Goal: Answer question/provide support: Share knowledge or assist other users

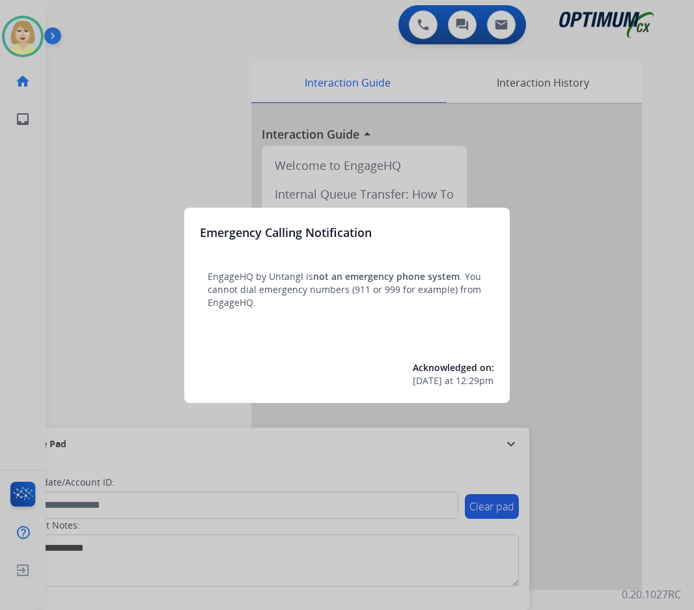
click at [105, 169] on div at bounding box center [347, 305] width 694 height 610
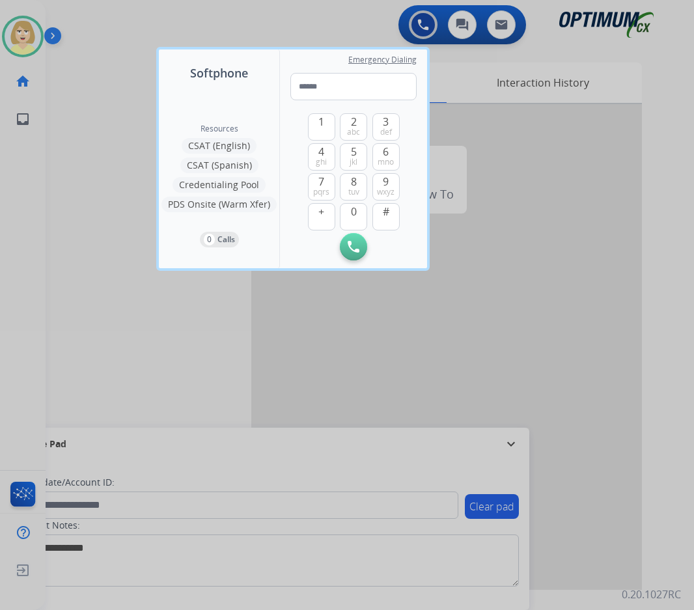
click at [105, 169] on div at bounding box center [347, 305] width 694 height 610
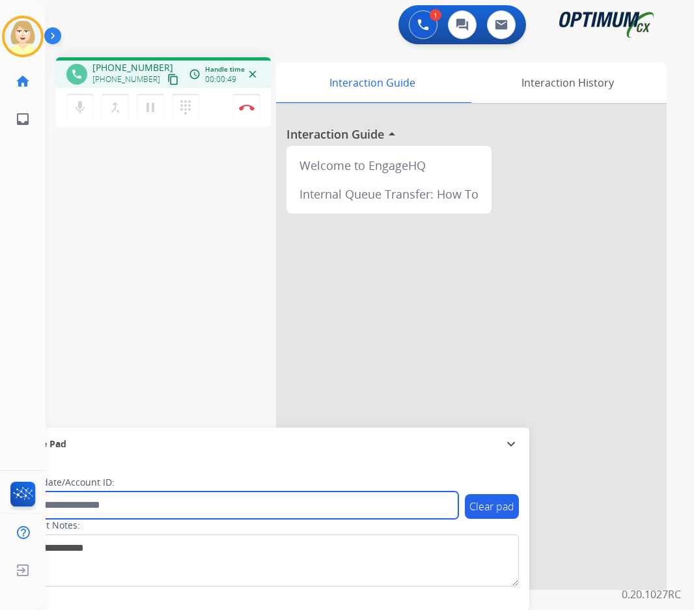
click at [98, 502] on input "text" at bounding box center [237, 504] width 441 height 27
paste input "*******"
type input "*******"
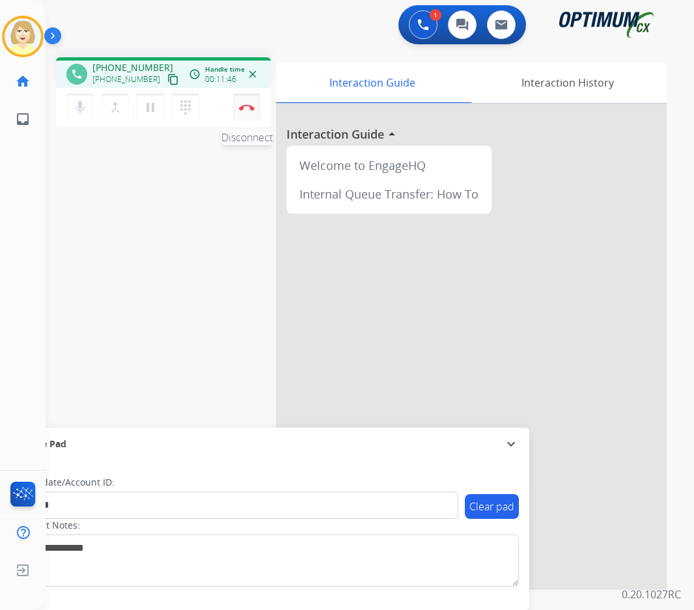
click at [245, 102] on button "Disconnect" at bounding box center [246, 107] width 27 height 27
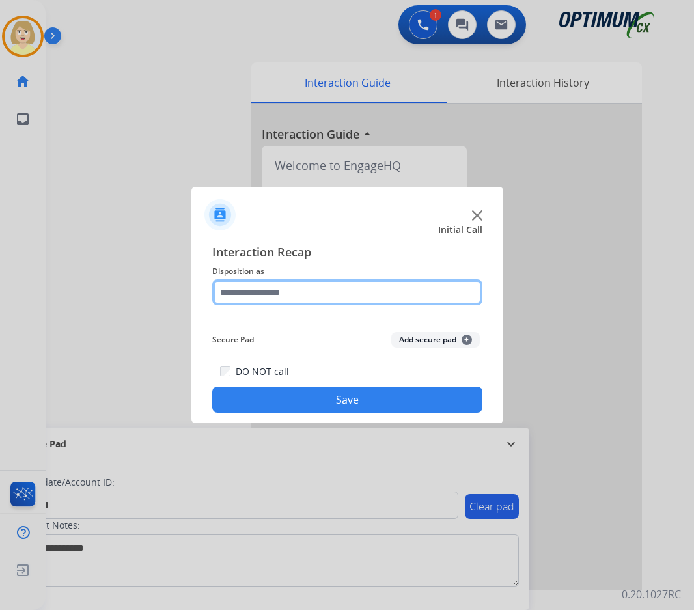
click at [259, 293] on input "text" at bounding box center [347, 292] width 270 height 26
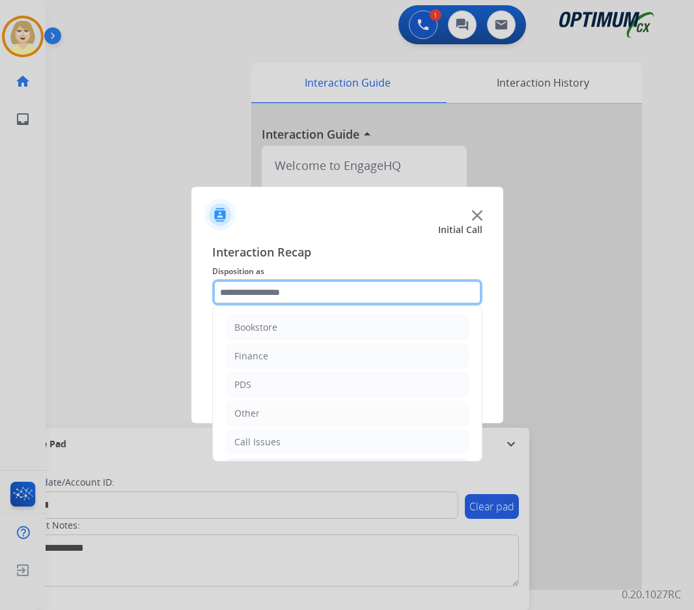
scroll to position [89, 0]
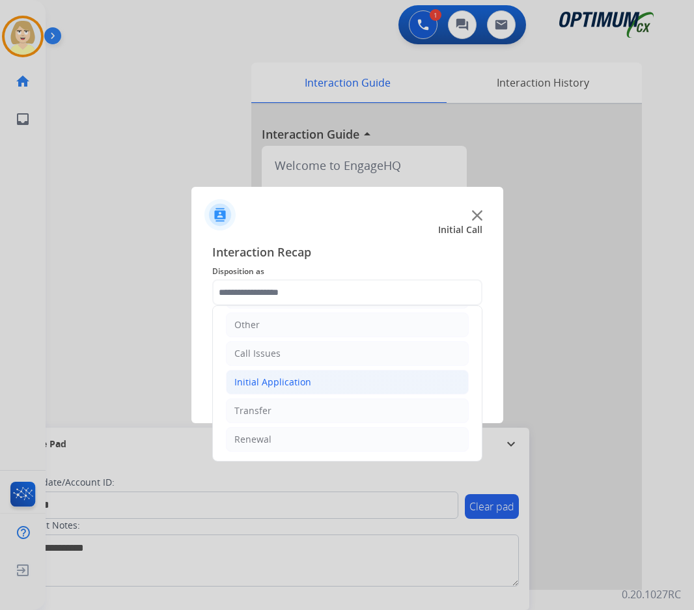
click at [271, 383] on div "Initial Application" at bounding box center [272, 382] width 77 height 13
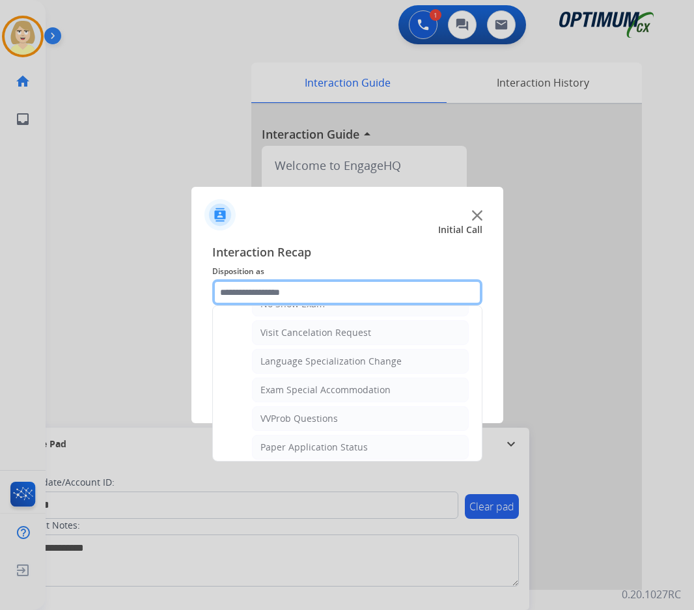
scroll to position [674, 0]
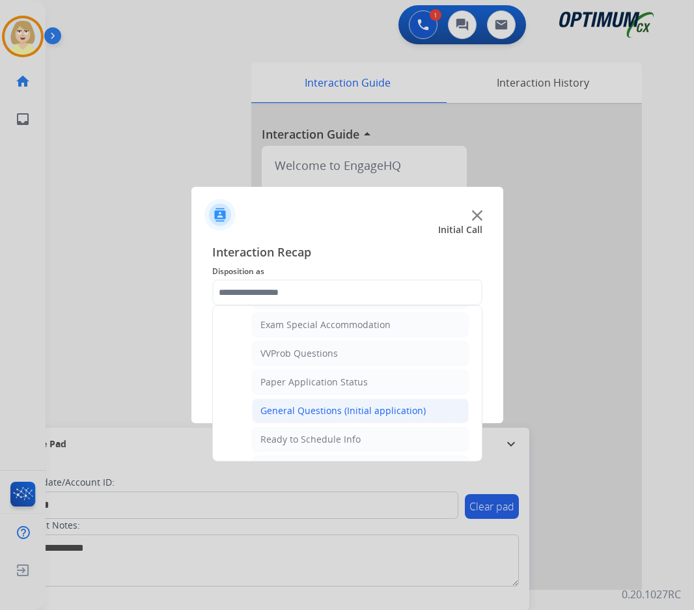
click at [283, 410] on div "General Questions (Initial application)" at bounding box center [342, 410] width 165 height 13
type input "**********"
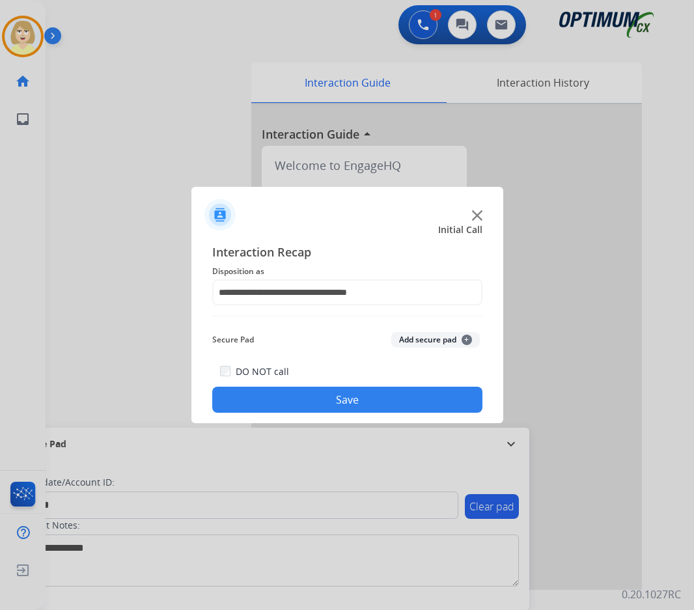
click at [387, 344] on div "Secure Pad Add secure pad +" at bounding box center [347, 340] width 270 height 26
click at [402, 338] on button "Add secure pad +" at bounding box center [435, 340] width 89 height 16
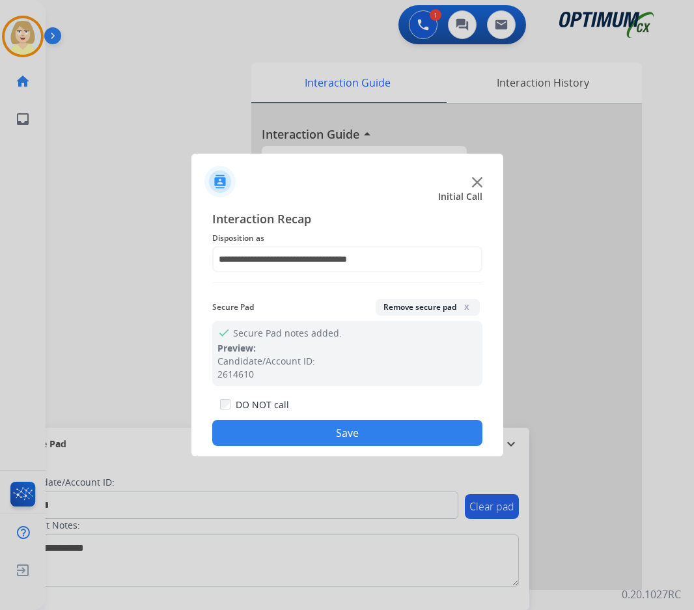
click at [287, 425] on button "Save" at bounding box center [347, 433] width 270 height 26
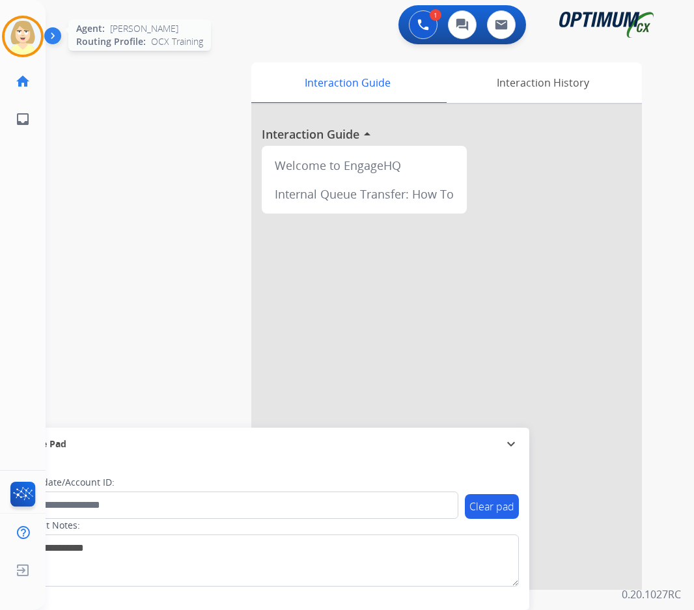
click at [20, 25] on img at bounding box center [23, 36] width 36 height 36
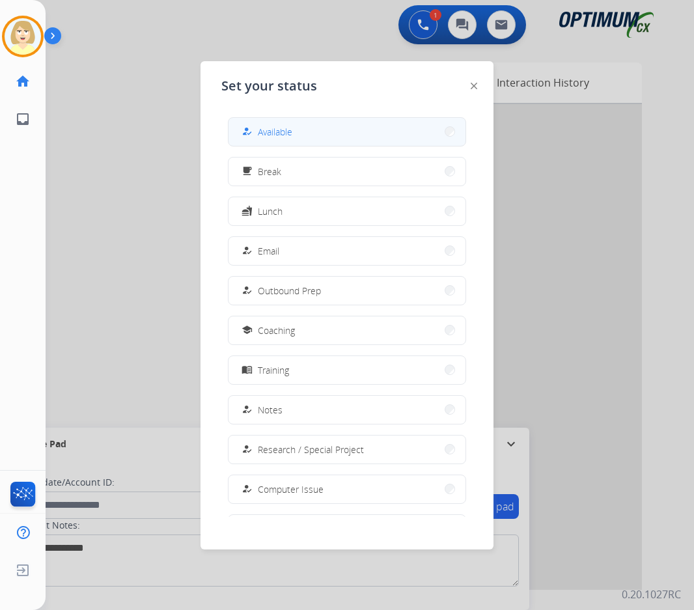
click at [294, 129] on button "how_to_reg Available" at bounding box center [346, 132] width 237 height 28
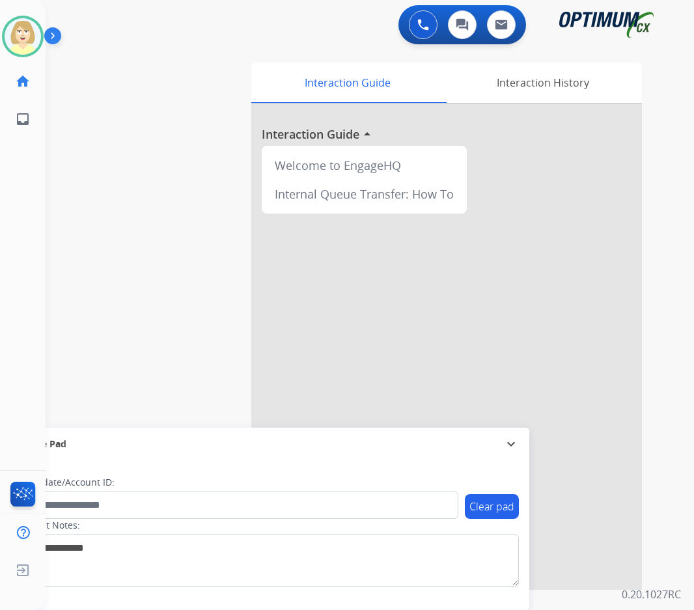
drag, startPoint x: 421, startPoint y: 20, endPoint x: 402, endPoint y: 25, distance: 19.4
click at [421, 20] on img at bounding box center [423, 25] width 12 height 12
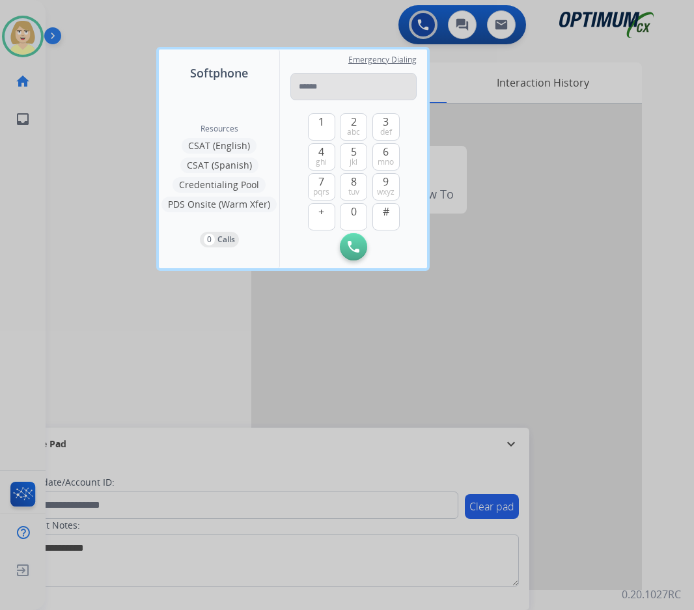
click at [309, 81] on input "tel" at bounding box center [353, 86] width 126 height 27
type input "**********"
click at [346, 245] on button "Initiate Call" at bounding box center [353, 246] width 27 height 27
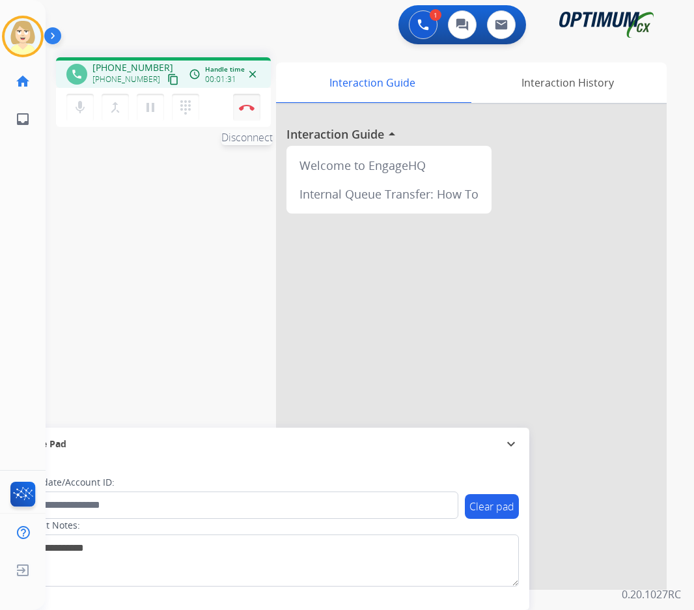
click at [248, 105] on img at bounding box center [247, 107] width 16 height 7
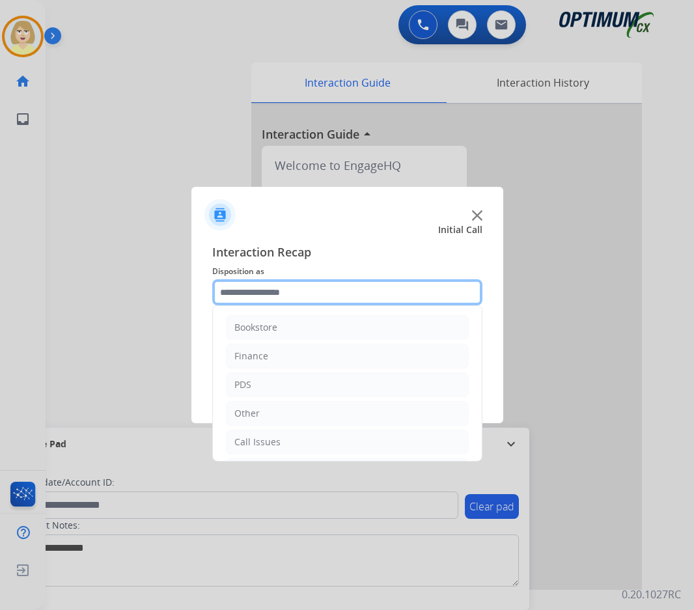
click at [252, 297] on input "text" at bounding box center [347, 292] width 270 height 26
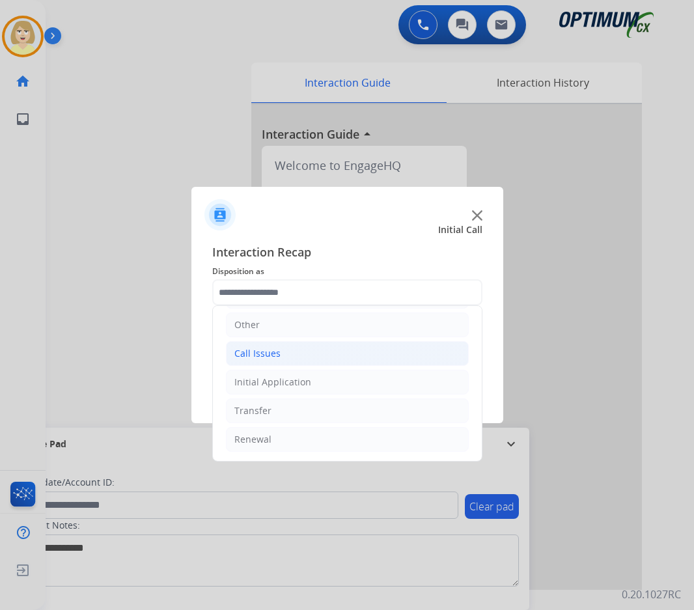
click at [273, 351] on div "Call Issues" at bounding box center [257, 353] width 46 height 13
drag, startPoint x: 277, startPoint y: 383, endPoint x: 295, endPoint y: 377, distance: 18.3
click at [279, 382] on div "Voicemail" at bounding box center [281, 382] width 42 height 13
type input "*********"
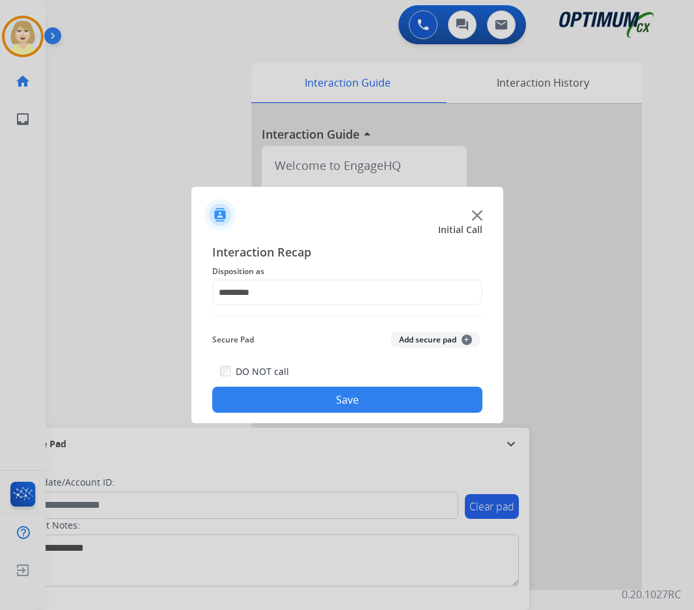
click at [412, 340] on button "Add secure pad +" at bounding box center [435, 340] width 89 height 16
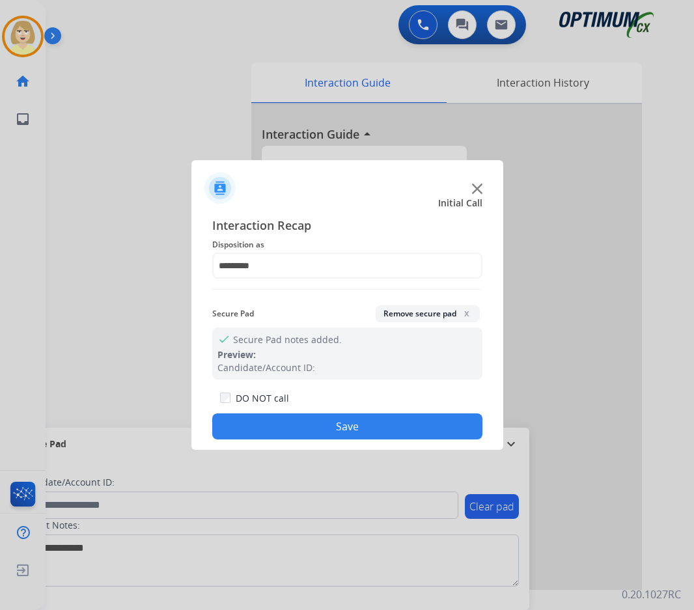
drag, startPoint x: 292, startPoint y: 423, endPoint x: 204, endPoint y: 359, distance: 109.0
click at [292, 422] on button "Save" at bounding box center [347, 426] width 270 height 26
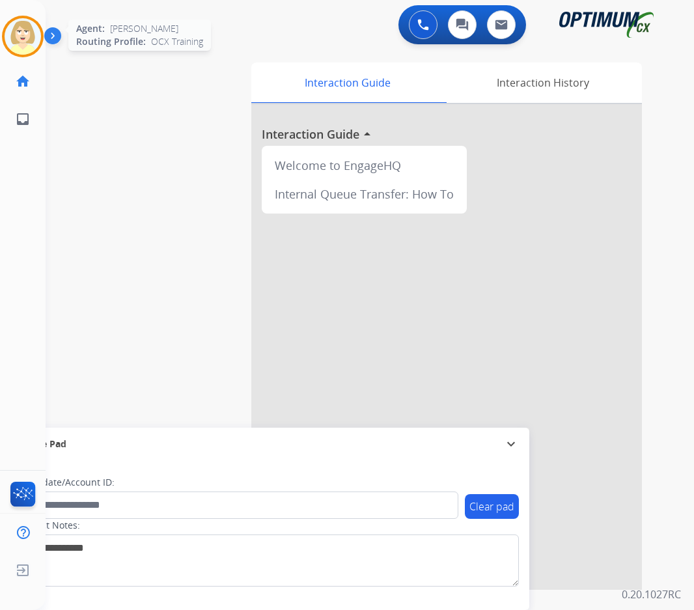
click at [8, 29] on img at bounding box center [23, 36] width 36 height 36
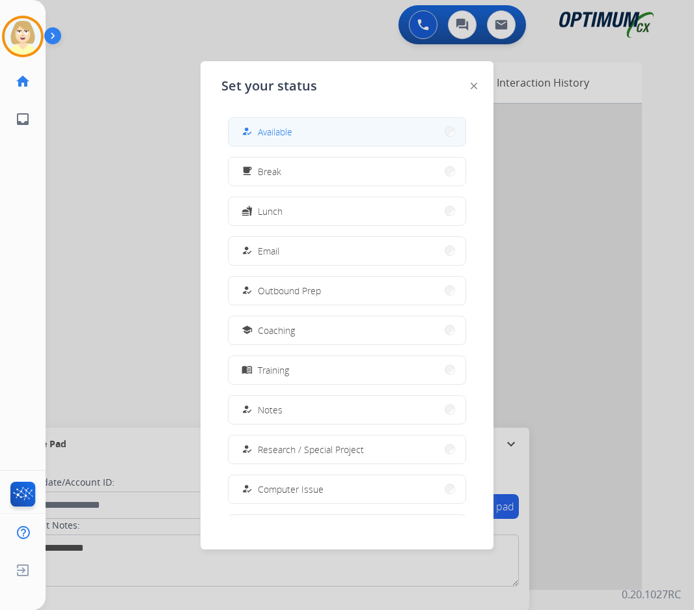
click at [279, 135] on span "Available" at bounding box center [275, 132] width 34 height 14
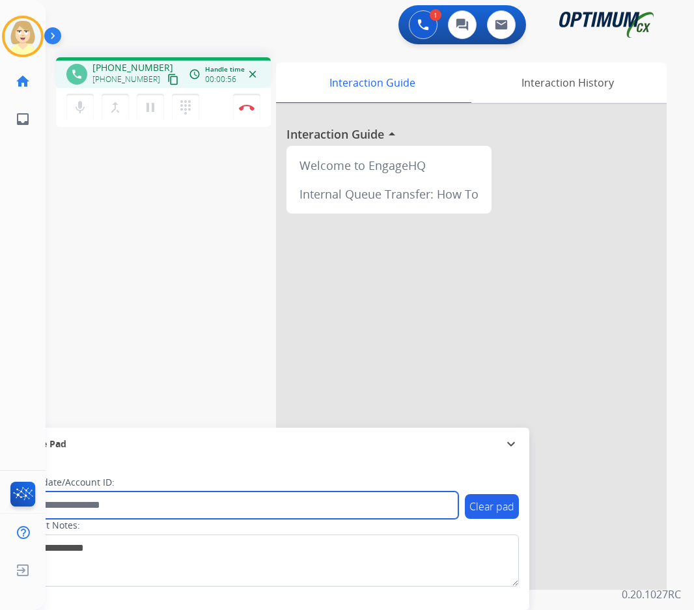
click at [66, 506] on input "text" at bounding box center [237, 504] width 441 height 27
paste input "*******"
type input "*******"
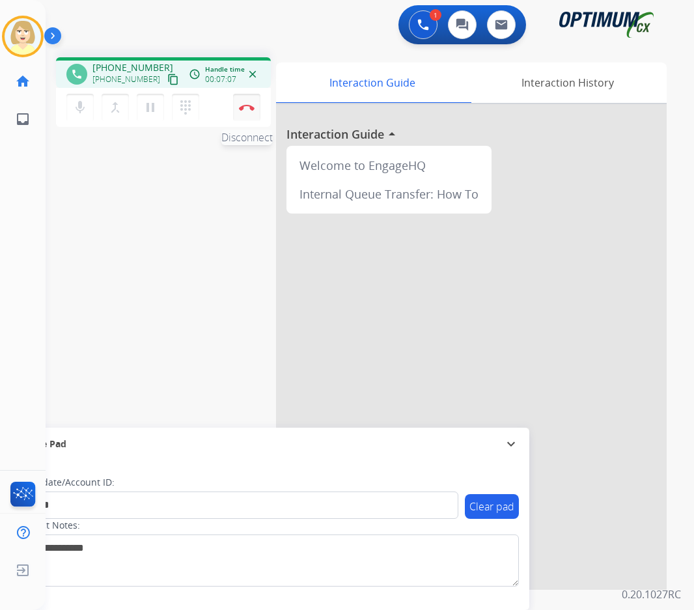
click at [246, 103] on button "Disconnect" at bounding box center [246, 107] width 27 height 27
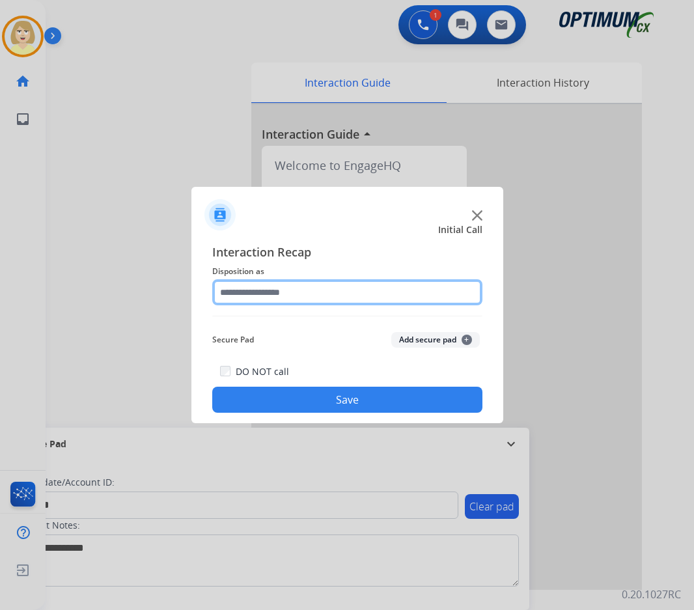
click at [256, 288] on input "text" at bounding box center [347, 292] width 270 height 26
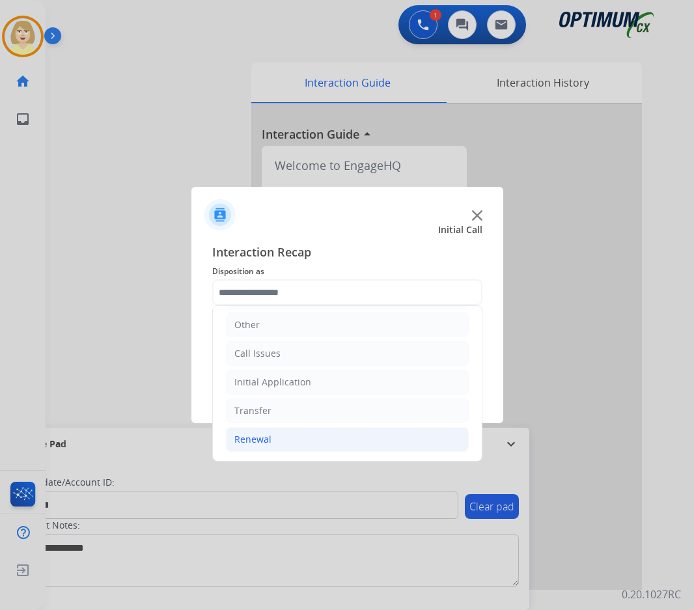
click at [252, 433] on div "Renewal" at bounding box center [252, 439] width 37 height 13
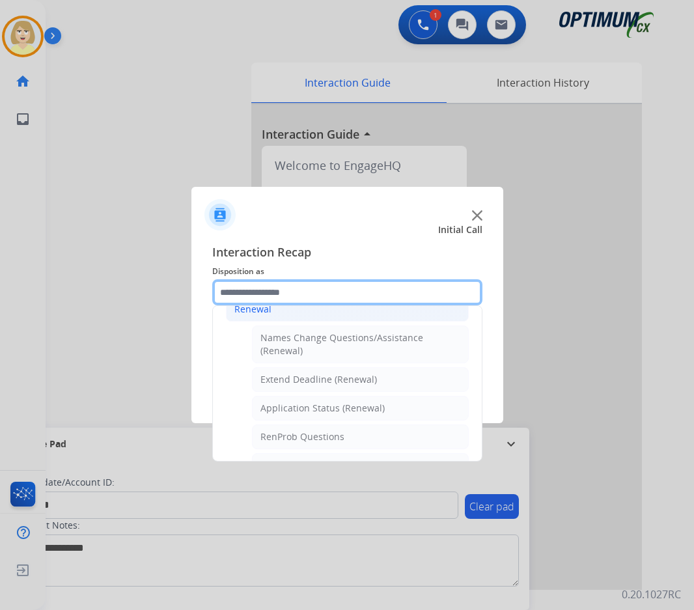
scroll to position [284, 0]
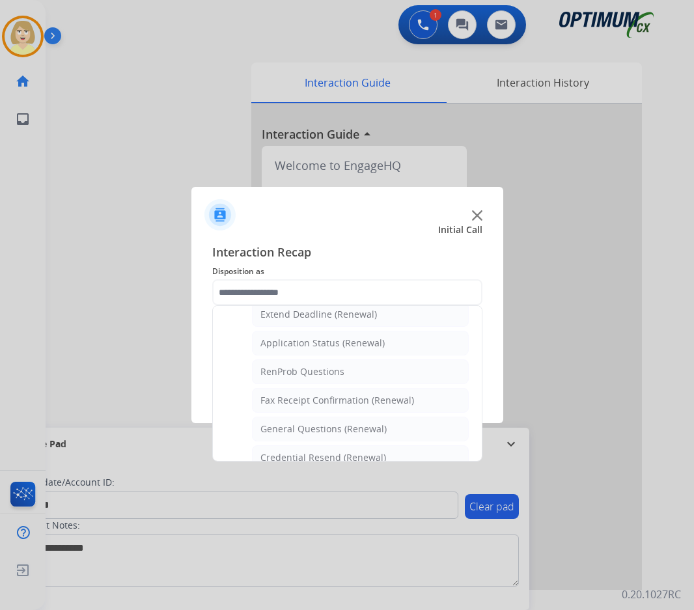
click at [292, 429] on div "General Questions (Renewal)" at bounding box center [323, 428] width 126 height 13
type input "**********"
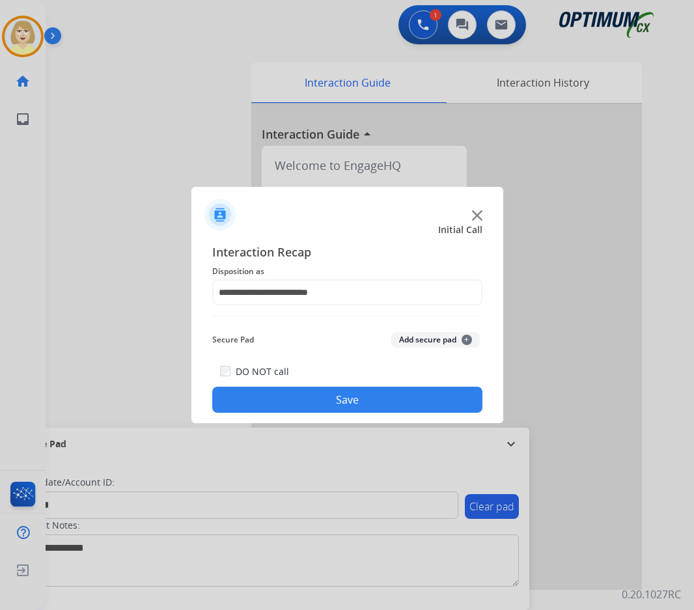
click at [416, 338] on button "Add secure pad +" at bounding box center [435, 340] width 89 height 16
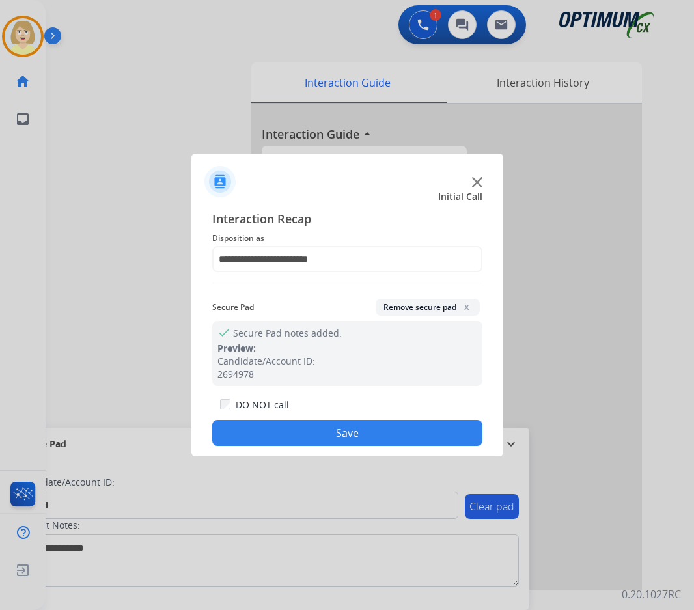
drag, startPoint x: 323, startPoint y: 426, endPoint x: 302, endPoint y: 398, distance: 34.4
click at [322, 426] on button "Save" at bounding box center [347, 433] width 270 height 26
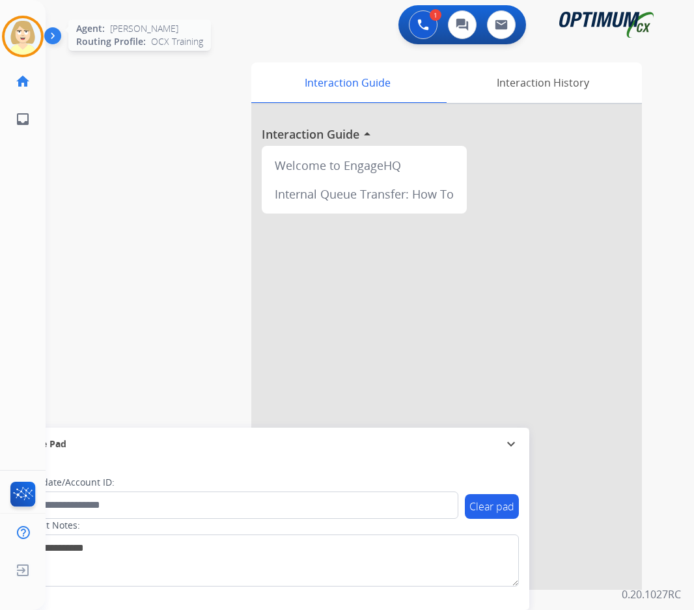
click at [15, 33] on img at bounding box center [23, 36] width 36 height 36
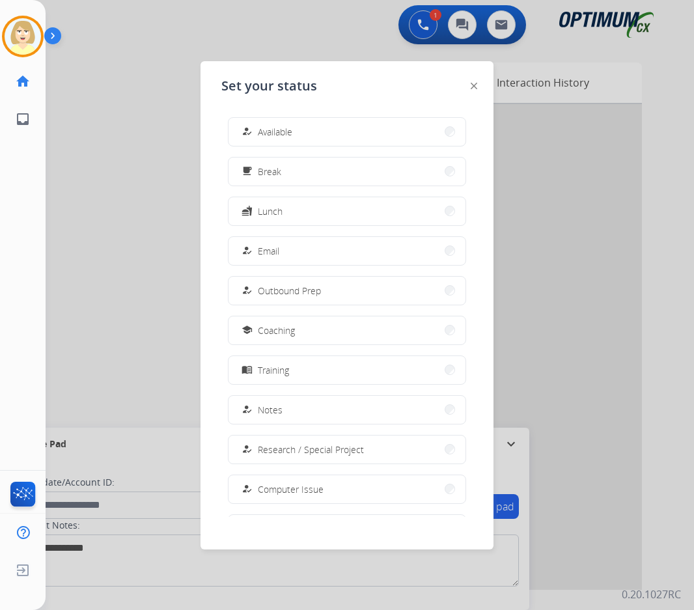
click at [273, 128] on span "Available" at bounding box center [275, 132] width 34 height 14
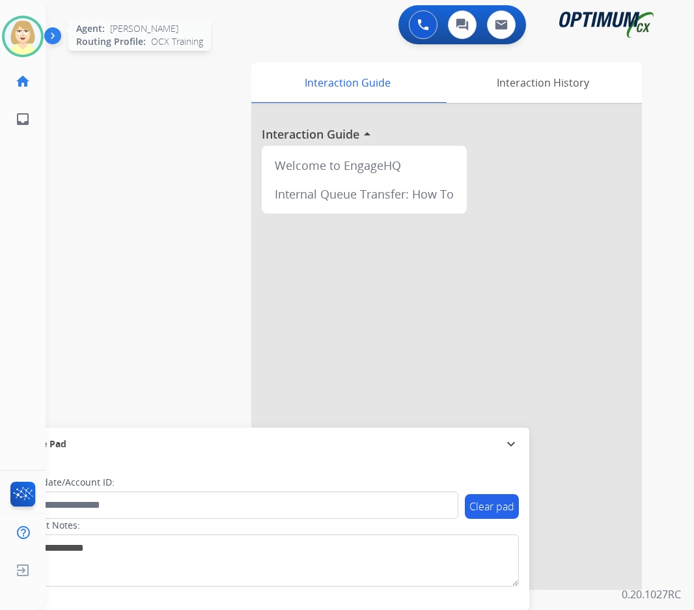
click at [18, 37] on img at bounding box center [23, 36] width 36 height 36
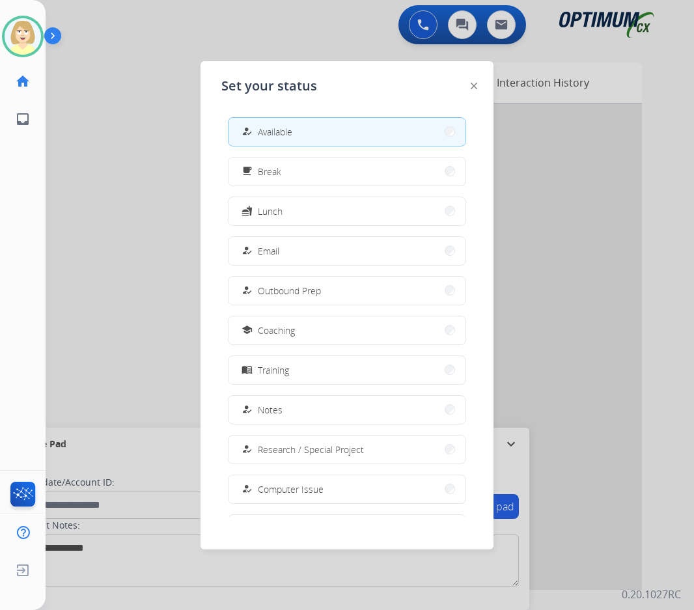
click at [275, 172] on span "Break" at bounding box center [269, 172] width 23 height 14
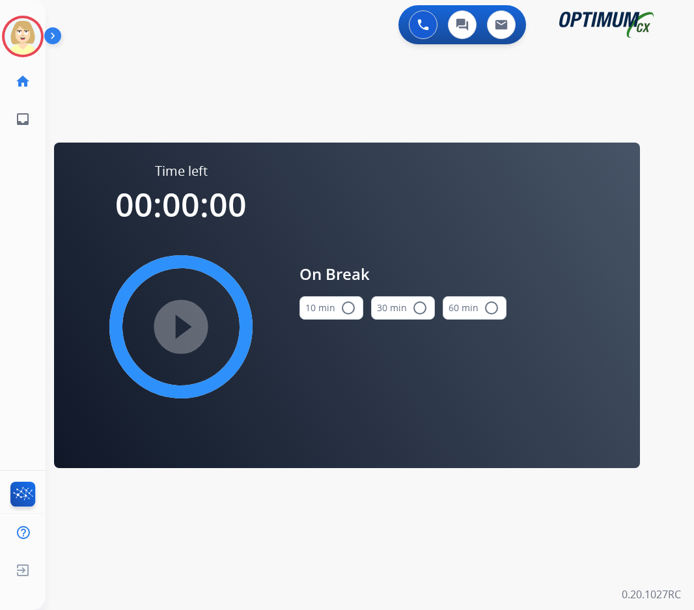
drag, startPoint x: 335, startPoint y: 306, endPoint x: 211, endPoint y: 323, distance: 124.9
click at [333, 306] on button "10 min radio_button_unchecked" at bounding box center [331, 307] width 64 height 23
click at [189, 327] on mat-icon "play_circle_filled" at bounding box center [181, 327] width 16 height 16
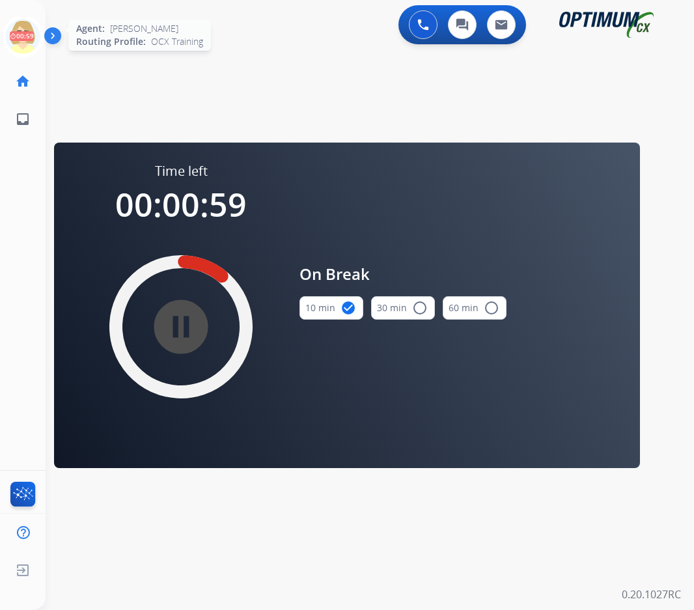
click at [23, 38] on icon at bounding box center [23, 37] width 42 height 42
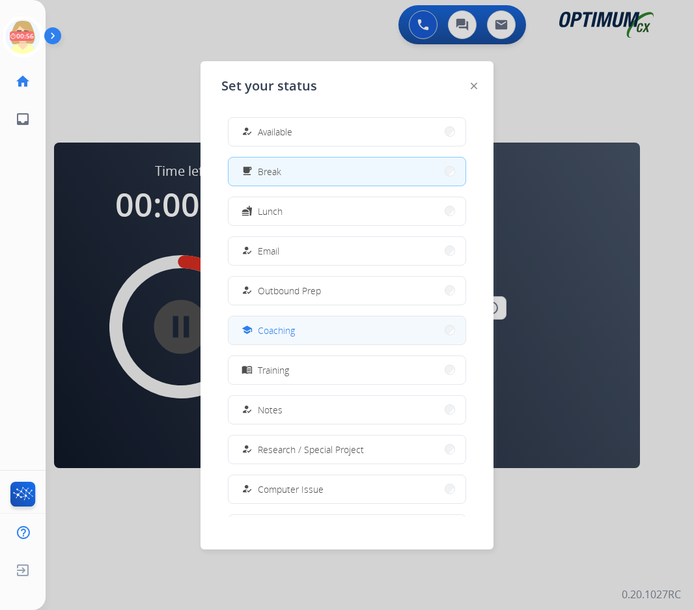
click at [286, 329] on span "Coaching" at bounding box center [276, 330] width 37 height 14
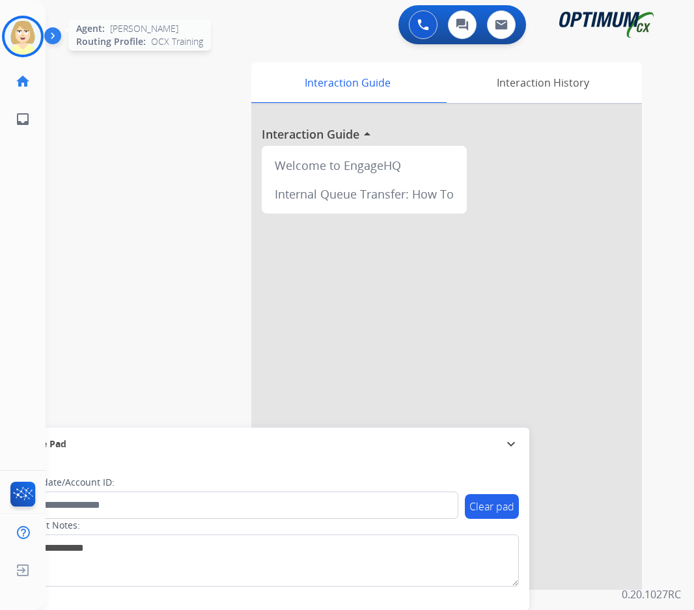
click at [12, 29] on img at bounding box center [23, 36] width 36 height 36
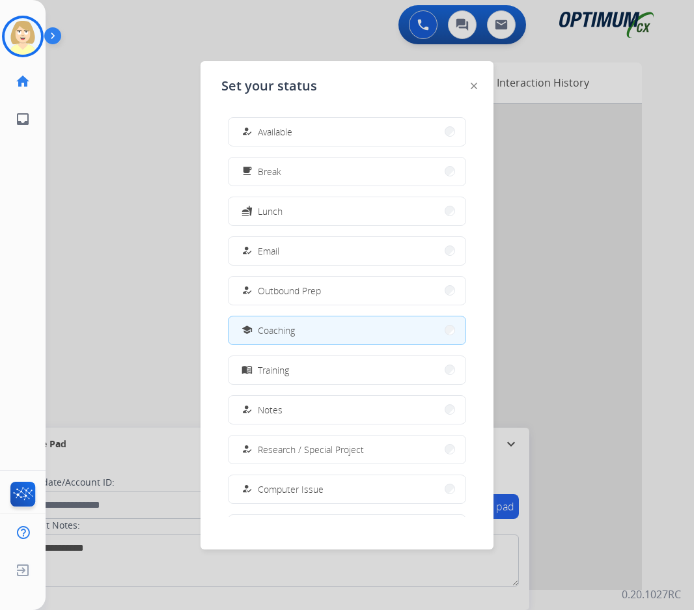
drag, startPoint x: 279, startPoint y: 135, endPoint x: 1, endPoint y: 145, distance: 278.1
click at [275, 133] on span "Available" at bounding box center [275, 132] width 34 height 14
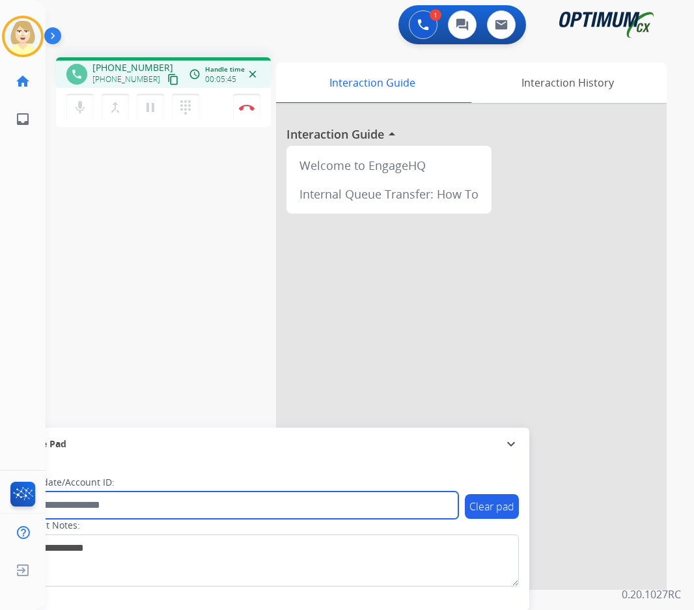
click at [83, 503] on input "text" at bounding box center [237, 504] width 441 height 27
paste input "*******"
type input "*******"
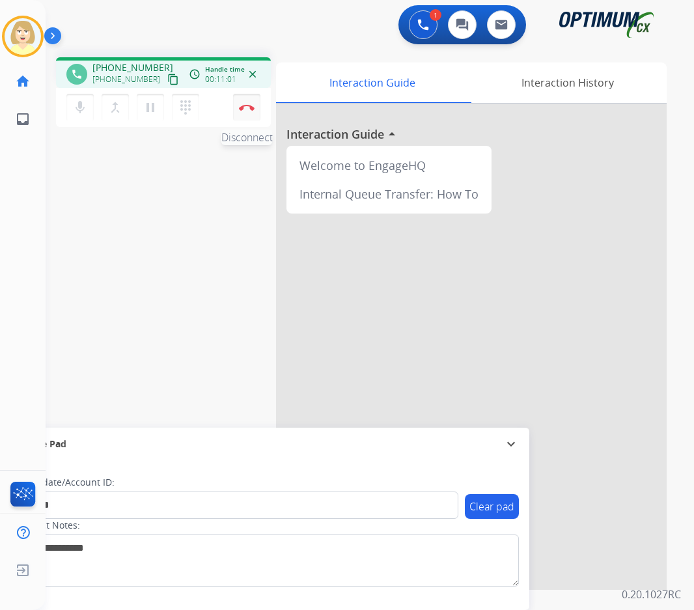
click at [253, 102] on button "Disconnect" at bounding box center [246, 107] width 27 height 27
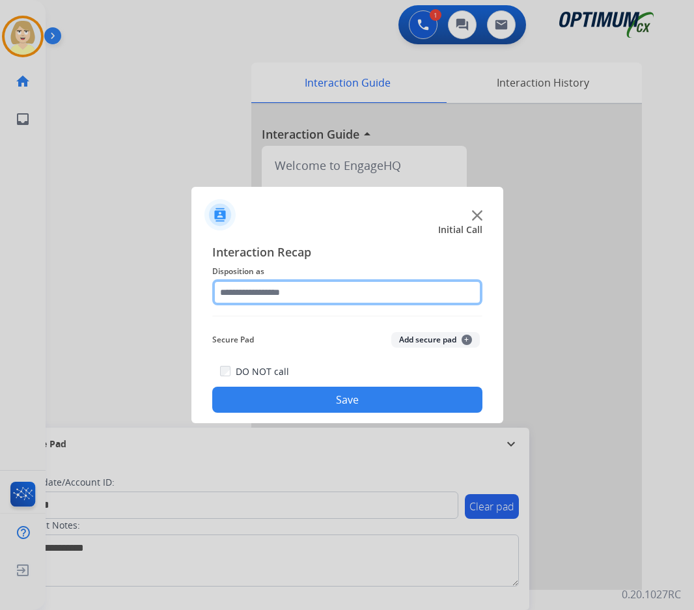
click at [248, 296] on input "text" at bounding box center [347, 292] width 270 height 26
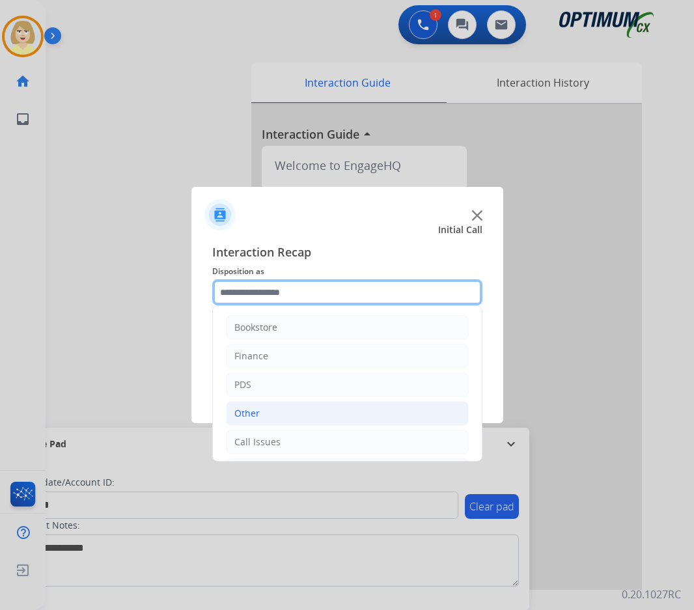
scroll to position [89, 0]
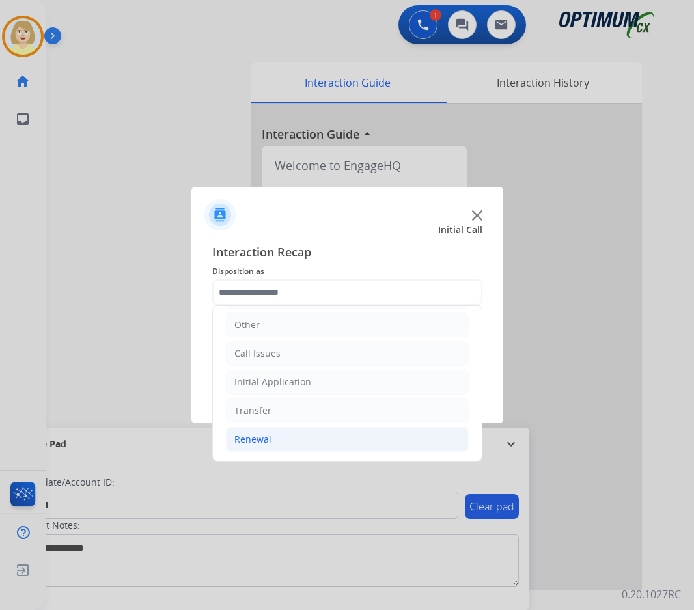
click at [265, 439] on div "Renewal" at bounding box center [252, 439] width 37 height 13
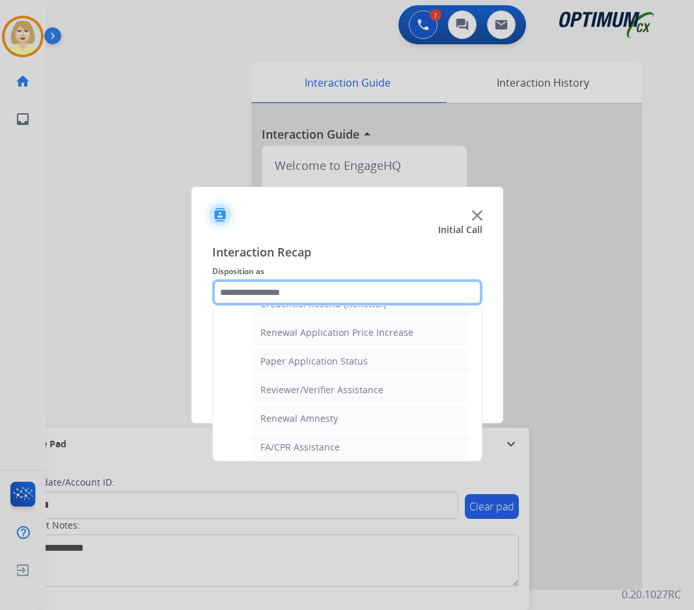
scroll to position [372, 0]
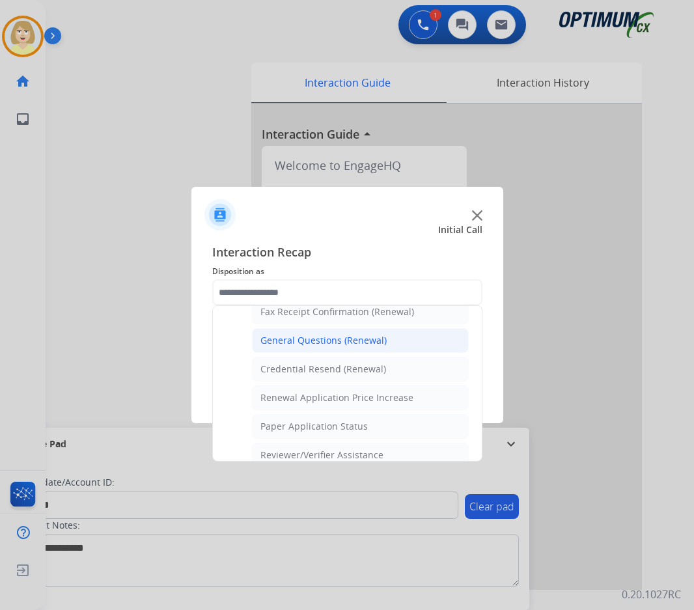
click at [299, 340] on div "General Questions (Renewal)" at bounding box center [323, 340] width 126 height 13
type input "**********"
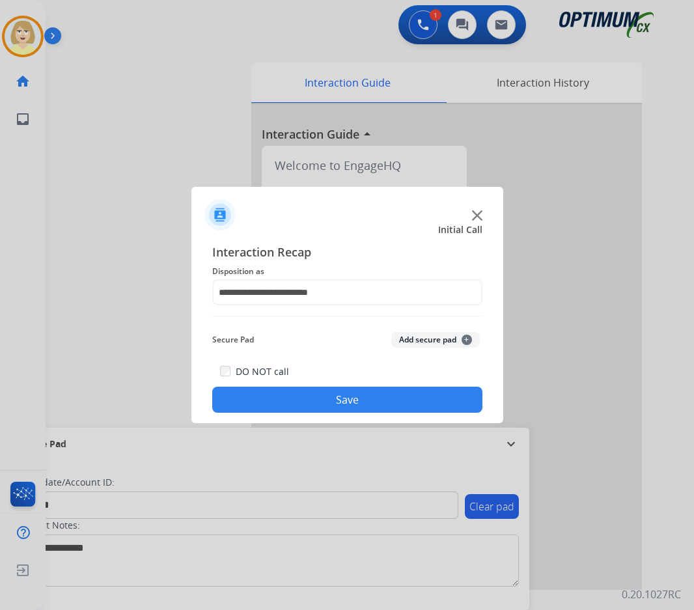
click at [422, 335] on button "Add secure pad +" at bounding box center [435, 340] width 89 height 16
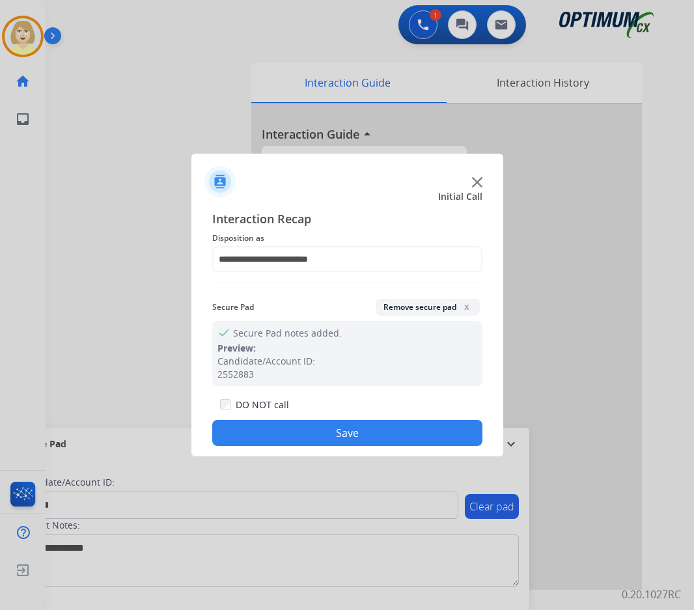
click at [288, 425] on button "Save" at bounding box center [347, 433] width 270 height 26
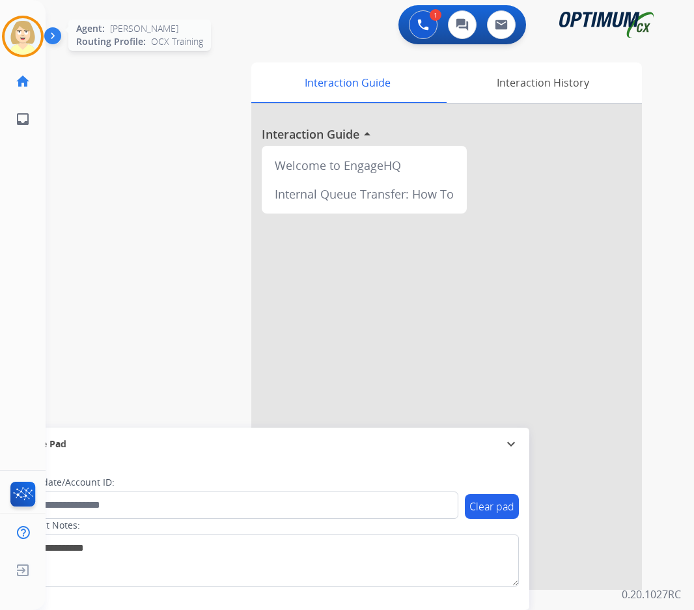
drag, startPoint x: 20, startPoint y: 32, endPoint x: 40, endPoint y: 44, distance: 23.9
click at [21, 32] on img at bounding box center [23, 36] width 36 height 36
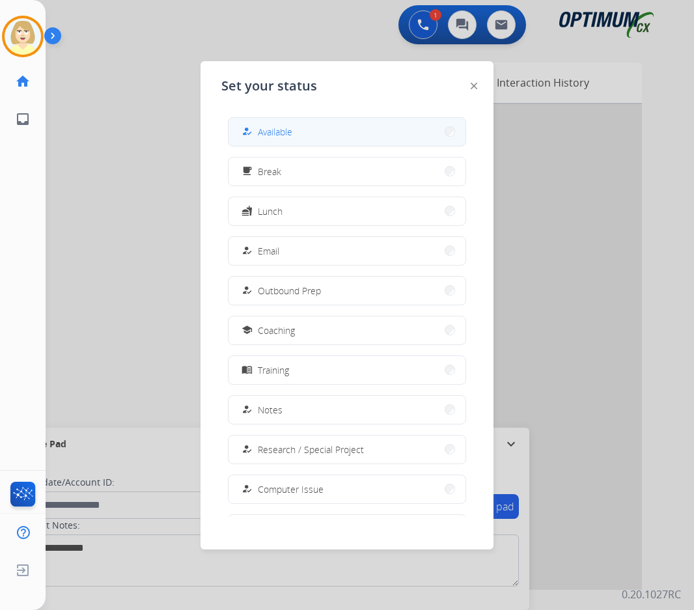
click at [280, 128] on span "Available" at bounding box center [275, 132] width 34 height 14
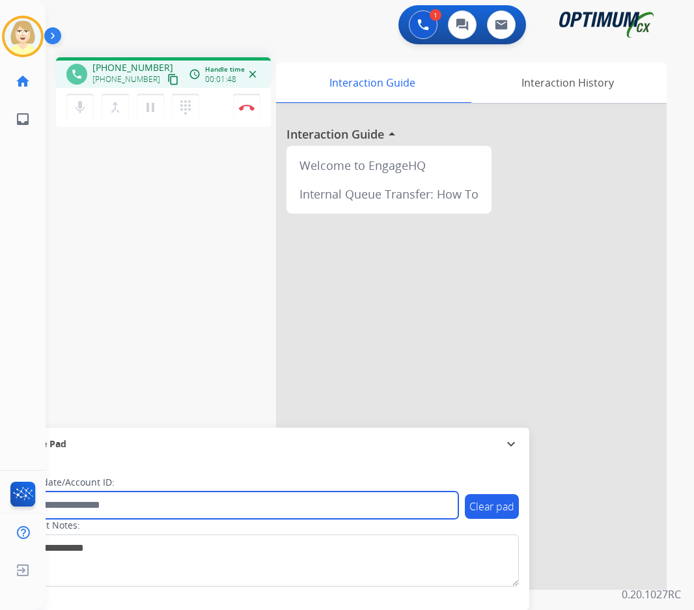
click at [91, 508] on input "text" at bounding box center [237, 504] width 441 height 27
paste input "*******"
type input "*******"
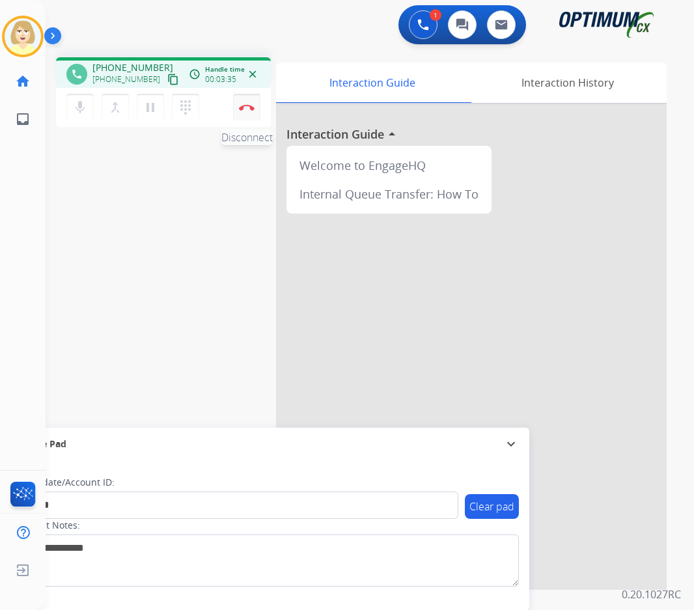
click at [245, 101] on button "Disconnect" at bounding box center [246, 107] width 27 height 27
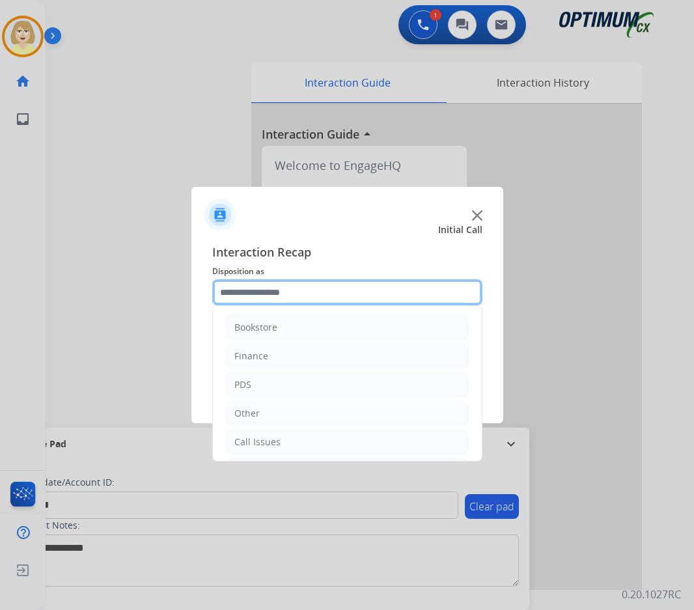
click at [259, 288] on input "text" at bounding box center [347, 292] width 270 height 26
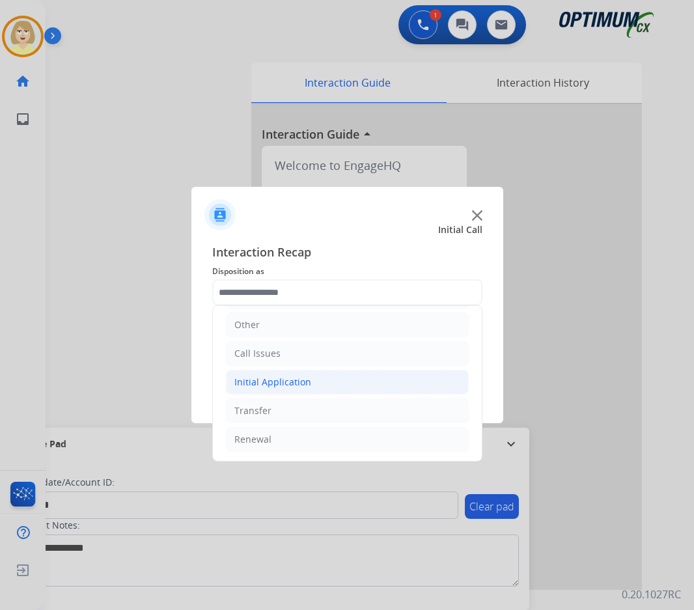
click at [267, 386] on div "Initial Application" at bounding box center [272, 382] width 77 height 13
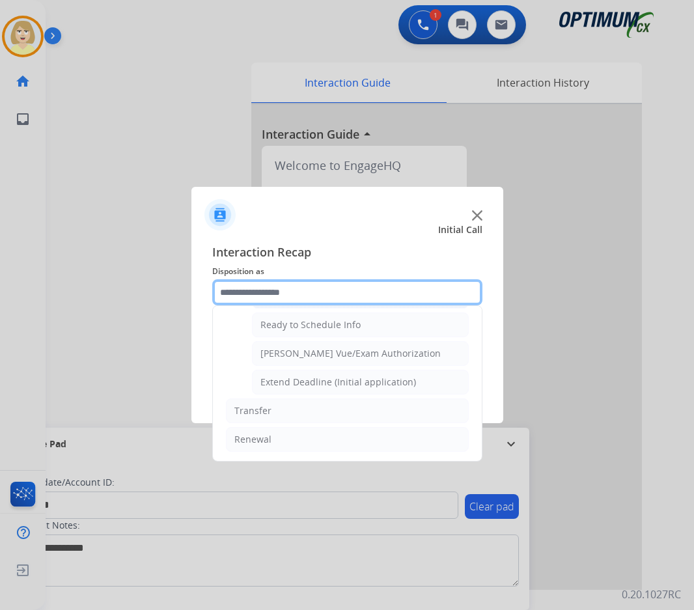
scroll to position [724, 0]
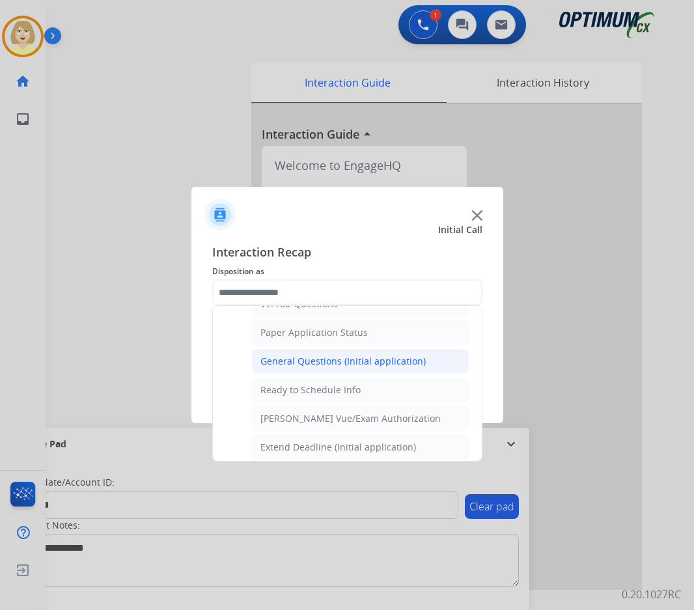
click at [312, 360] on div "General Questions (Initial application)" at bounding box center [342, 361] width 165 height 13
type input "**********"
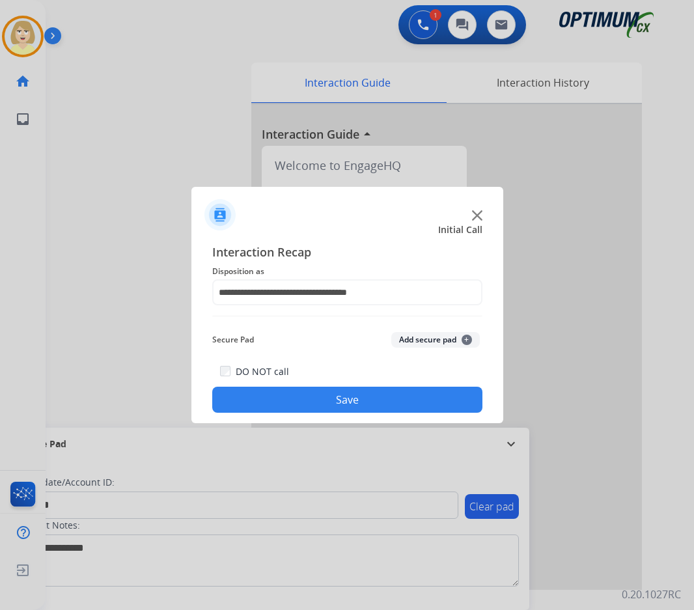
click at [427, 342] on button "Add secure pad +" at bounding box center [435, 340] width 89 height 16
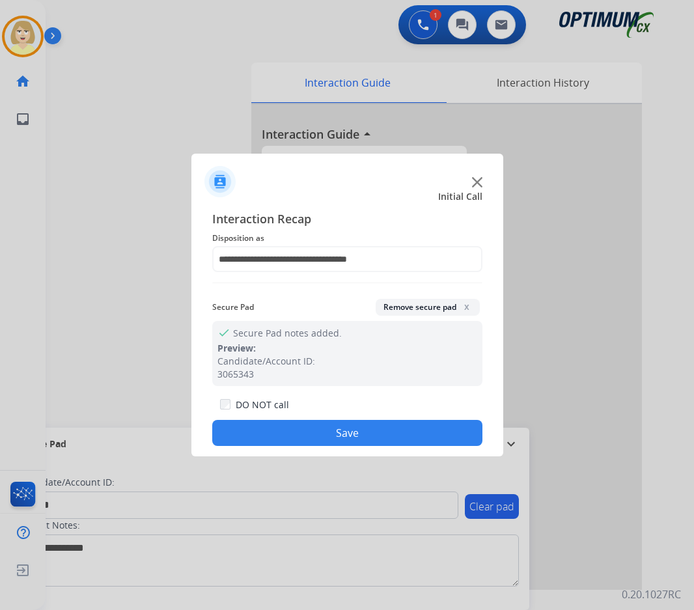
drag, startPoint x: 323, startPoint y: 429, endPoint x: 267, endPoint y: 399, distance: 62.9
click at [320, 428] on button "Save" at bounding box center [347, 433] width 270 height 26
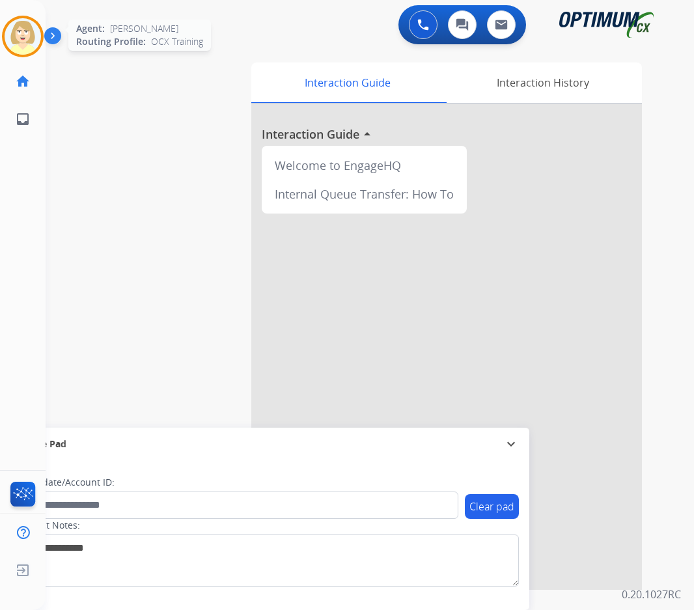
click at [21, 36] on img at bounding box center [23, 36] width 36 height 36
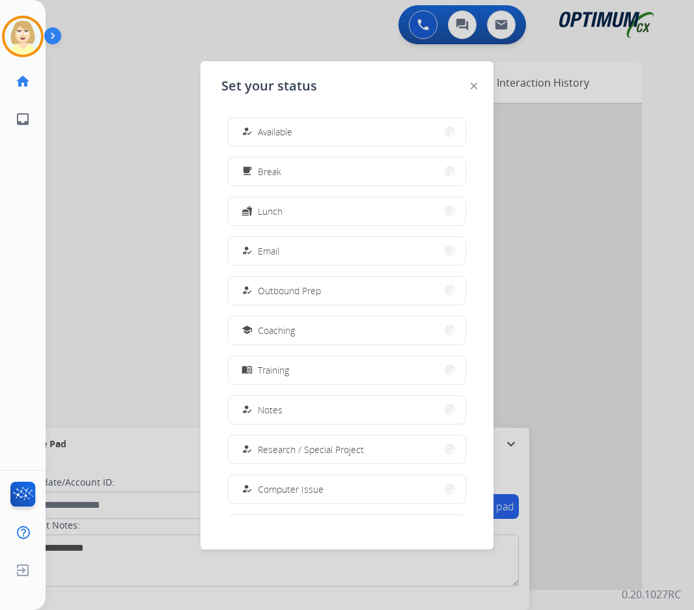
drag, startPoint x: 269, startPoint y: 131, endPoint x: 259, endPoint y: 136, distance: 11.1
click at [269, 130] on span "Available" at bounding box center [275, 132] width 34 height 14
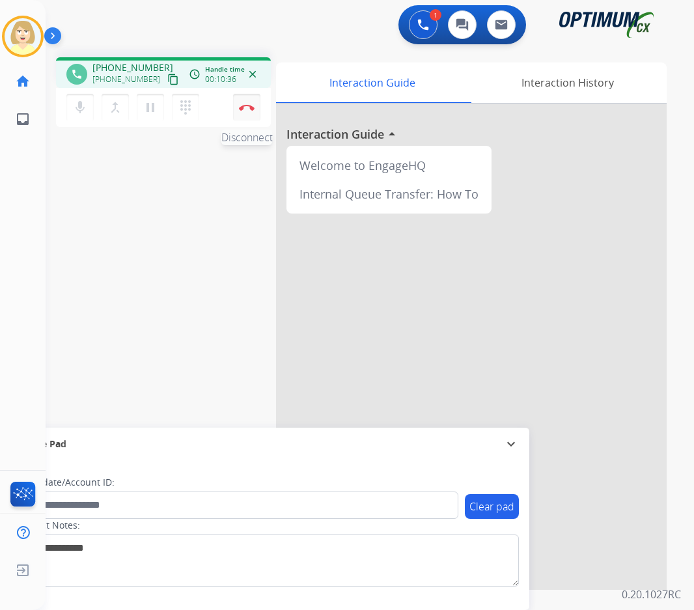
click at [243, 103] on button "Disconnect" at bounding box center [246, 107] width 27 height 27
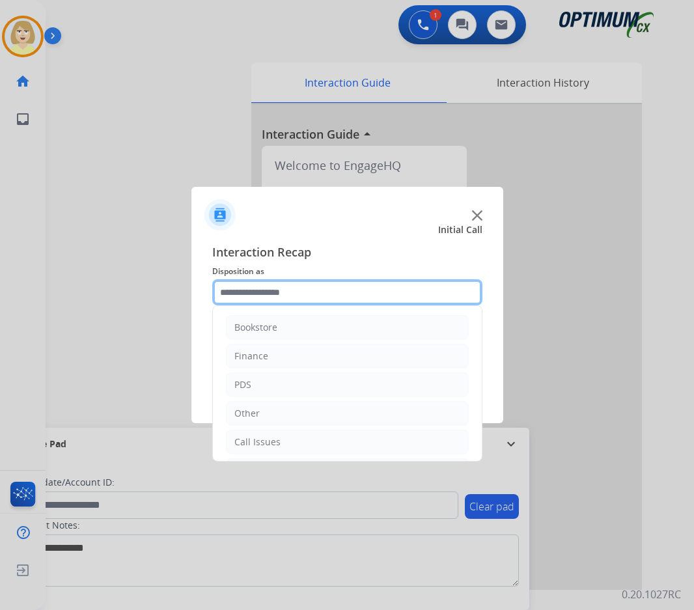
click at [264, 300] on input "text" at bounding box center [347, 292] width 270 height 26
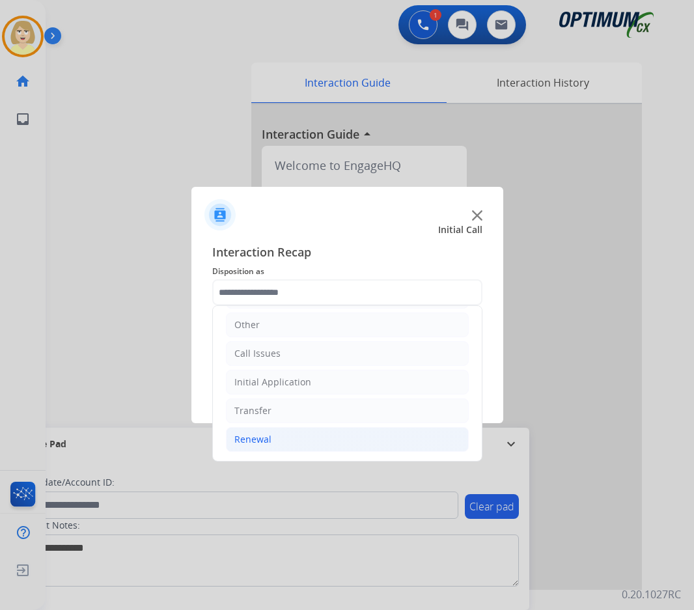
click at [251, 439] on div "Renewal" at bounding box center [252, 439] width 37 height 13
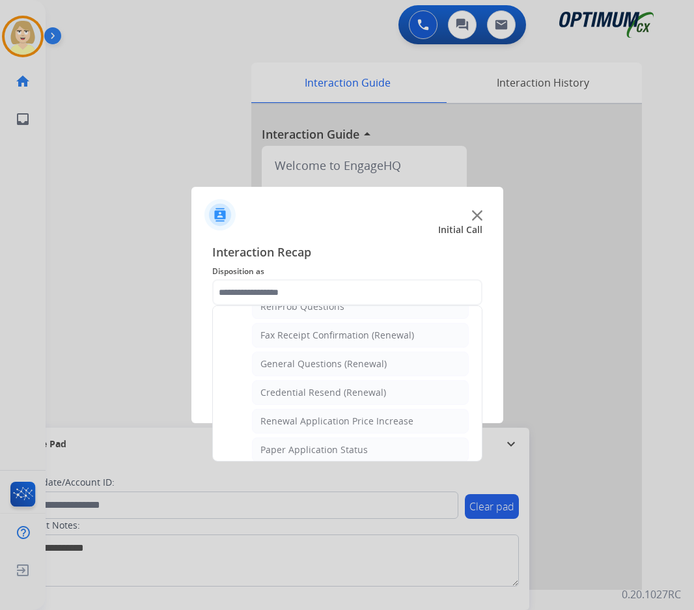
click at [306, 365] on div "General Questions (Renewal)" at bounding box center [323, 363] width 126 height 13
type input "**********"
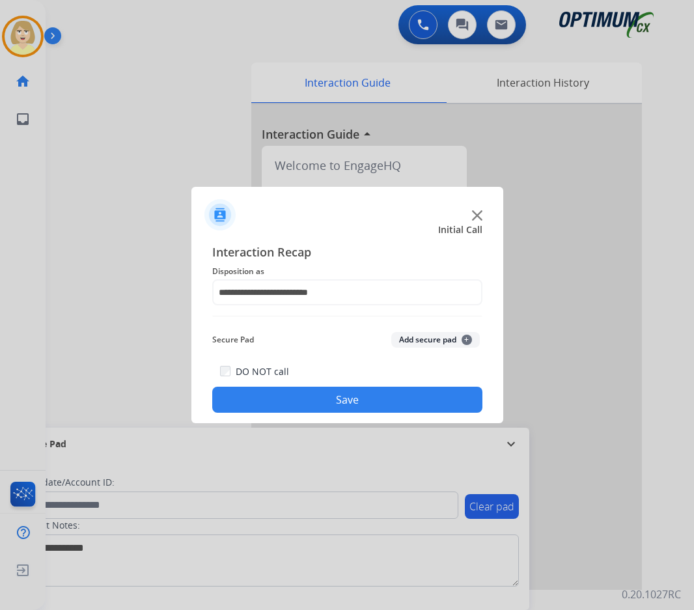
click at [413, 334] on button "Add secure pad +" at bounding box center [435, 340] width 89 height 16
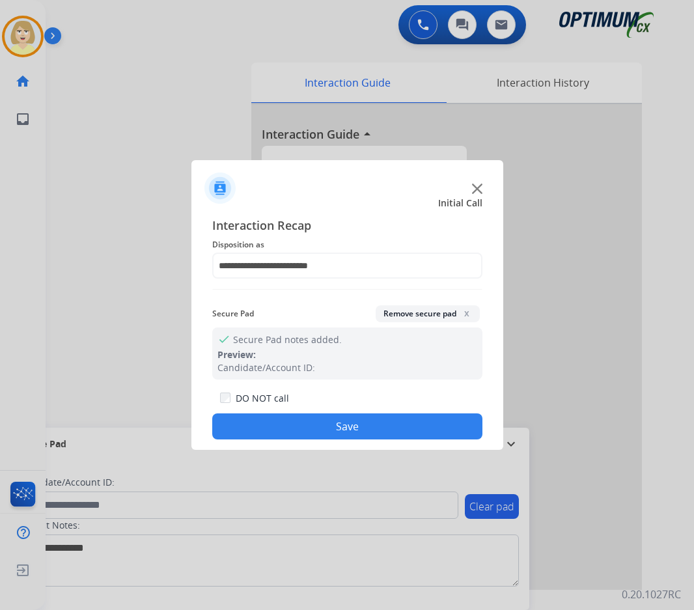
click at [324, 428] on button "Save" at bounding box center [347, 426] width 270 height 26
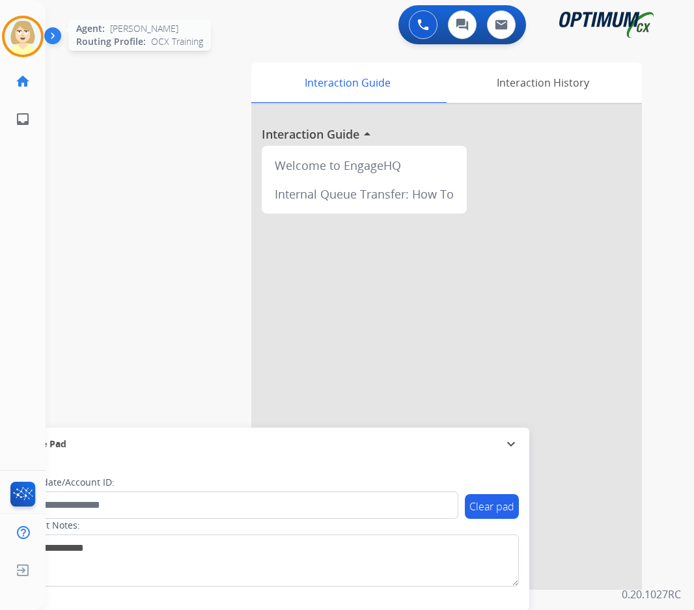
click at [17, 29] on img at bounding box center [23, 36] width 36 height 36
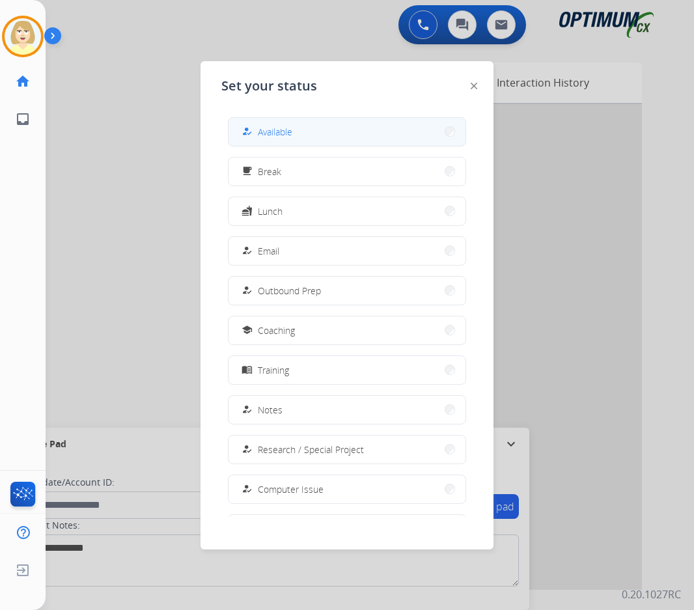
drag, startPoint x: 289, startPoint y: 131, endPoint x: 308, endPoint y: 131, distance: 18.9
click at [290, 131] on span "Available" at bounding box center [275, 132] width 34 height 14
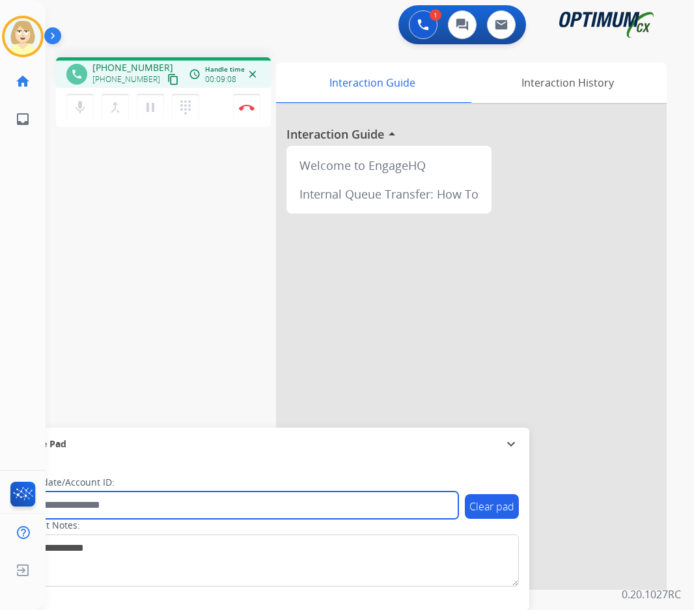
click at [107, 504] on input "text" at bounding box center [237, 504] width 441 height 27
paste input "*******"
type input "*******"
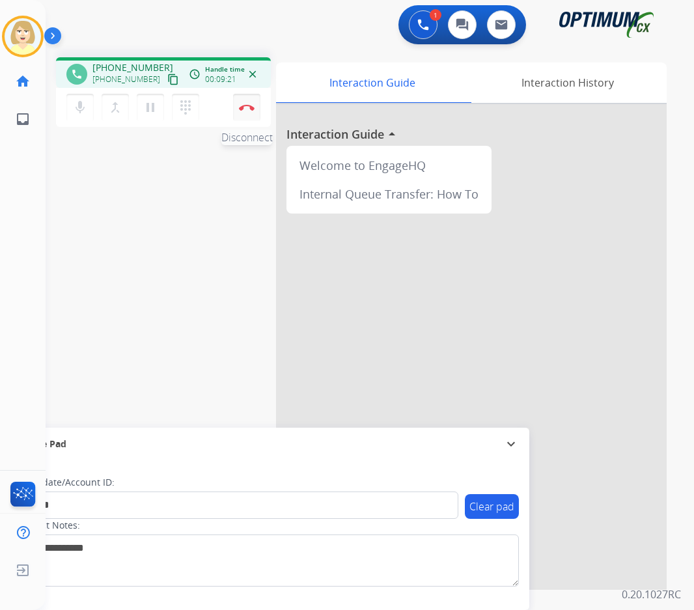
click at [247, 103] on button "Disconnect" at bounding box center [246, 107] width 27 height 27
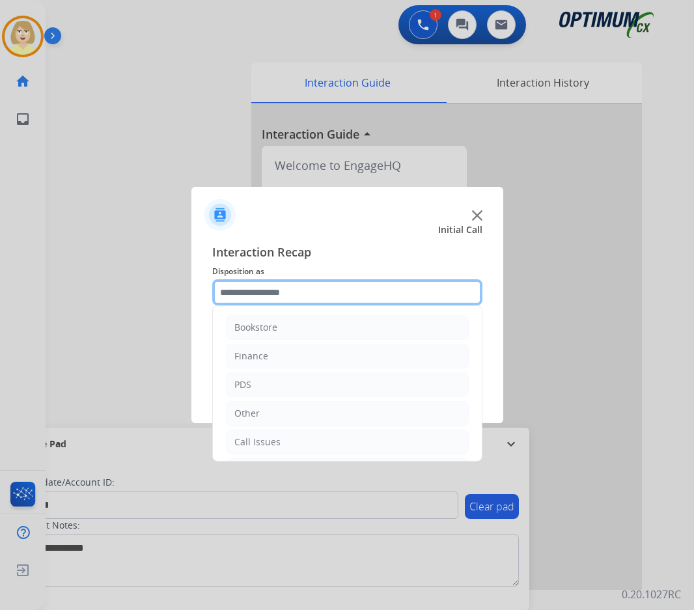
drag, startPoint x: 260, startPoint y: 284, endPoint x: 262, endPoint y: 293, distance: 9.3
click at [261, 292] on input "text" at bounding box center [347, 292] width 270 height 26
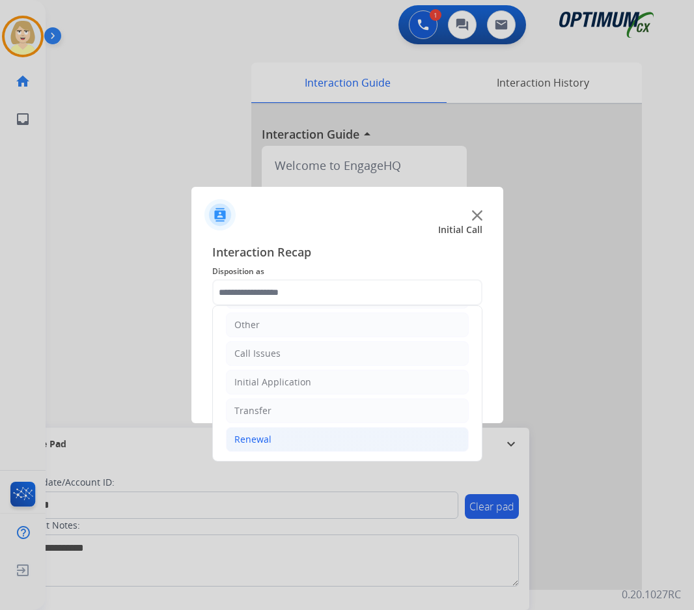
click at [267, 438] on div "Renewal" at bounding box center [252, 439] width 37 height 13
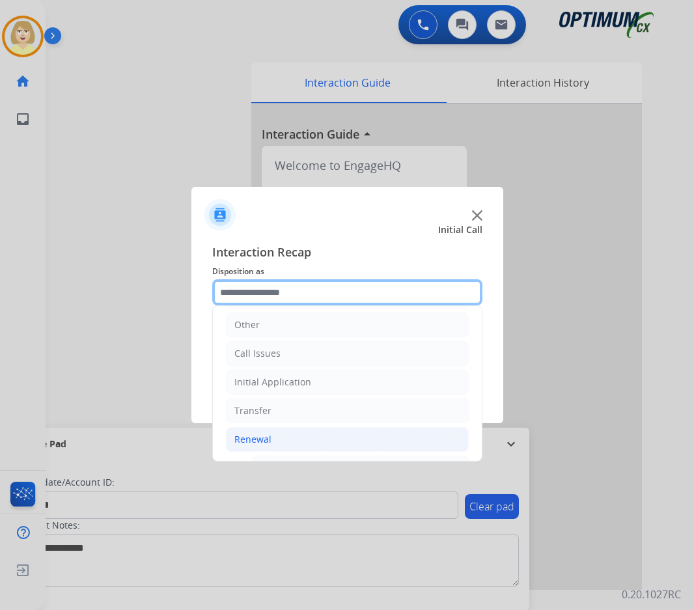
scroll to position [349, 0]
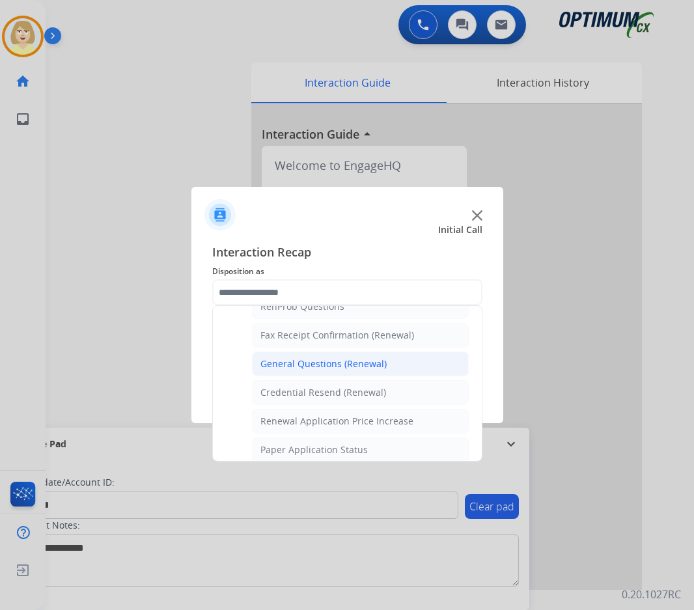
click at [306, 362] on div "General Questions (Renewal)" at bounding box center [323, 363] width 126 height 13
type input "**********"
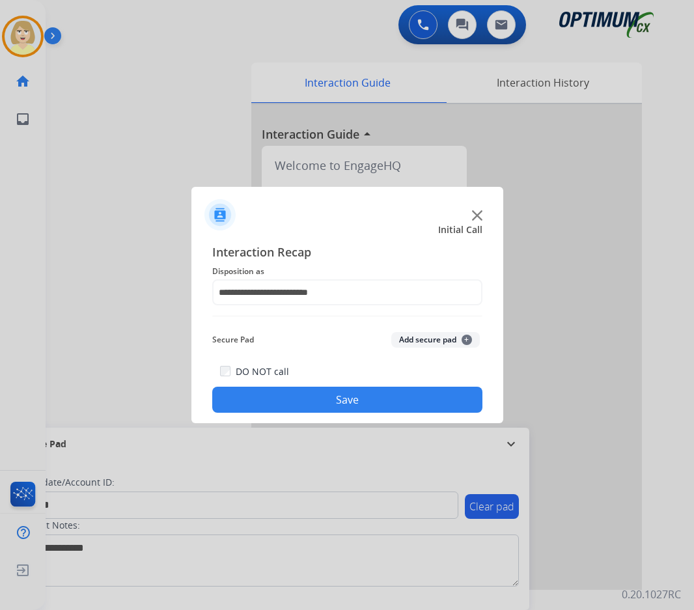
click at [436, 338] on button "Add secure pad +" at bounding box center [435, 340] width 89 height 16
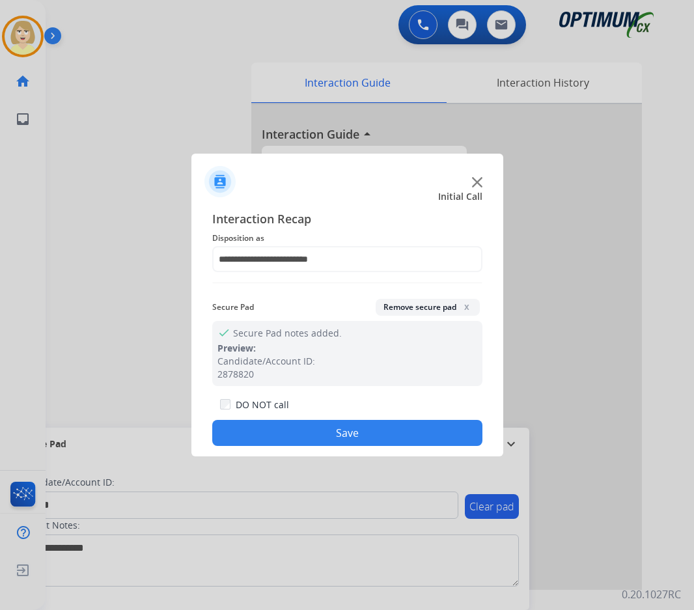
drag, startPoint x: 328, startPoint y: 432, endPoint x: 293, endPoint y: 387, distance: 56.5
click at [327, 433] on button "Save" at bounding box center [347, 433] width 270 height 26
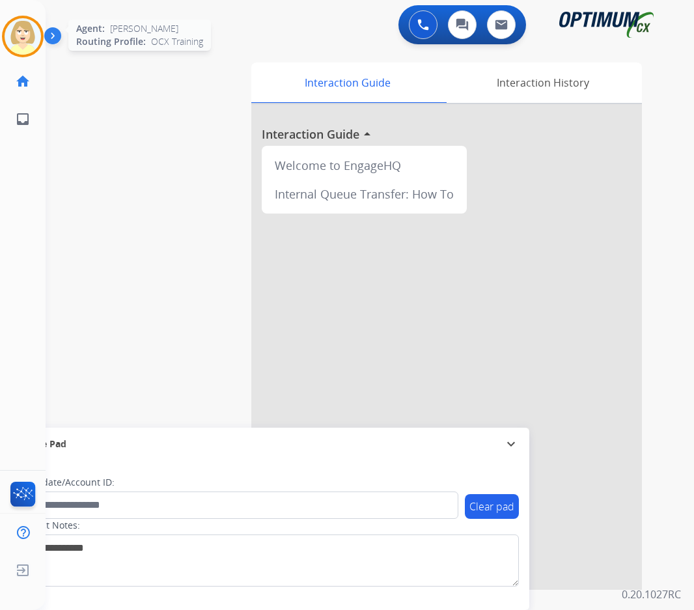
click at [21, 34] on img at bounding box center [23, 36] width 36 height 36
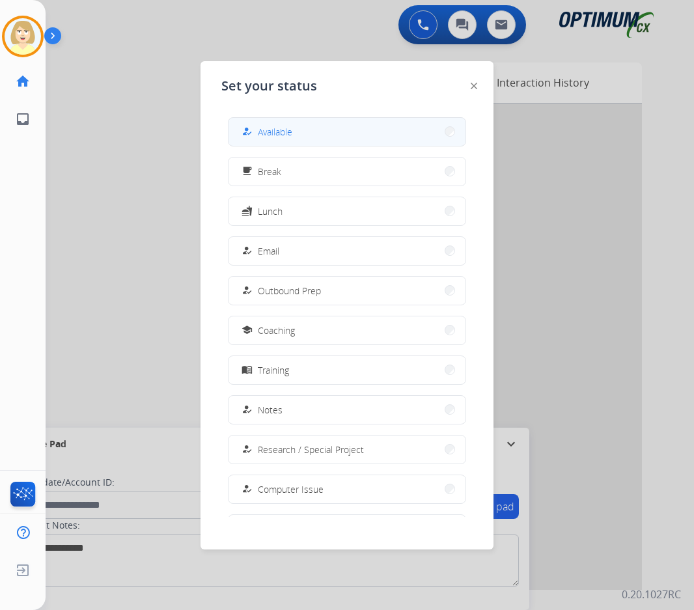
click at [269, 134] on span "Available" at bounding box center [275, 132] width 34 height 14
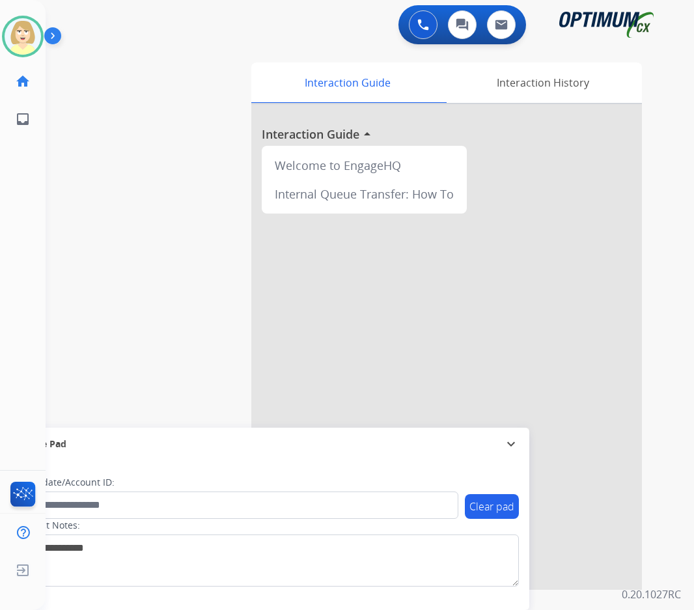
click at [411, 329] on div at bounding box center [446, 347] width 391 height 486
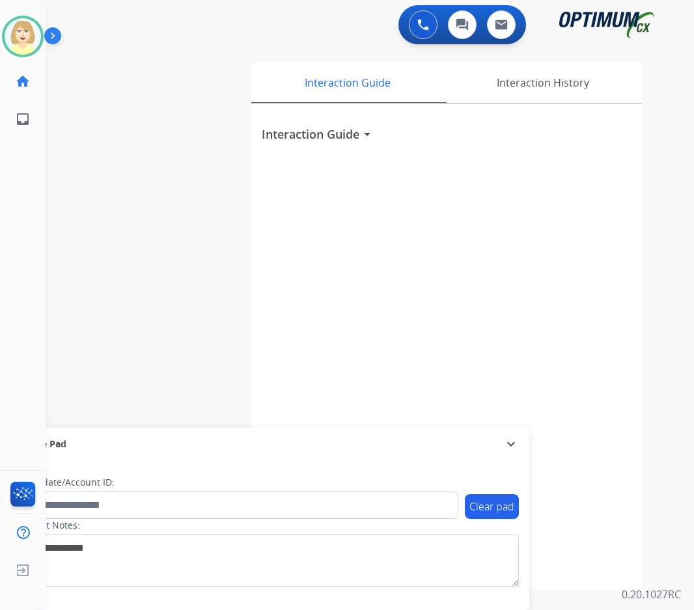
click at [378, 228] on div "Interaction Guide arrow_drop_down" at bounding box center [446, 347] width 391 height 486
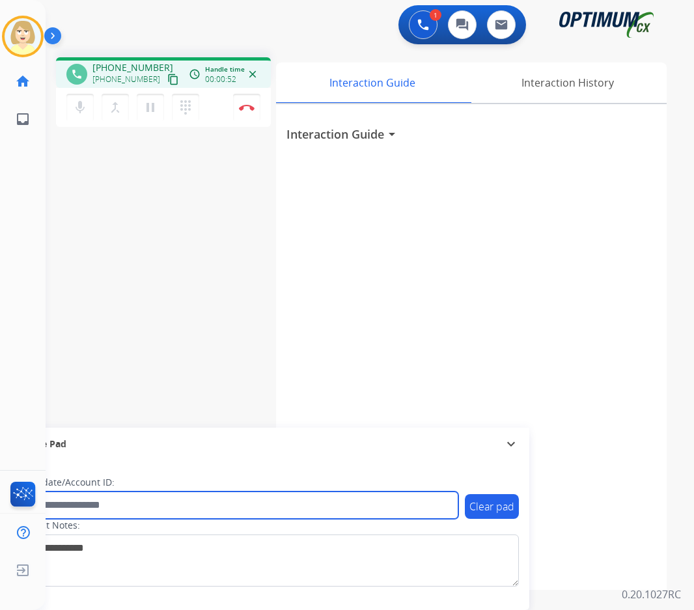
click at [78, 504] on input "text" at bounding box center [237, 504] width 441 height 27
paste input "*********"
type input "*********"
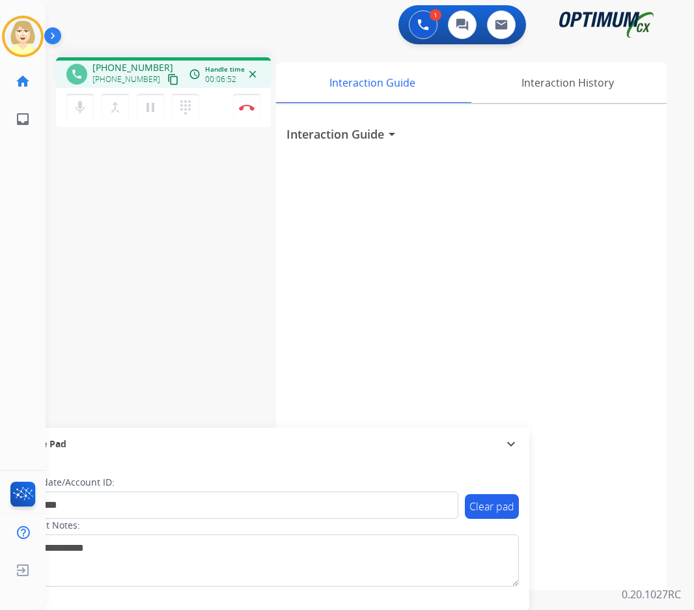
click at [236, 287] on div "phone [PHONE_NUMBER] [PHONE_NUMBER] content_copy access_time Call metrics Queue…" at bounding box center [354, 318] width 617 height 543
click at [242, 102] on button "Disconnect" at bounding box center [246, 107] width 27 height 27
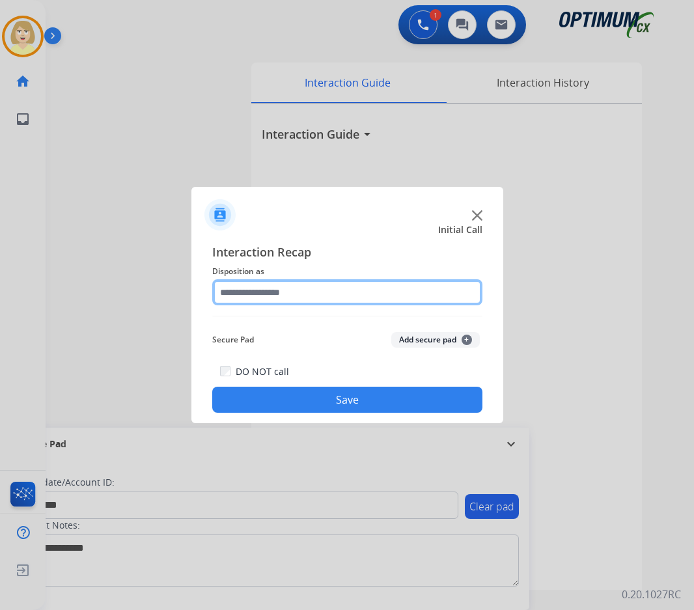
click at [254, 292] on input "text" at bounding box center [347, 292] width 270 height 26
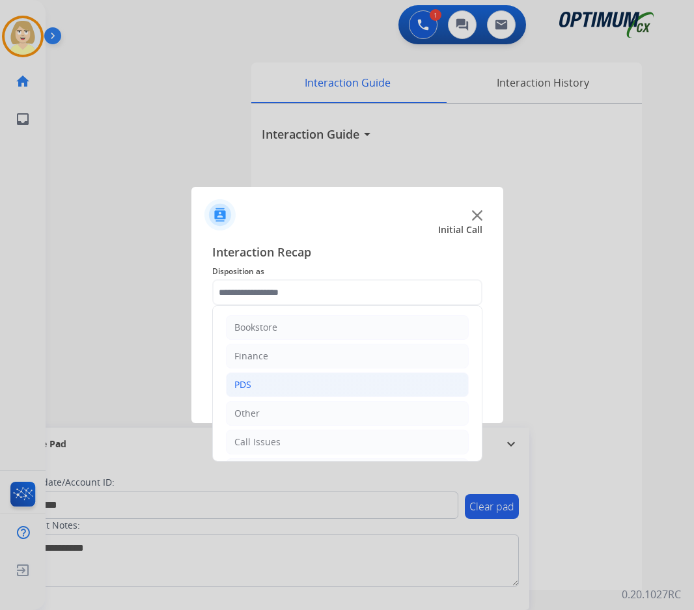
click at [244, 383] on div "PDS" at bounding box center [242, 384] width 17 height 13
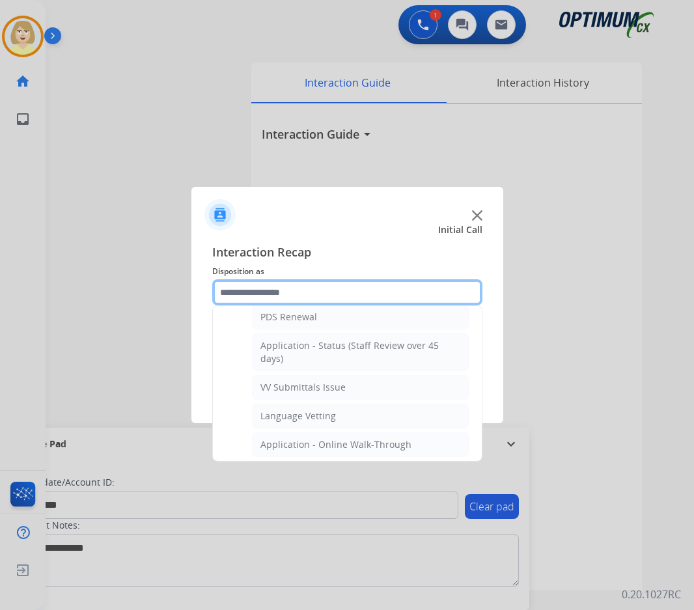
scroll to position [391, 0]
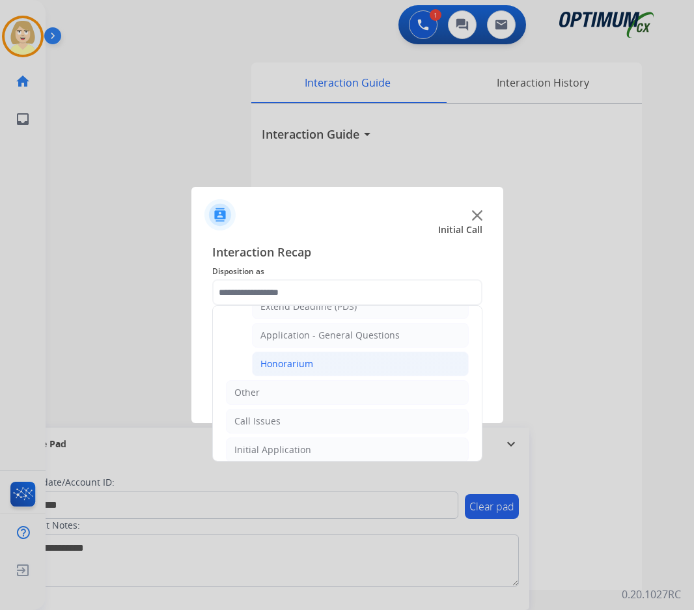
click at [288, 363] on div "Honorarium" at bounding box center [286, 363] width 53 height 13
type input "**********"
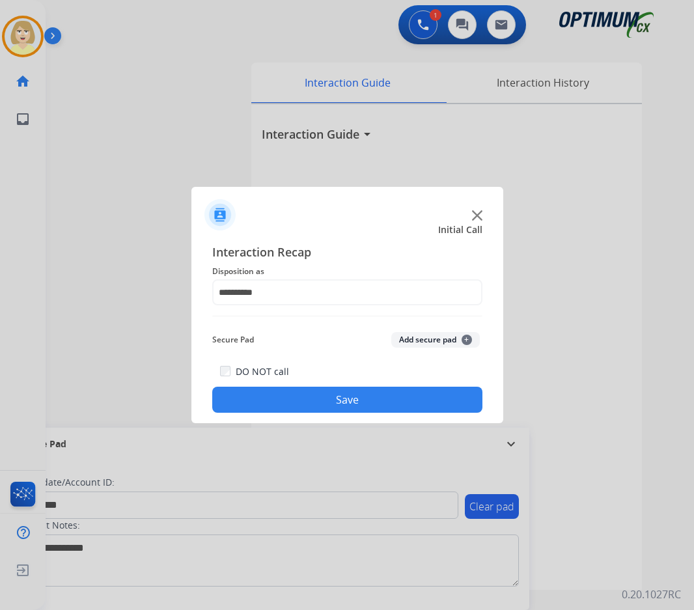
drag, startPoint x: 418, startPoint y: 333, endPoint x: 348, endPoint y: 392, distance: 92.4
click at [418, 335] on button "Add secure pad +" at bounding box center [435, 340] width 89 height 16
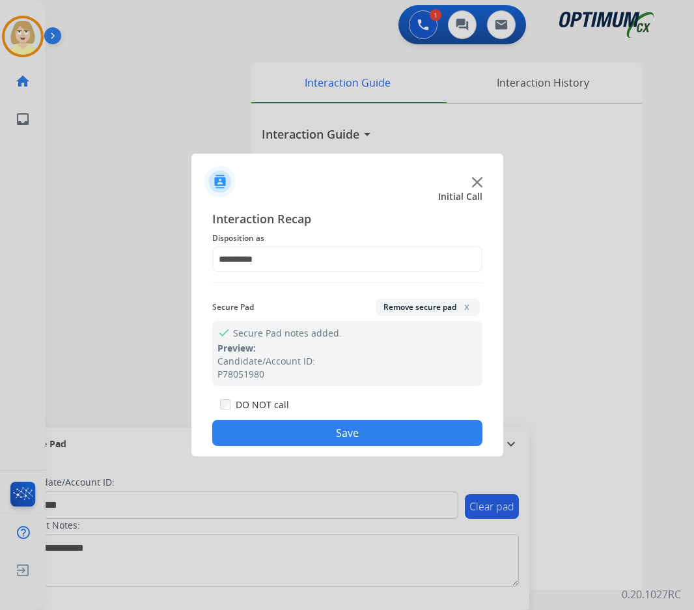
drag, startPoint x: 301, startPoint y: 430, endPoint x: 172, endPoint y: 233, distance: 235.0
click at [299, 430] on button "Save" at bounding box center [347, 433] width 270 height 26
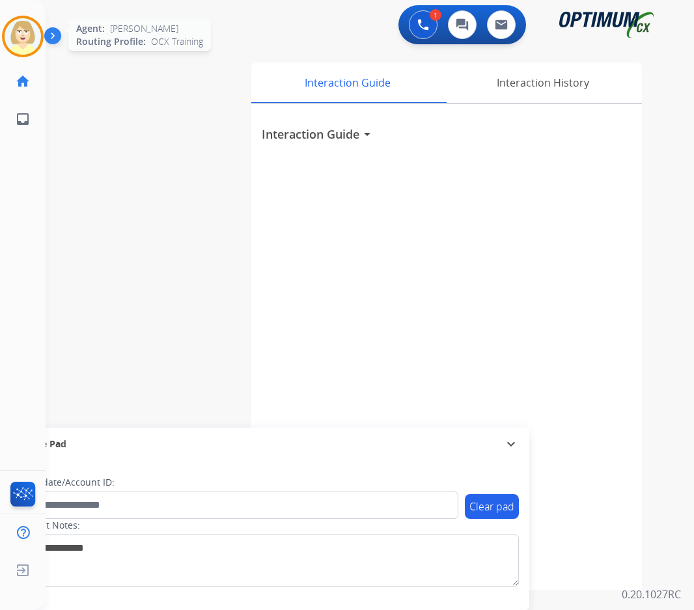
click at [18, 37] on img at bounding box center [23, 36] width 36 height 36
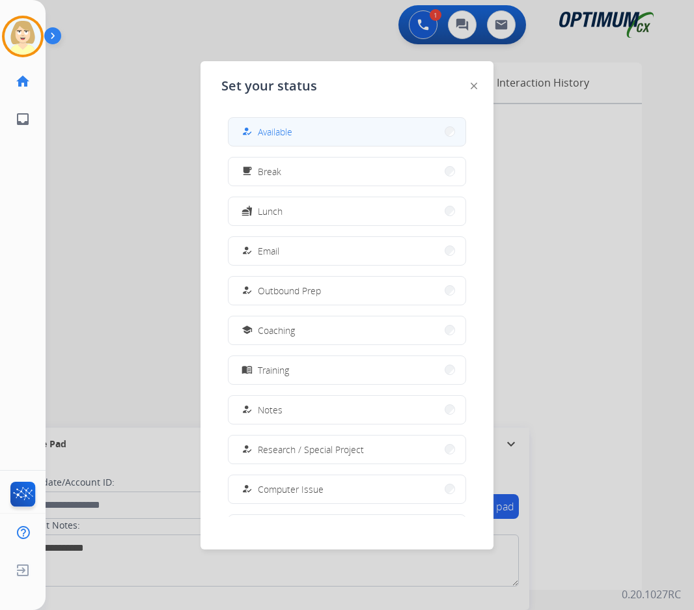
click at [285, 135] on span "Available" at bounding box center [275, 132] width 34 height 14
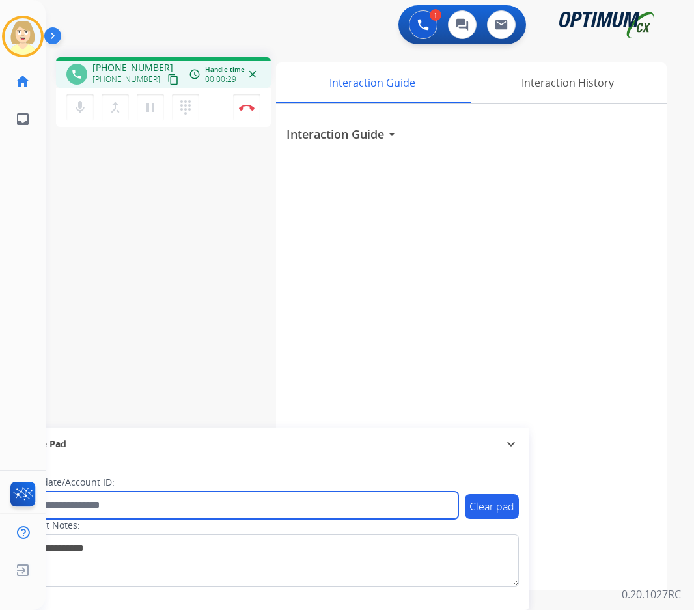
click at [86, 505] on input "text" at bounding box center [237, 504] width 441 height 27
paste input "*******"
type input "*******"
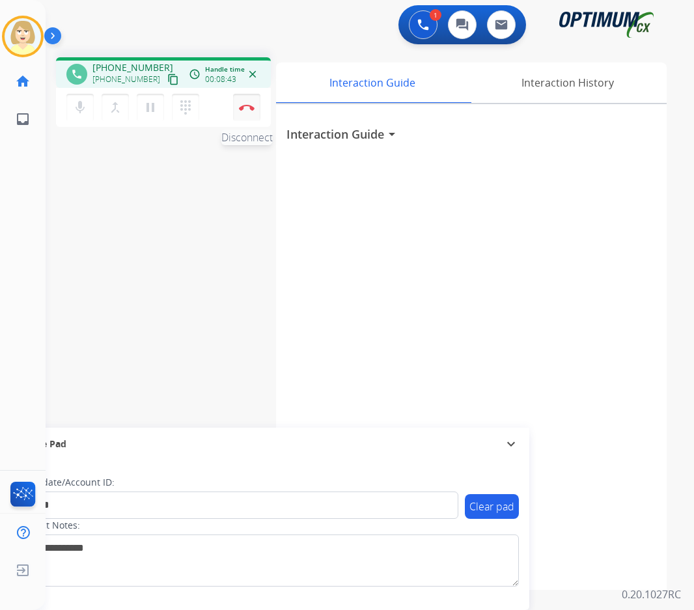
click at [247, 102] on button "Disconnect" at bounding box center [246, 107] width 27 height 27
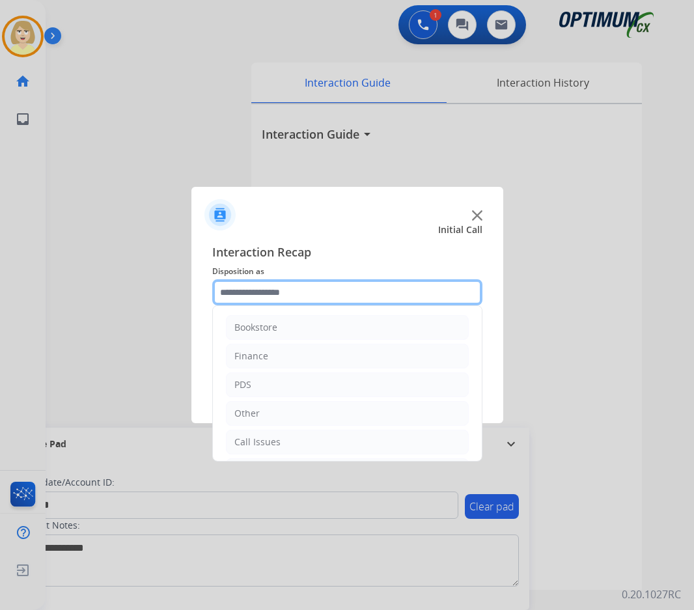
click at [271, 295] on input "text" at bounding box center [347, 292] width 270 height 26
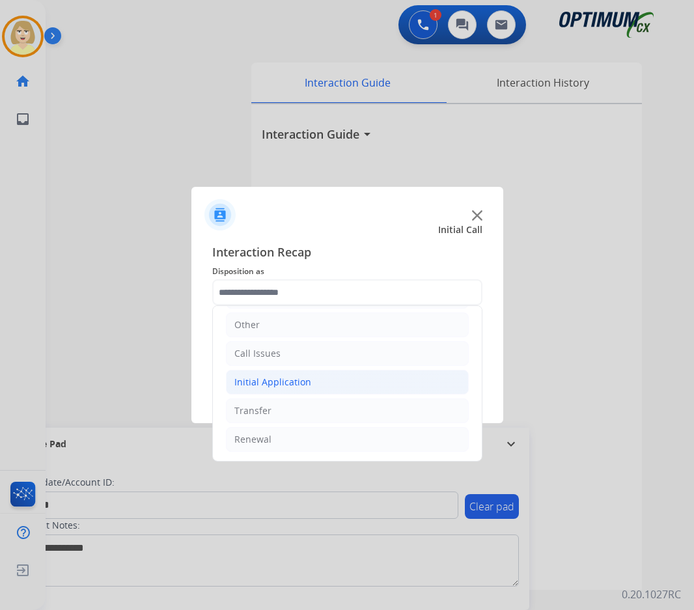
click at [284, 380] on div "Initial Application" at bounding box center [272, 382] width 77 height 13
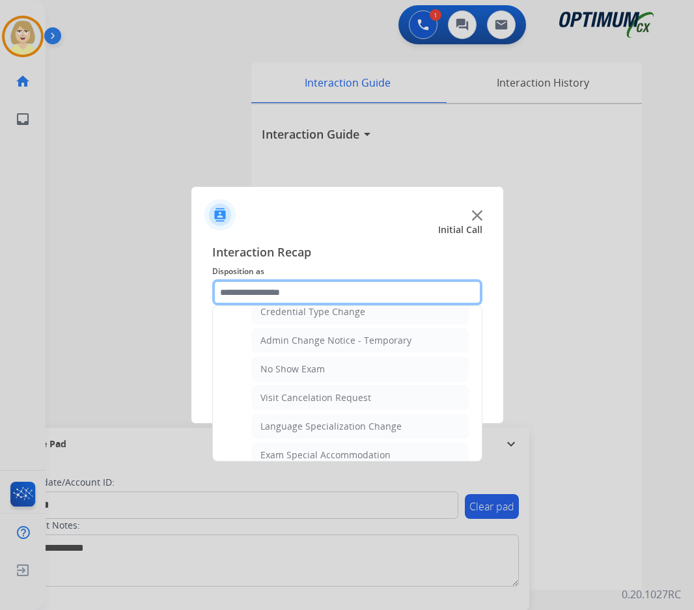
scroll to position [789, 0]
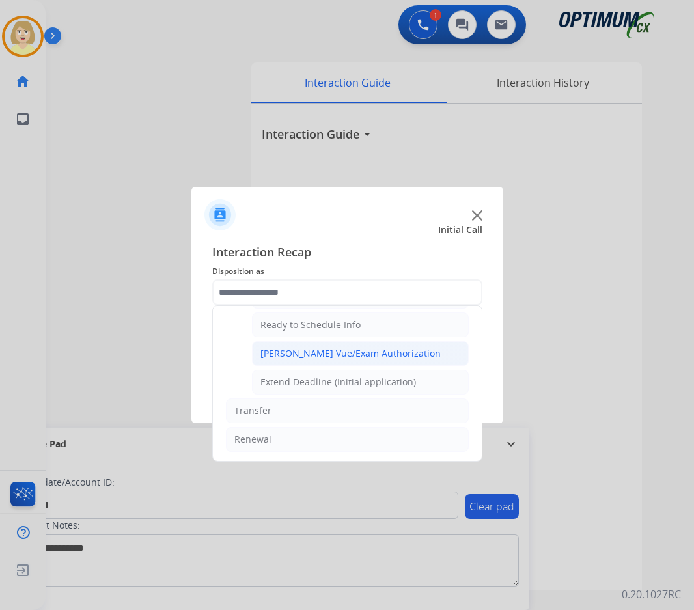
click at [325, 357] on div "[PERSON_NAME] Vue/Exam Authorization" at bounding box center [350, 353] width 180 height 13
type input "**********"
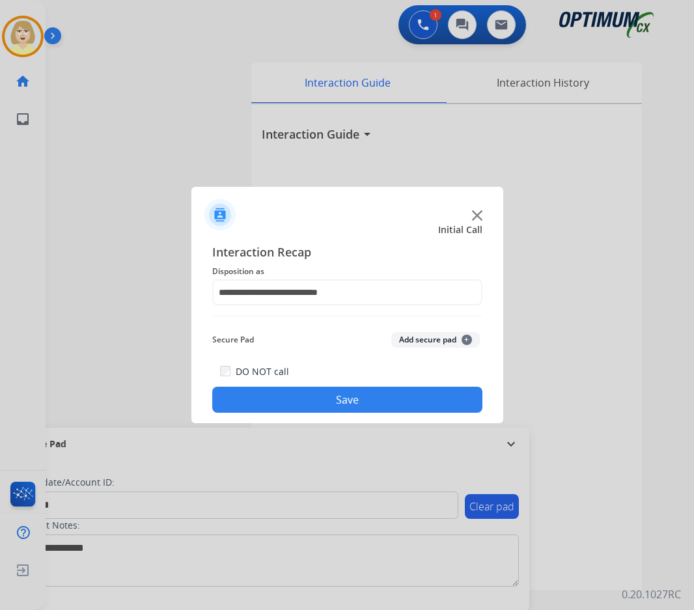
click at [422, 349] on div "Secure Pad Add secure pad +" at bounding box center [347, 340] width 270 height 26
click at [418, 346] on button "Add secure pad +" at bounding box center [435, 340] width 89 height 16
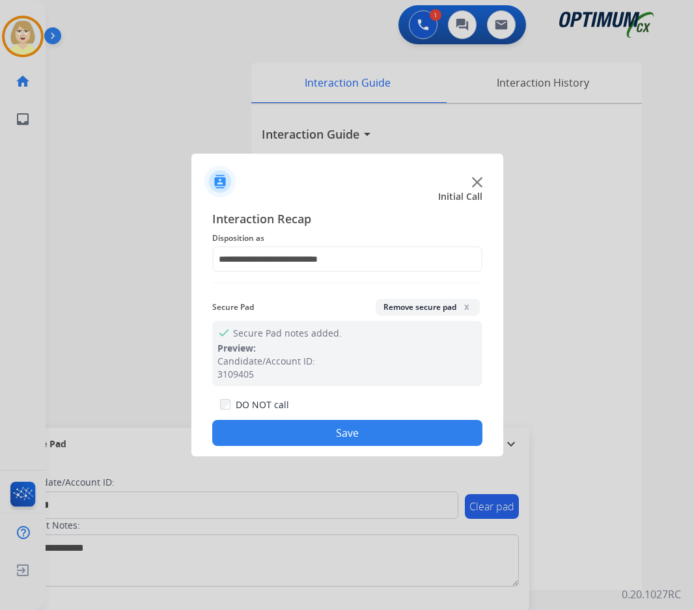
drag, startPoint x: 286, startPoint y: 439, endPoint x: 107, endPoint y: 199, distance: 299.9
click at [286, 437] on button "Save" at bounding box center [347, 433] width 270 height 26
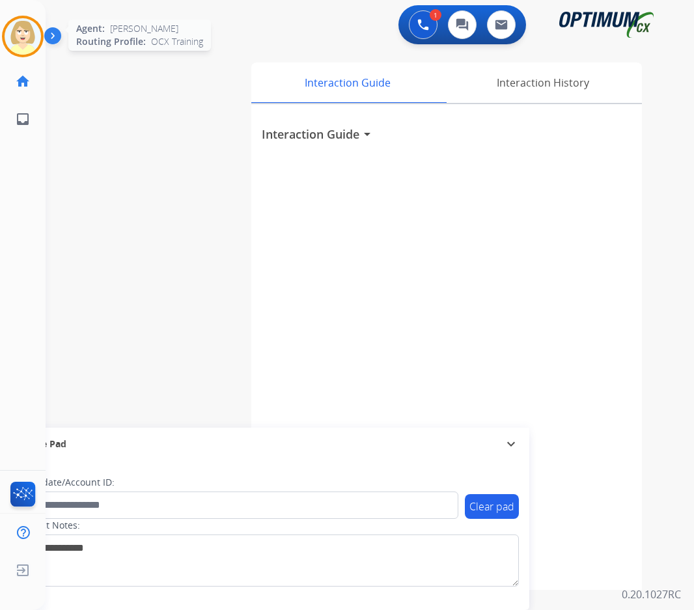
click at [23, 37] on img at bounding box center [23, 36] width 36 height 36
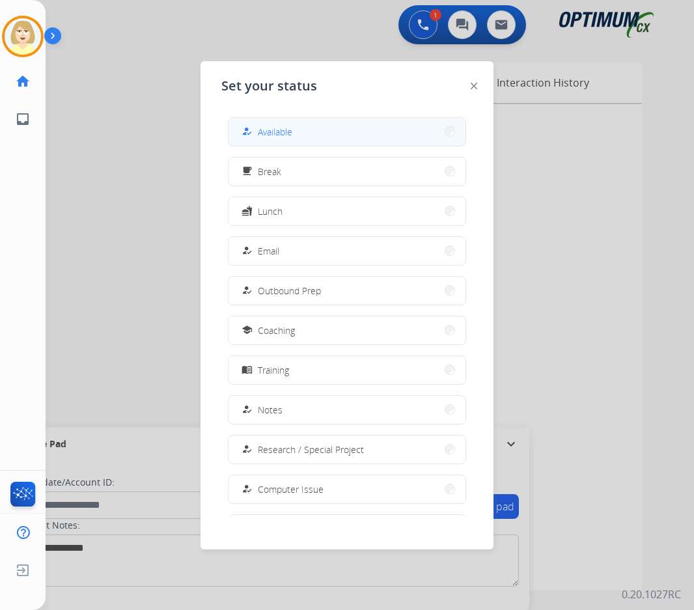
click at [254, 131] on div "how_to_reg" at bounding box center [248, 132] width 19 height 16
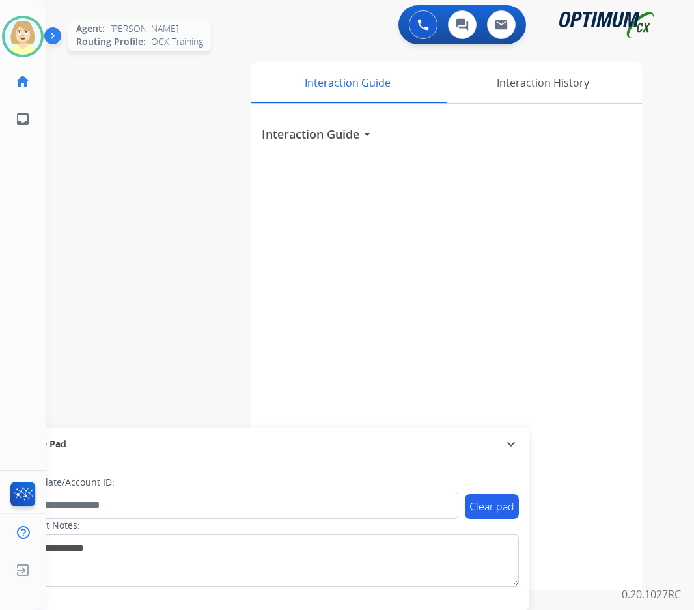
click at [23, 29] on img at bounding box center [23, 36] width 36 height 36
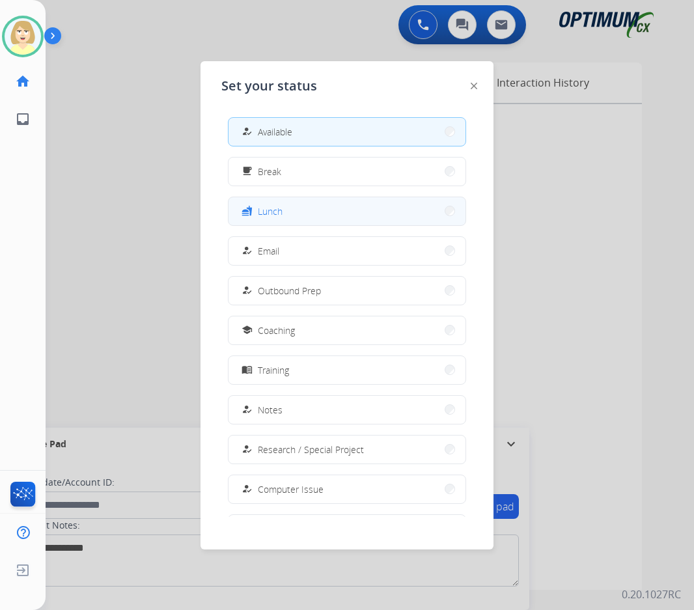
click at [273, 211] on span "Lunch" at bounding box center [270, 211] width 25 height 14
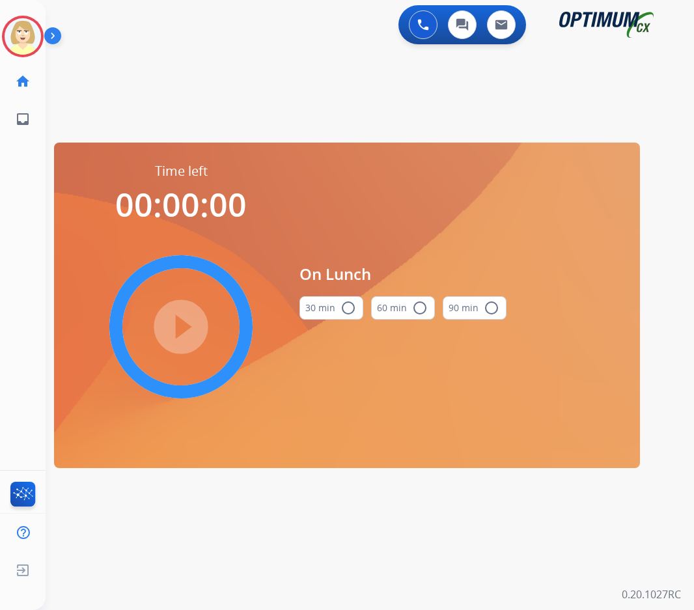
drag, startPoint x: 347, startPoint y: 304, endPoint x: 240, endPoint y: 314, distance: 107.2
click at [340, 305] on mat-icon "radio_button_unchecked" at bounding box center [348, 308] width 16 height 16
click at [189, 331] on mat-icon "play_circle_filled" at bounding box center [181, 327] width 16 height 16
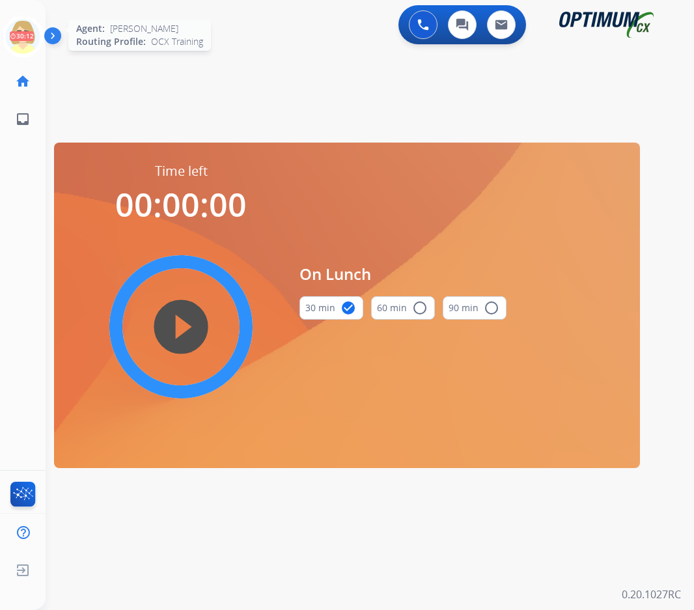
drag, startPoint x: 14, startPoint y: 31, endPoint x: 23, endPoint y: 34, distance: 9.7
click at [14, 30] on icon at bounding box center [23, 37] width 42 height 42
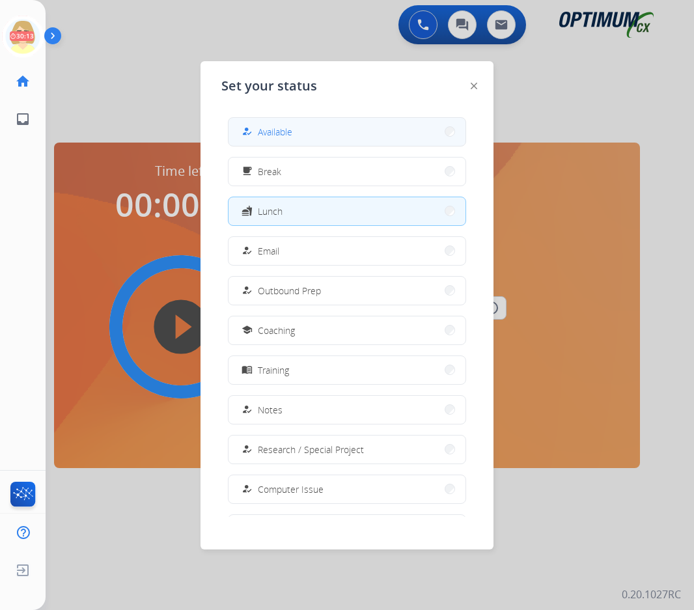
click at [281, 133] on span "Available" at bounding box center [275, 132] width 34 height 14
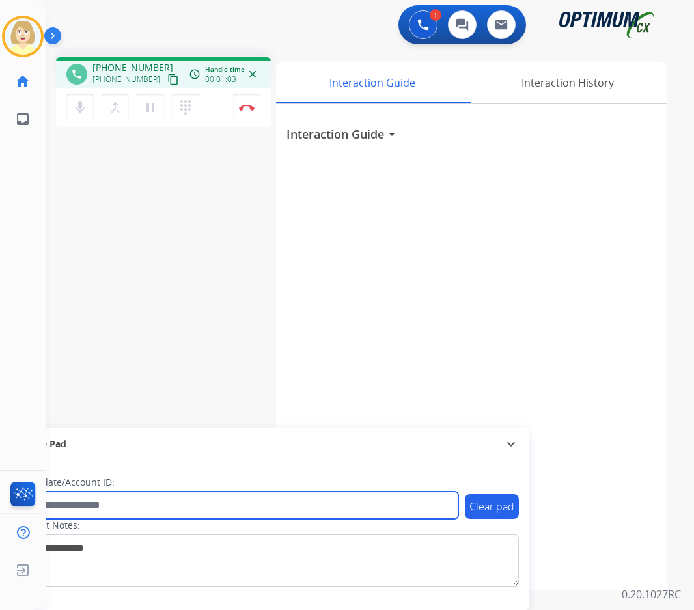
click at [83, 504] on input "text" at bounding box center [237, 504] width 441 height 27
paste input "*******"
type input "*******"
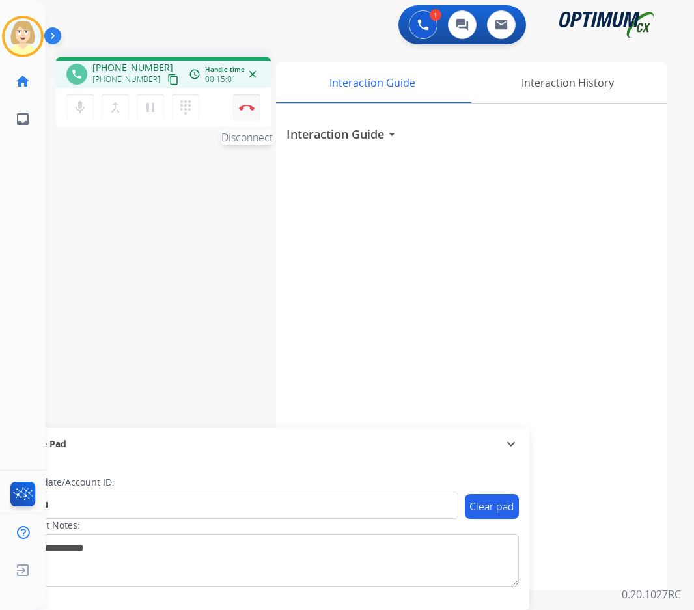
click at [245, 105] on img at bounding box center [247, 107] width 16 height 7
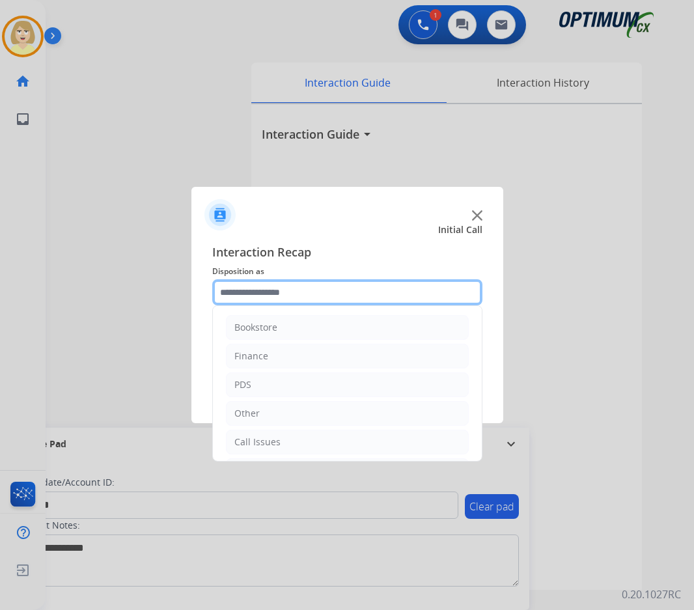
click at [255, 293] on input "text" at bounding box center [347, 292] width 270 height 26
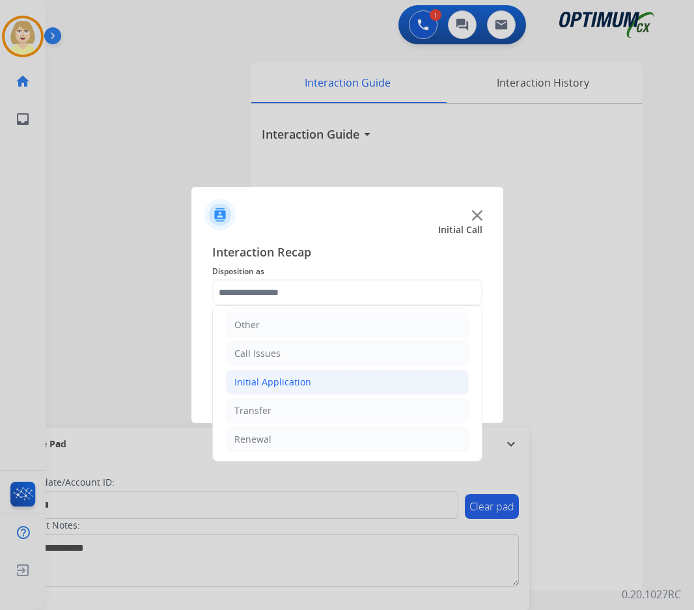
click at [267, 384] on div "Initial Application" at bounding box center [272, 382] width 77 height 13
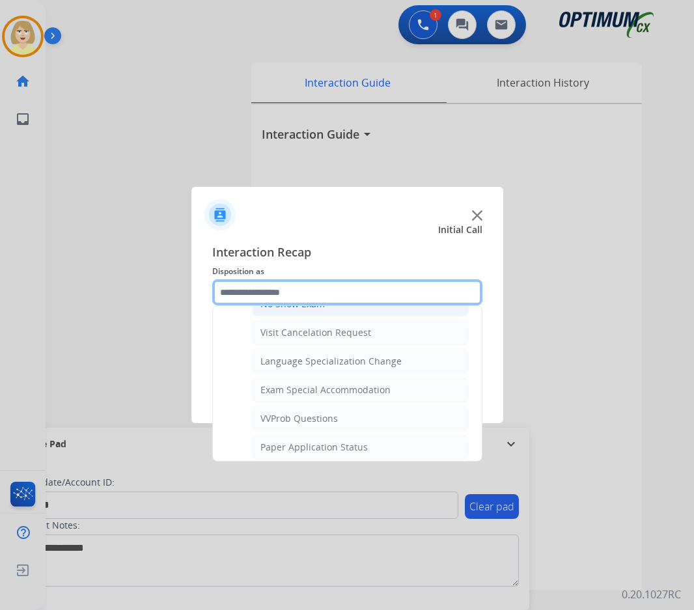
scroll to position [674, 0]
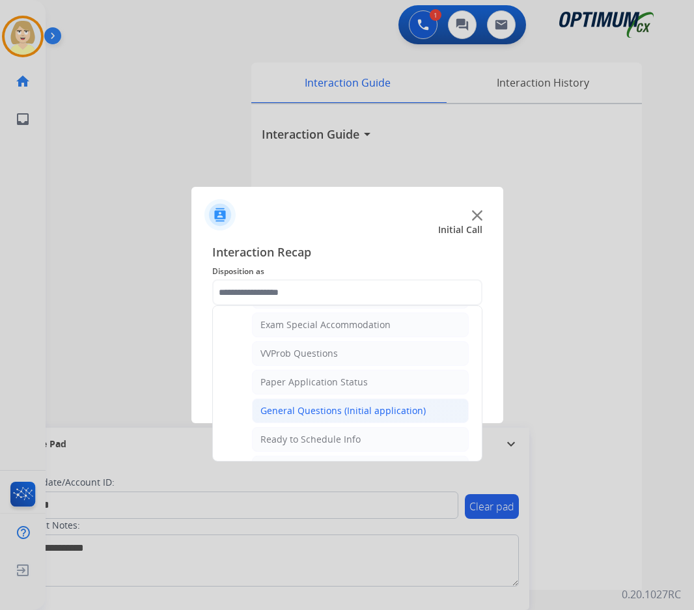
click at [307, 415] on div "General Questions (Initial application)" at bounding box center [342, 410] width 165 height 13
type input "**********"
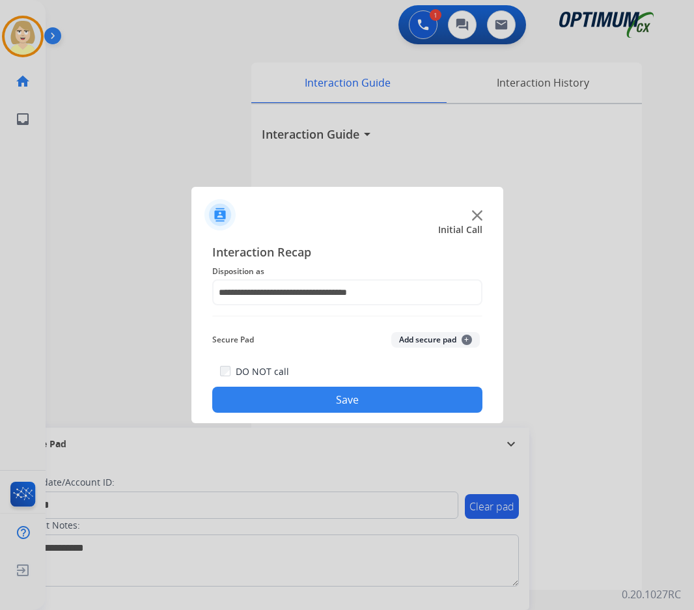
click at [420, 336] on button "Add secure pad +" at bounding box center [435, 340] width 89 height 16
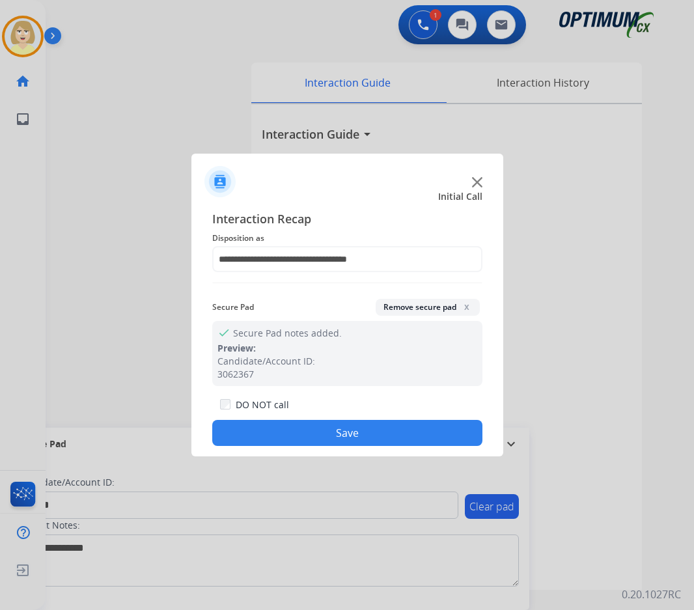
click at [311, 430] on button "Save" at bounding box center [347, 433] width 270 height 26
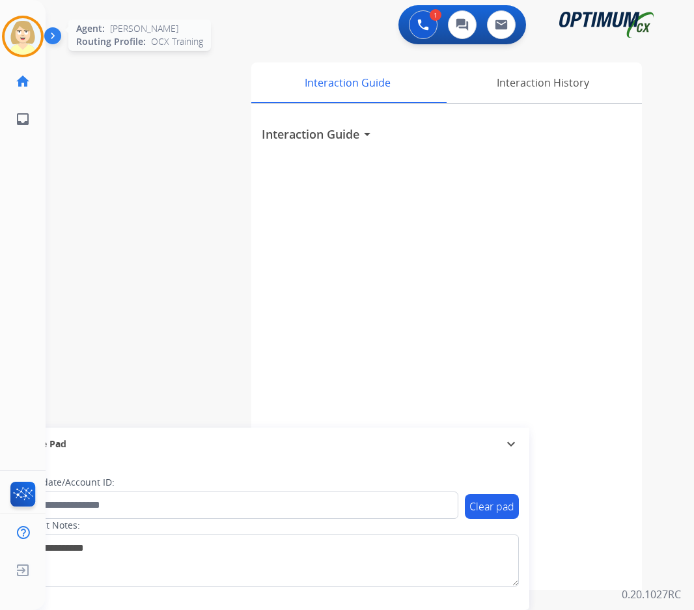
click at [23, 38] on img at bounding box center [23, 36] width 36 height 36
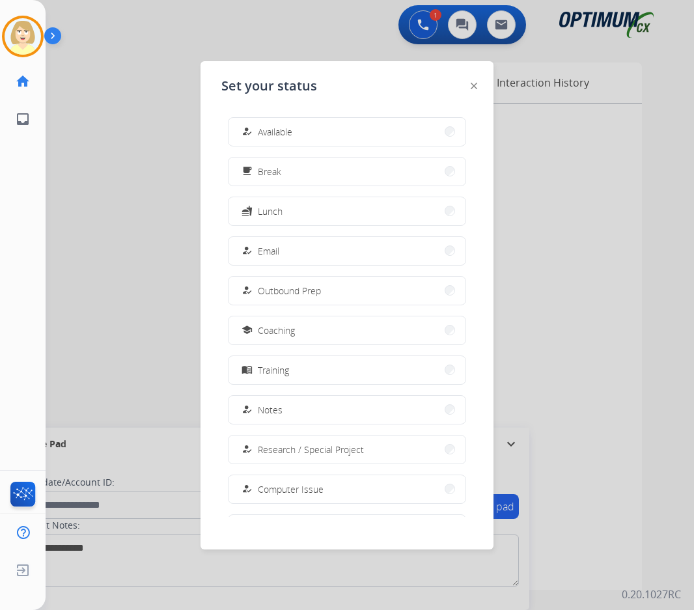
click at [281, 128] on span "Available" at bounding box center [275, 132] width 34 height 14
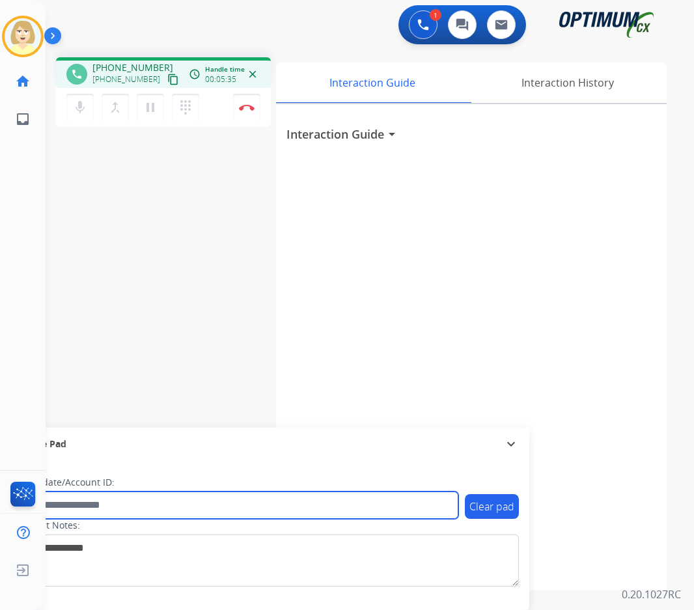
click at [130, 500] on input "text" at bounding box center [237, 504] width 441 height 27
paste input "*******"
type input "*******"
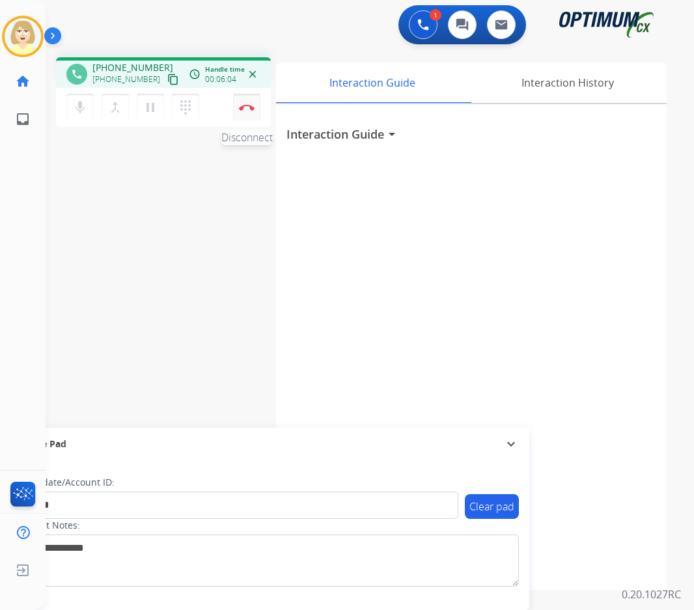
click at [245, 103] on button "Disconnect" at bounding box center [246, 107] width 27 height 27
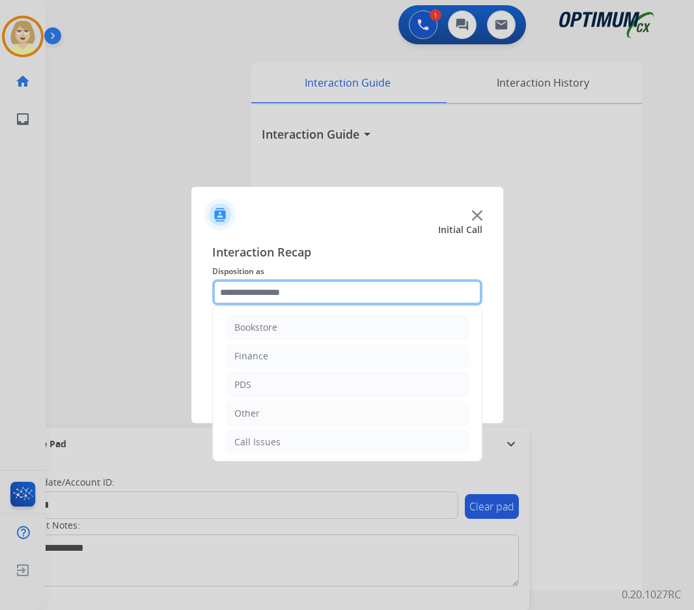
click at [257, 293] on input "text" at bounding box center [347, 292] width 270 height 26
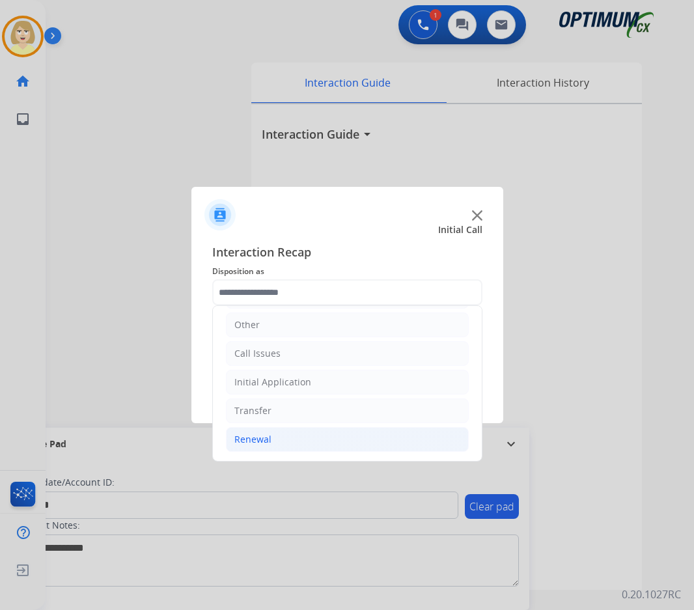
click at [258, 441] on div "Renewal" at bounding box center [252, 439] width 37 height 13
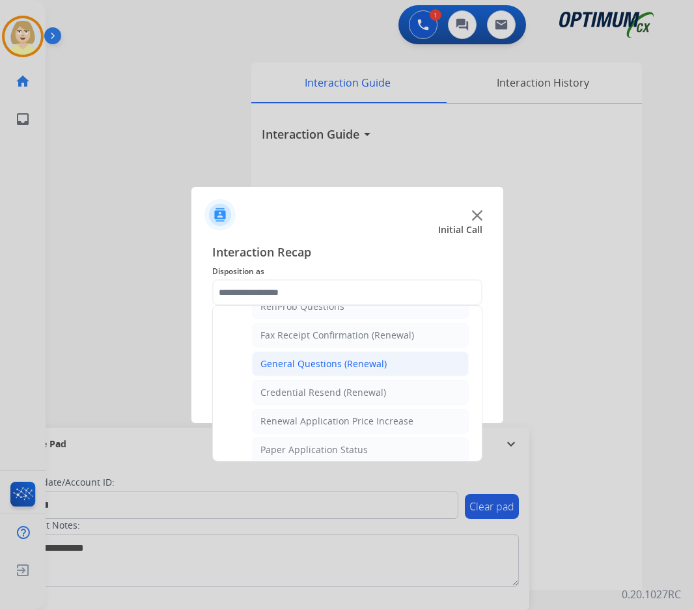
click at [290, 361] on div "General Questions (Renewal)" at bounding box center [323, 363] width 126 height 13
type input "**********"
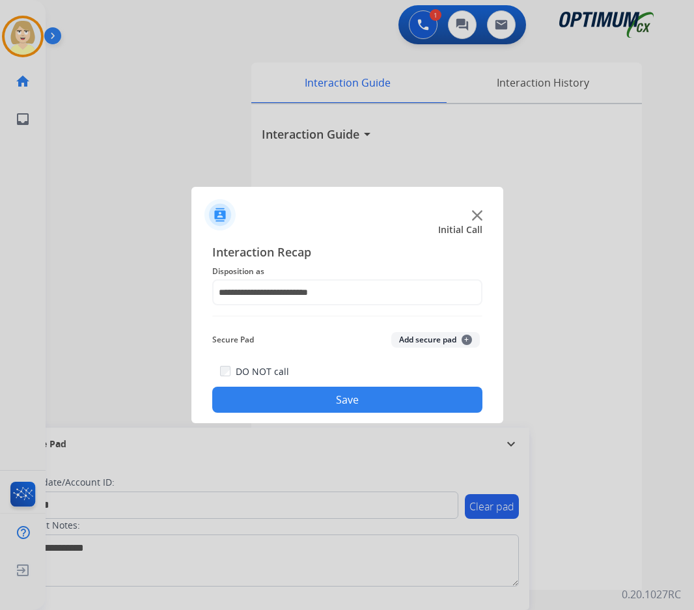
drag, startPoint x: 425, startPoint y: 338, endPoint x: 316, endPoint y: 426, distance: 139.8
click at [423, 338] on button "Add secure pad +" at bounding box center [435, 340] width 89 height 16
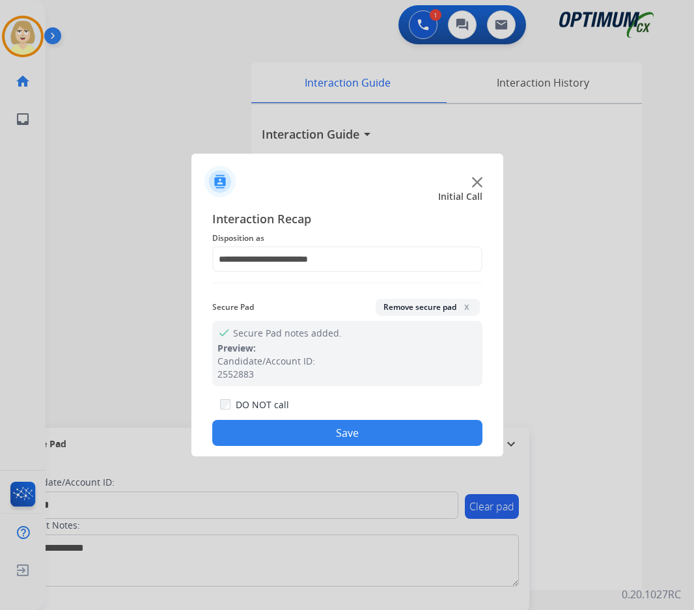
drag, startPoint x: 314, startPoint y: 427, endPoint x: 187, endPoint y: 243, distance: 223.3
click at [314, 426] on button "Save" at bounding box center [347, 433] width 270 height 26
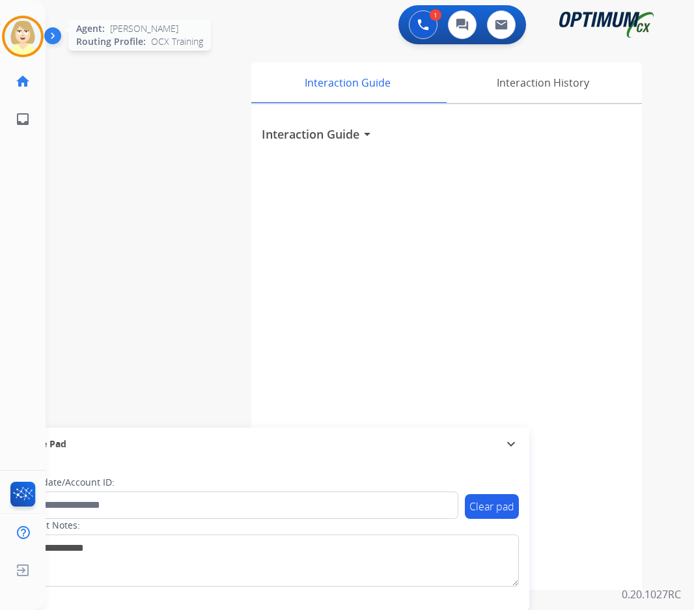
click at [11, 27] on img at bounding box center [23, 36] width 36 height 36
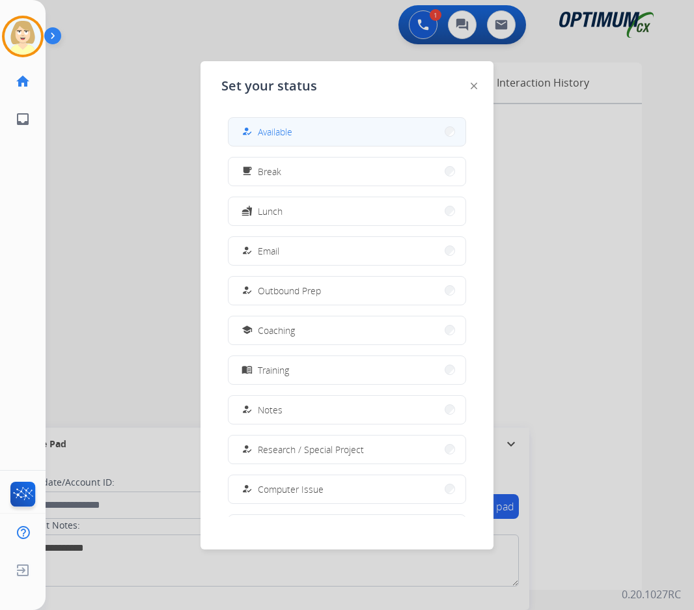
click at [290, 131] on span "Available" at bounding box center [275, 132] width 34 height 14
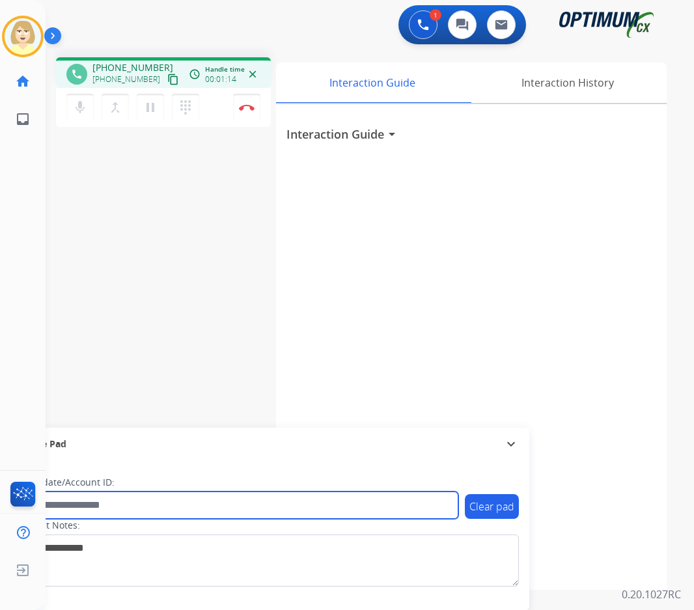
click at [89, 497] on input "text" at bounding box center [237, 504] width 441 height 27
paste input "*******"
type input "*******"
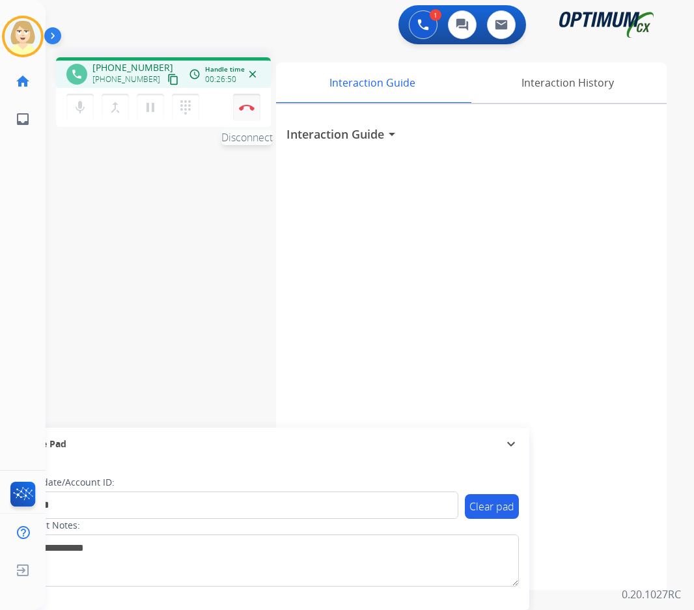
click at [243, 102] on button "Disconnect" at bounding box center [246, 107] width 27 height 27
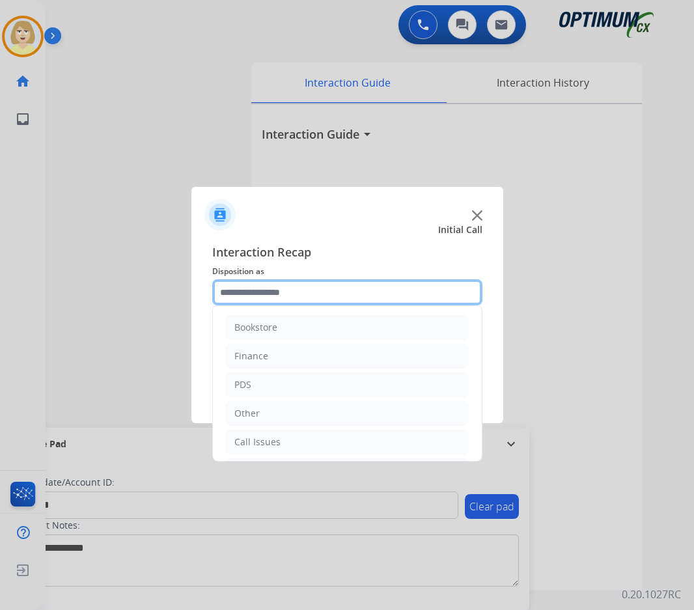
click at [239, 297] on input "text" at bounding box center [347, 292] width 270 height 26
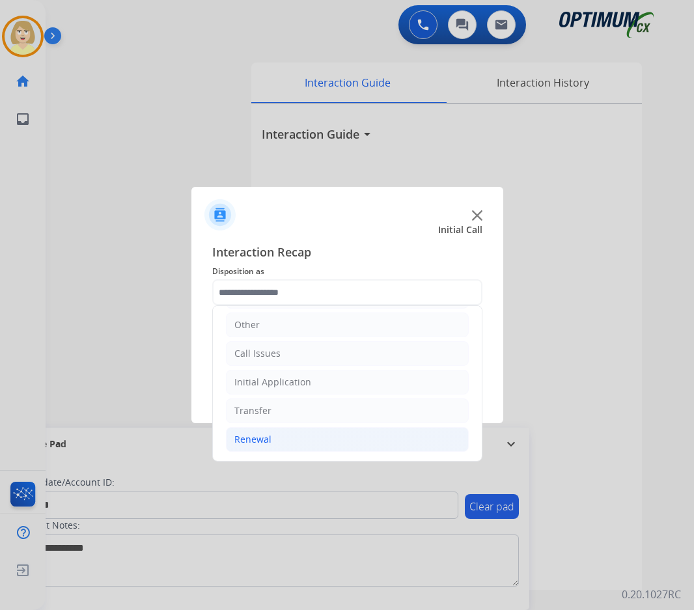
click at [258, 439] on div "Renewal" at bounding box center [252, 439] width 37 height 13
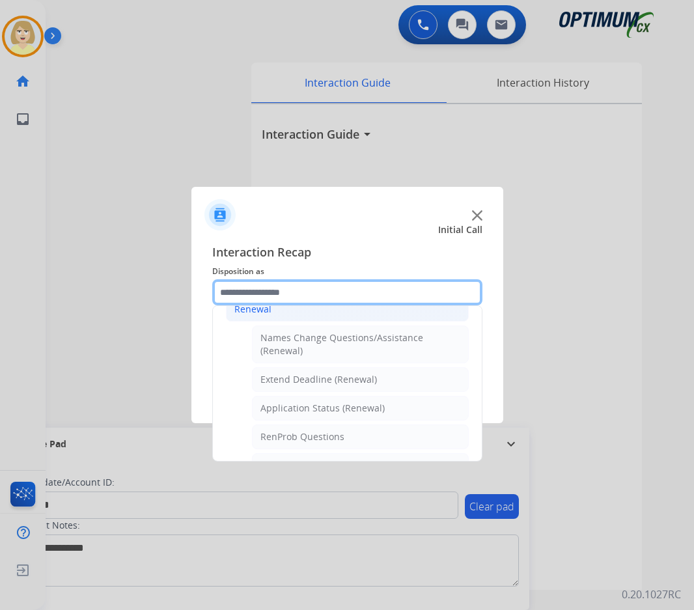
scroll to position [284, 0]
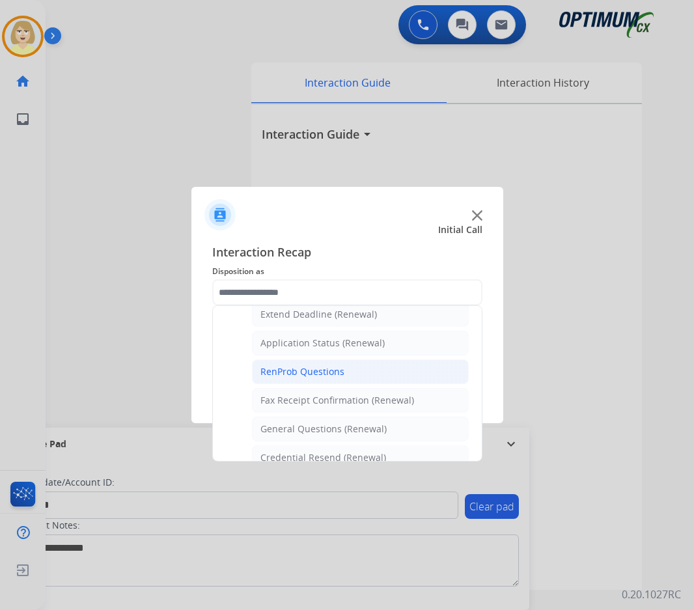
click at [290, 372] on div "RenProb Questions" at bounding box center [302, 371] width 84 height 13
type input "**********"
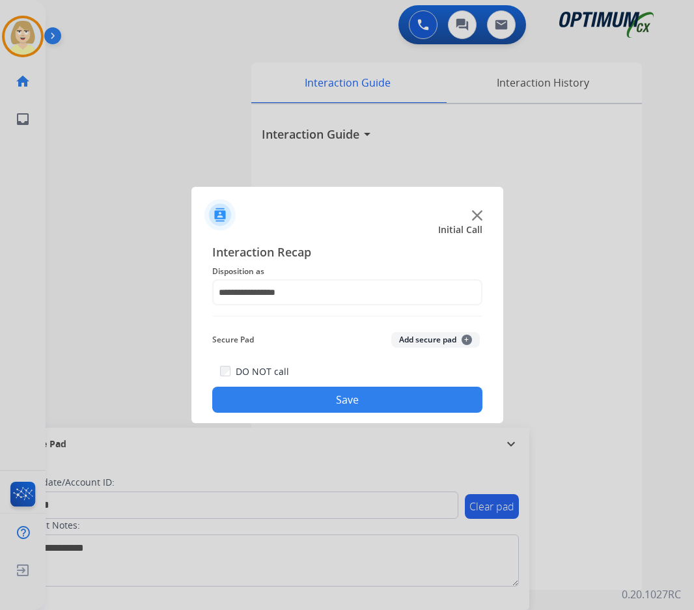
click at [418, 338] on button "Add secure pad +" at bounding box center [435, 340] width 89 height 16
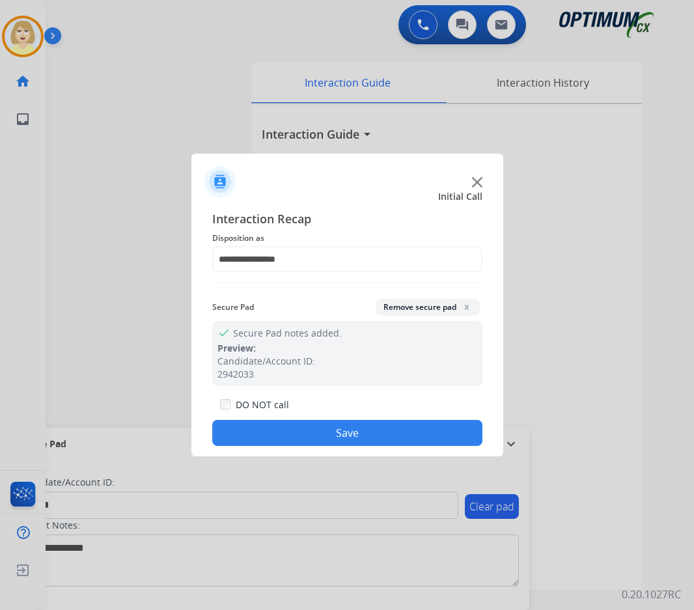
drag, startPoint x: 315, startPoint y: 432, endPoint x: 235, endPoint y: 342, distance: 120.8
click at [313, 429] on button "Save" at bounding box center [347, 433] width 270 height 26
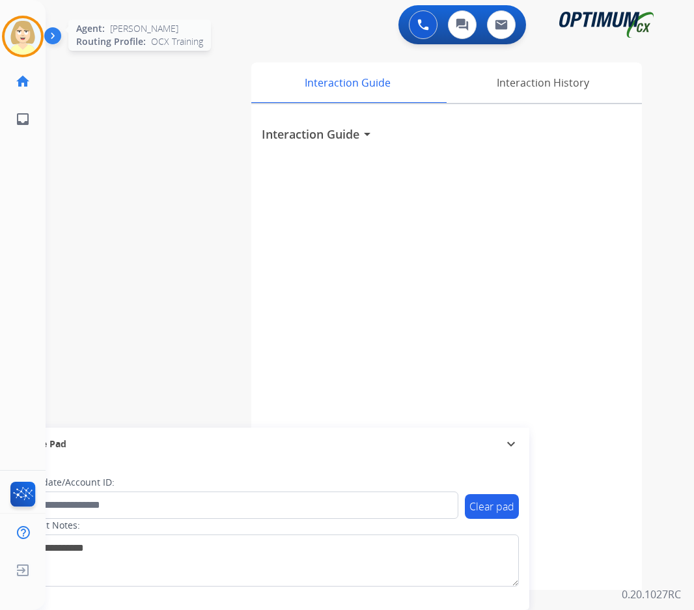
click at [28, 34] on img at bounding box center [23, 36] width 36 height 36
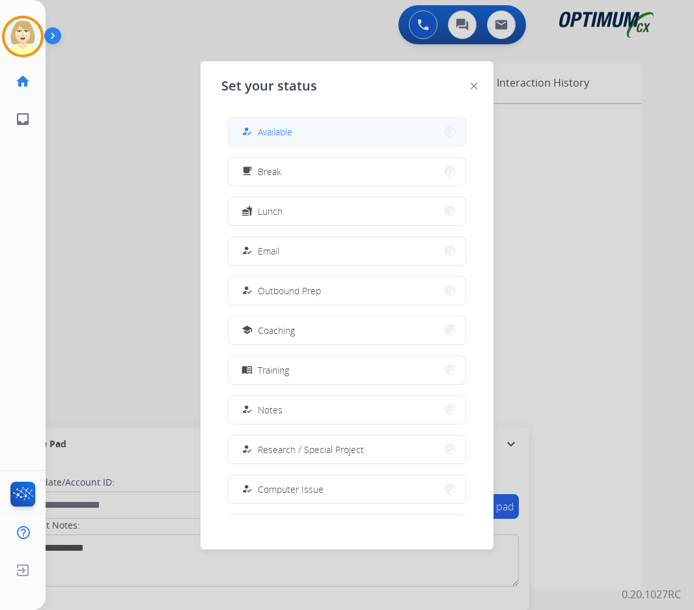
click at [273, 134] on span "Available" at bounding box center [275, 132] width 34 height 14
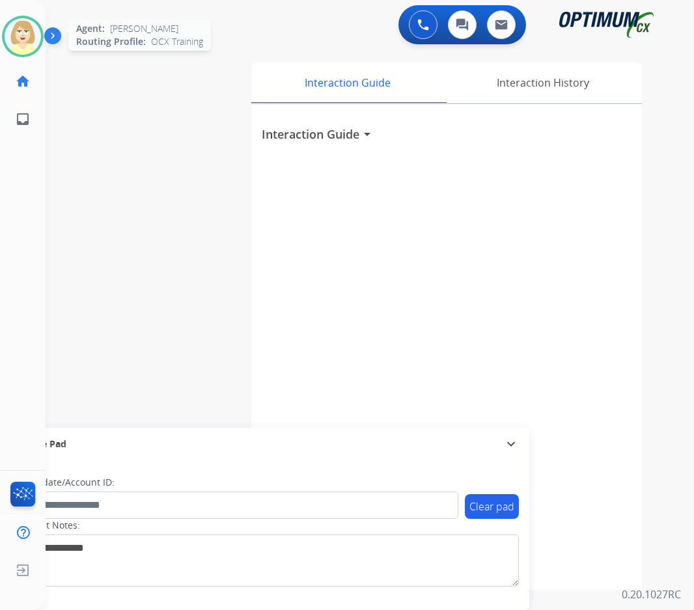
click at [31, 35] on img at bounding box center [23, 36] width 36 height 36
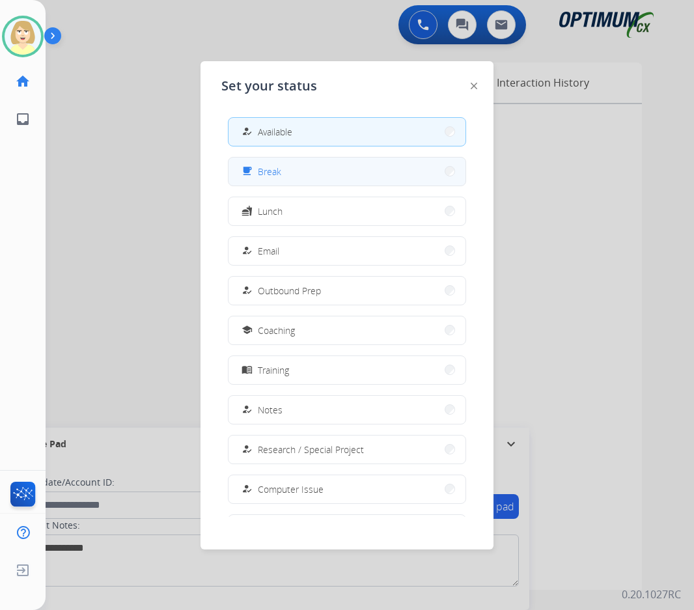
click at [276, 171] on span "Break" at bounding box center [269, 172] width 23 height 14
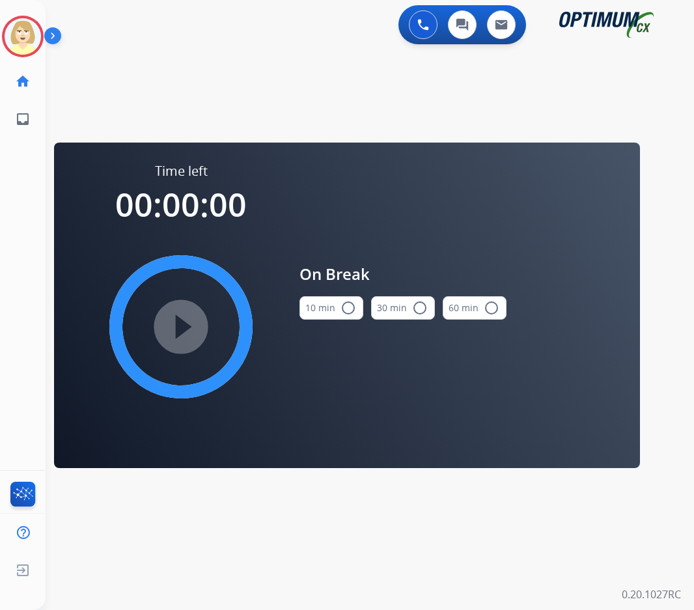
drag, startPoint x: 324, startPoint y: 305, endPoint x: 297, endPoint y: 314, distance: 28.2
click at [321, 305] on button "10 min radio_button_unchecked" at bounding box center [331, 307] width 64 height 23
click at [173, 335] on mat-icon "play_circle_filled" at bounding box center [181, 327] width 16 height 16
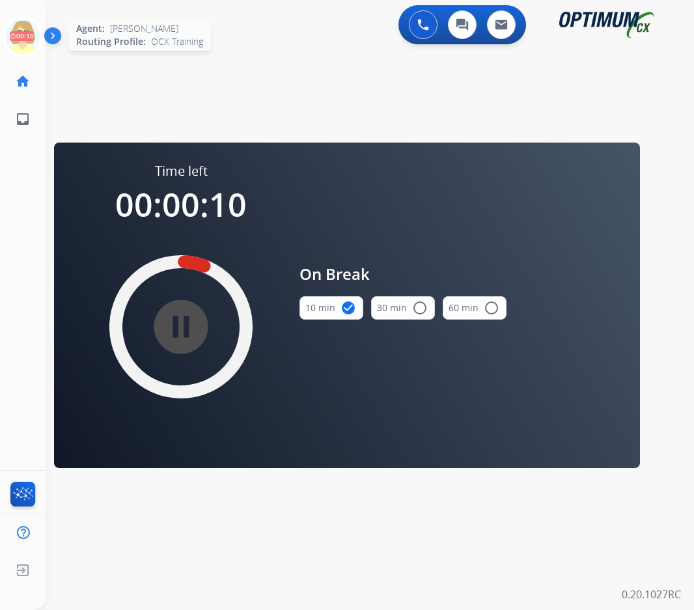
click at [27, 33] on icon at bounding box center [23, 37] width 42 height 42
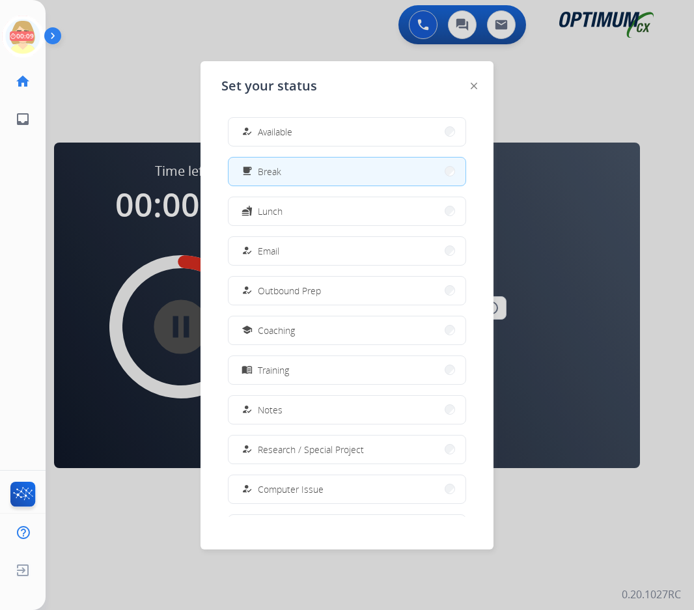
click at [282, 135] on span "Available" at bounding box center [275, 132] width 34 height 14
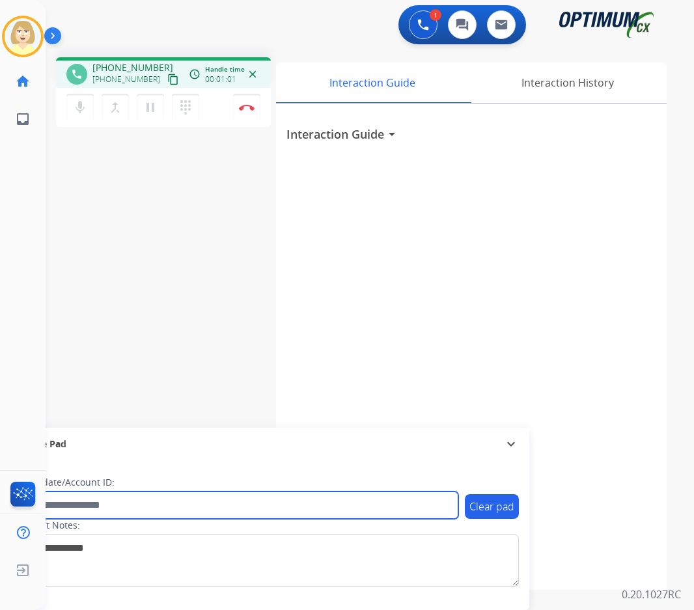
click at [71, 507] on input "text" at bounding box center [237, 504] width 441 height 27
paste input "*******"
type input "*******"
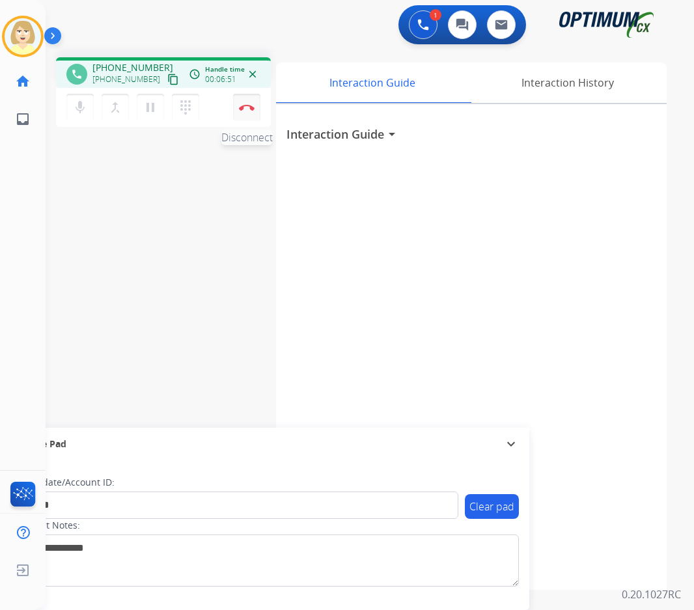
click at [247, 102] on button "Disconnect" at bounding box center [246, 107] width 27 height 27
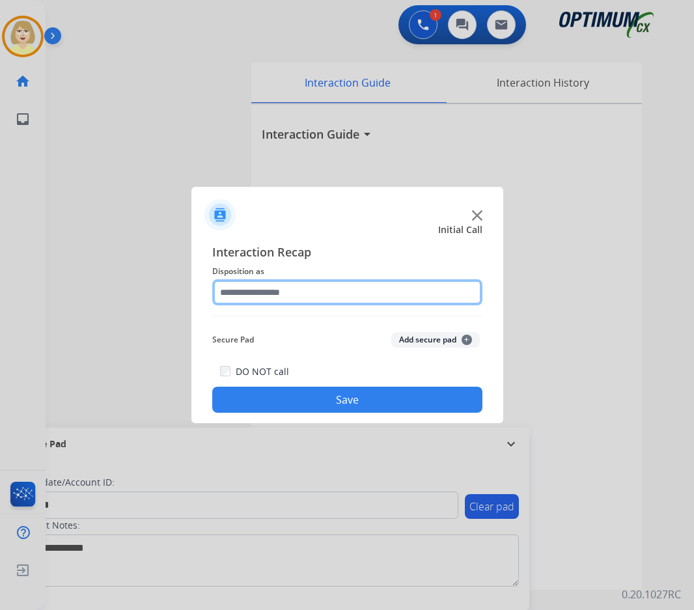
click at [256, 290] on input "text" at bounding box center [347, 292] width 270 height 26
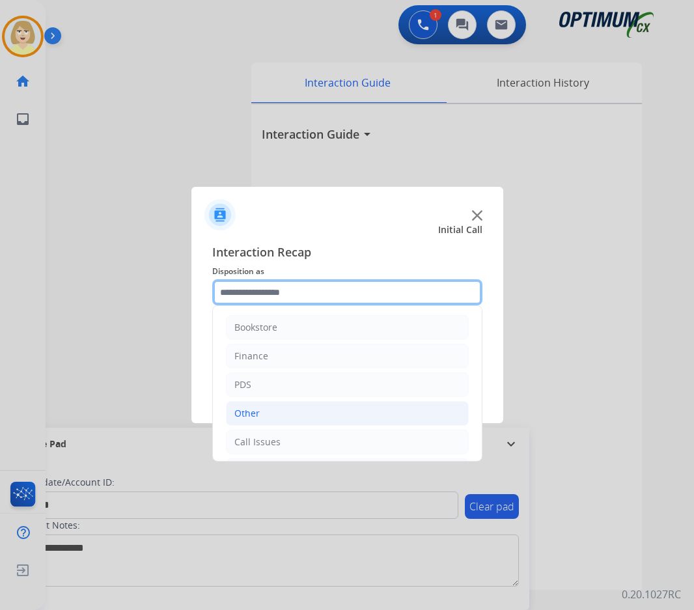
scroll to position [89, 0]
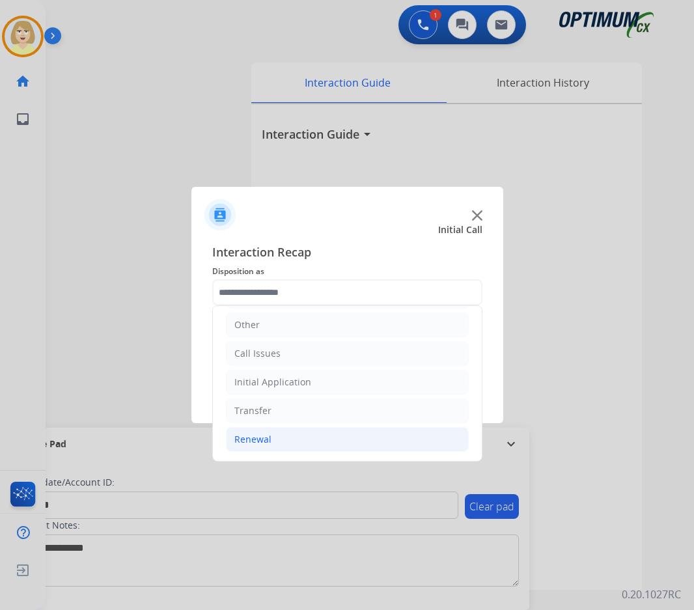
click at [256, 437] on div "Renewal" at bounding box center [252, 439] width 37 height 13
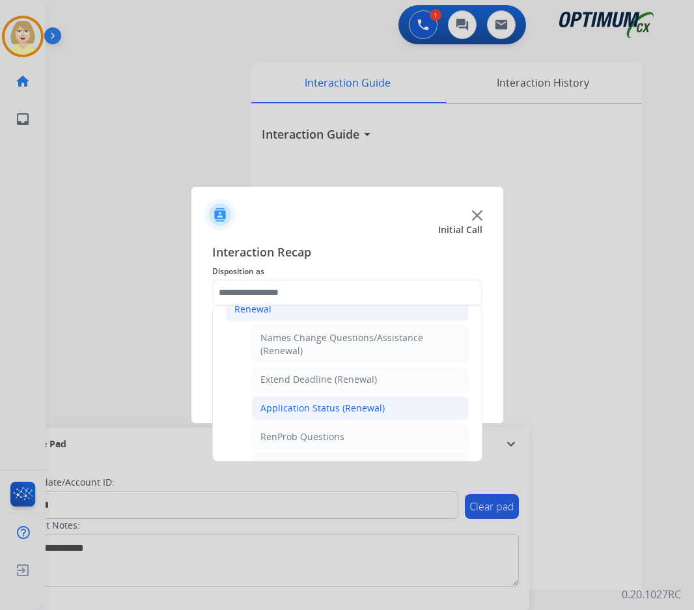
click at [326, 403] on div "Application Status (Renewal)" at bounding box center [322, 408] width 124 height 13
type input "**********"
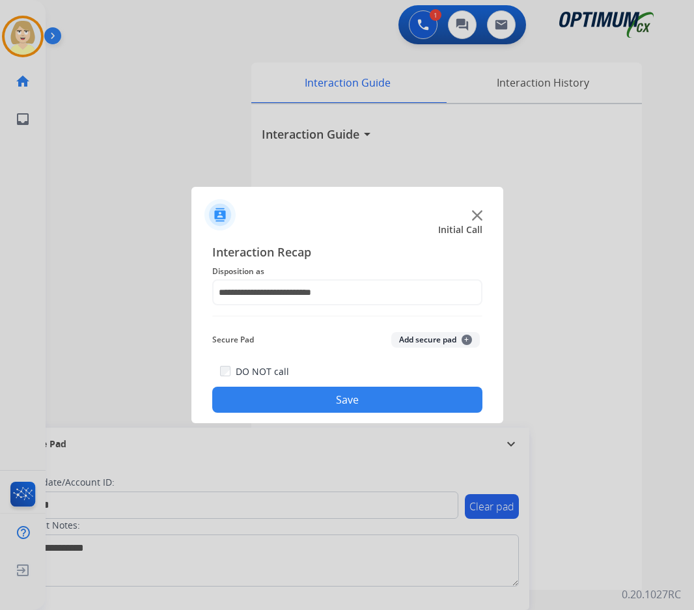
drag, startPoint x: 403, startPoint y: 337, endPoint x: 342, endPoint y: 389, distance: 79.9
click at [403, 338] on button "Add secure pad +" at bounding box center [435, 340] width 89 height 16
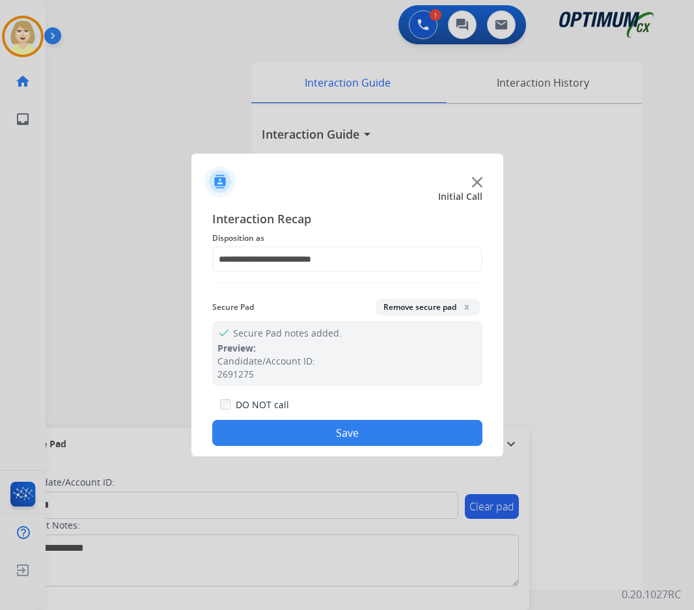
click at [311, 426] on button "Save" at bounding box center [347, 433] width 270 height 26
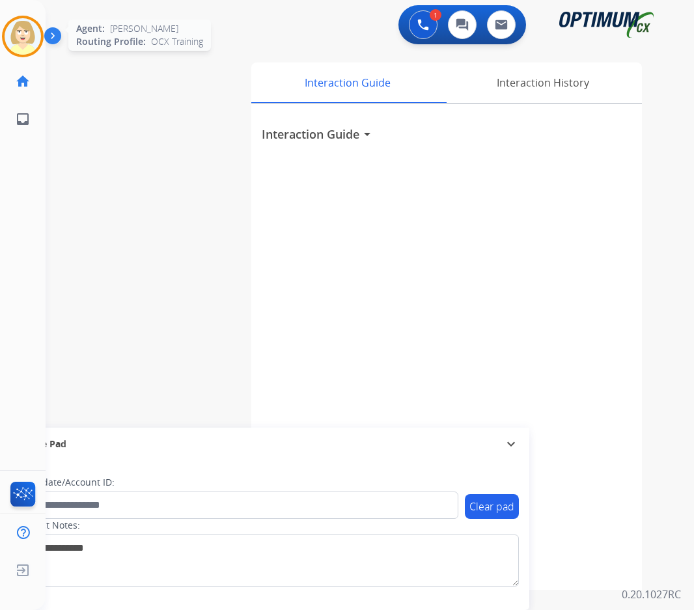
drag, startPoint x: 23, startPoint y: 32, endPoint x: 30, endPoint y: 36, distance: 7.6
click at [23, 31] on img at bounding box center [23, 36] width 36 height 36
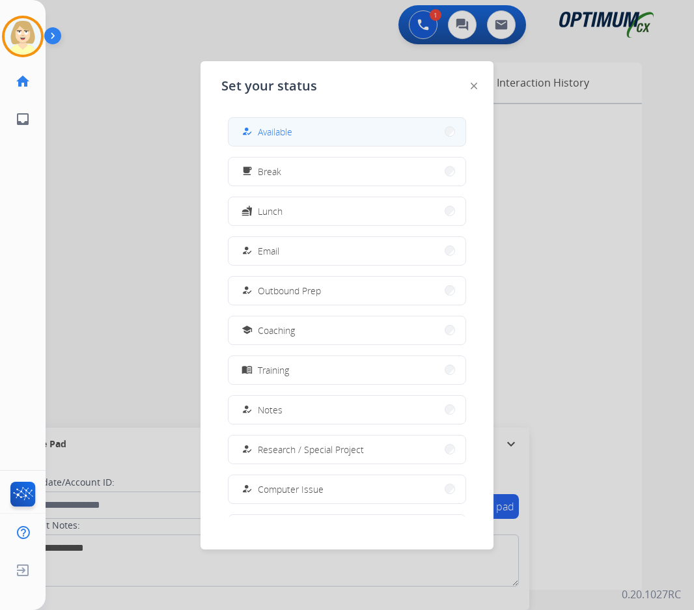
click at [275, 133] on span "Available" at bounding box center [275, 132] width 34 height 14
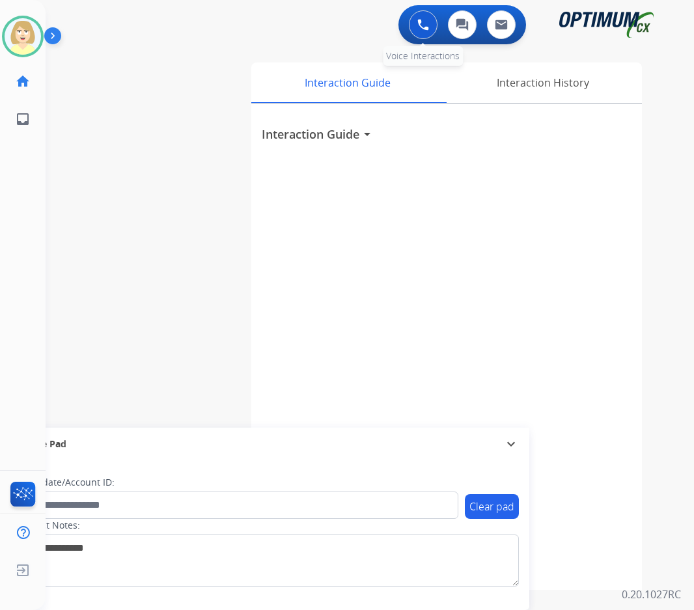
drag, startPoint x: 414, startPoint y: 23, endPoint x: 406, endPoint y: 23, distance: 7.8
click at [414, 23] on button at bounding box center [423, 24] width 29 height 29
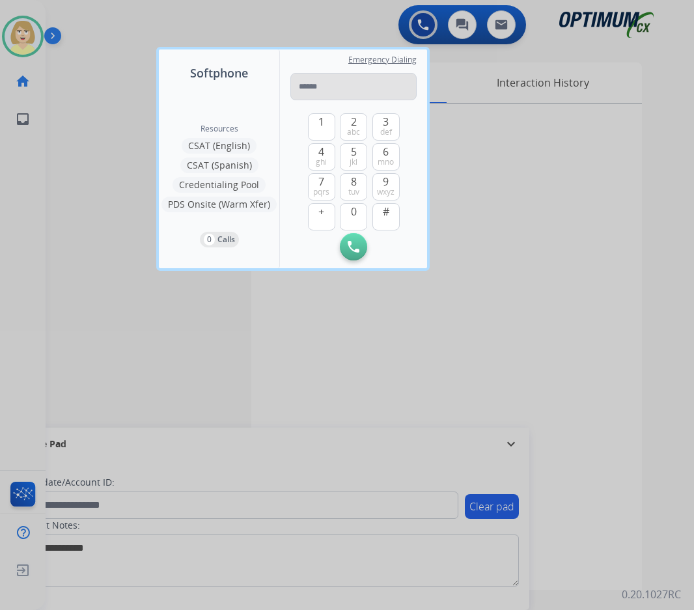
click at [338, 88] on input "tel" at bounding box center [353, 86] width 126 height 27
type input "**********"
click at [351, 246] on img at bounding box center [354, 247] width 12 height 12
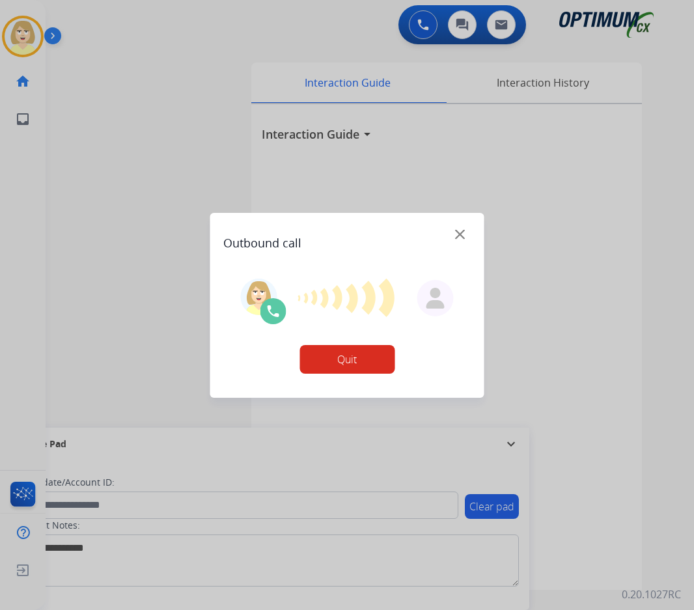
click at [334, 360] on button "Quit" at bounding box center [346, 359] width 95 height 29
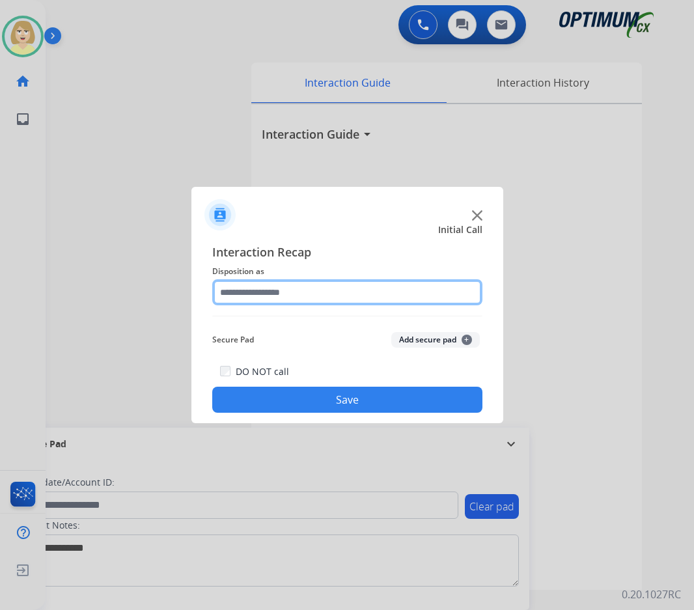
click at [288, 290] on input "text" at bounding box center [347, 292] width 270 height 26
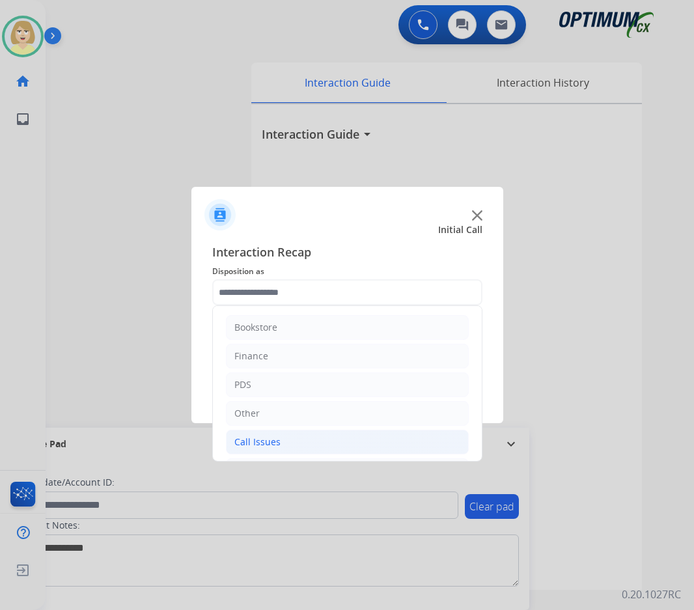
click at [263, 438] on div "Call Issues" at bounding box center [257, 441] width 46 height 13
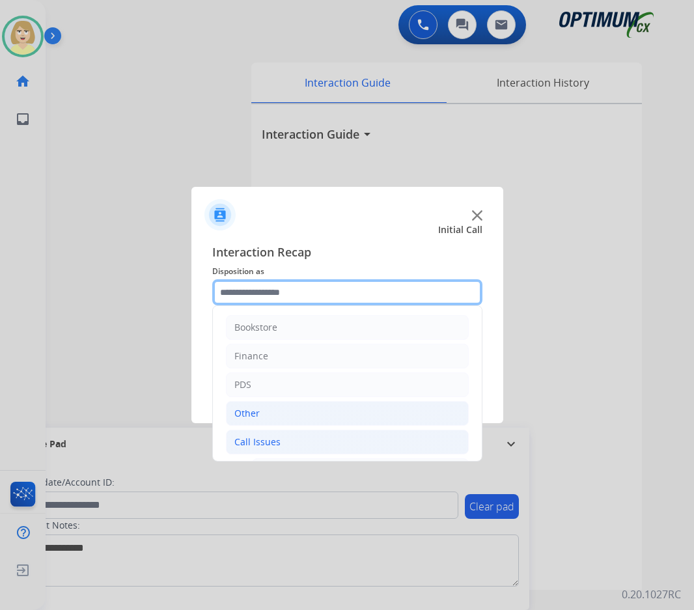
scroll to position [130, 0]
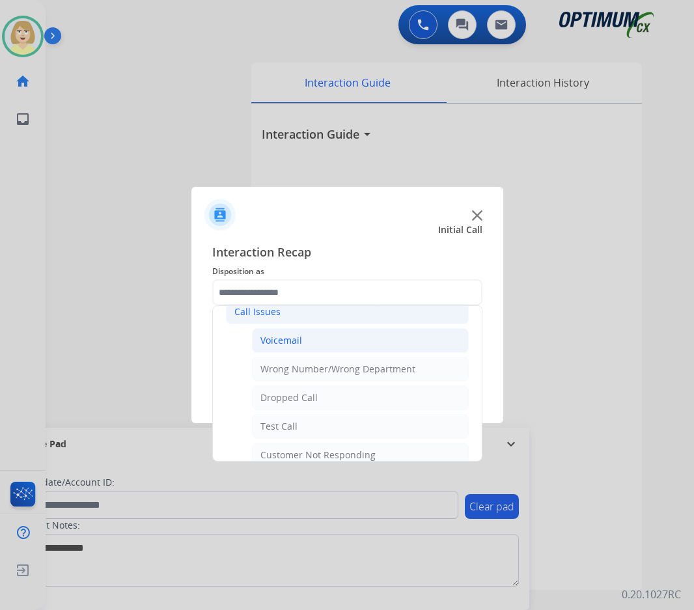
click at [281, 342] on div "Voicemail" at bounding box center [281, 340] width 42 height 13
type input "*********"
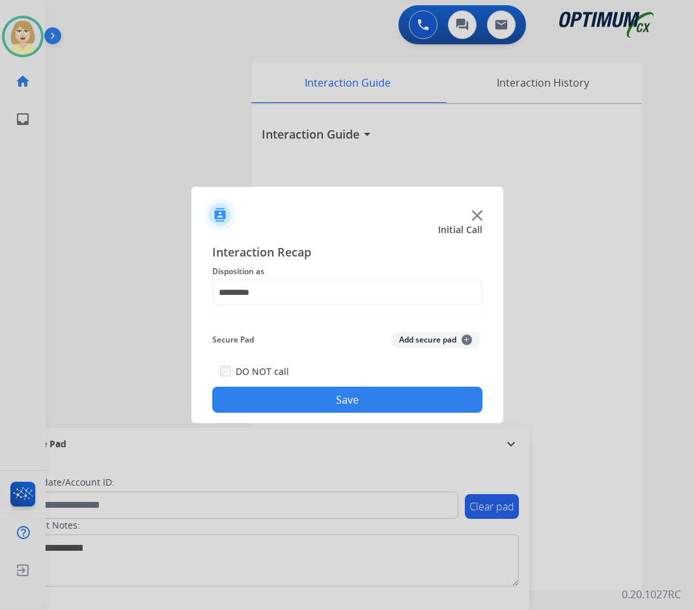
click at [401, 340] on button "Add secure pad +" at bounding box center [435, 340] width 89 height 16
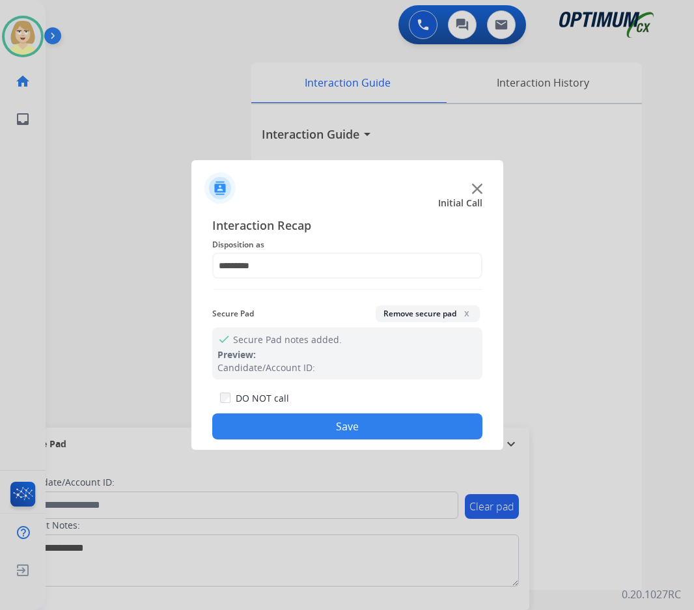
click at [313, 428] on button "Save" at bounding box center [347, 426] width 270 height 26
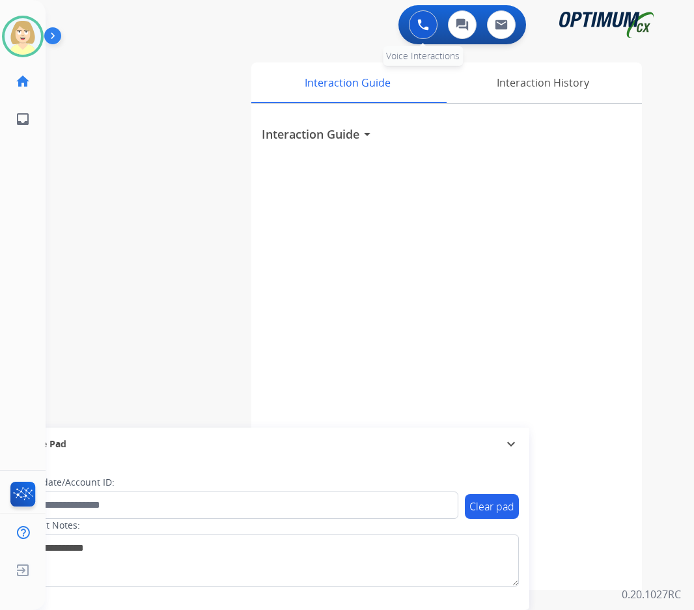
click at [422, 17] on button at bounding box center [423, 24] width 29 height 29
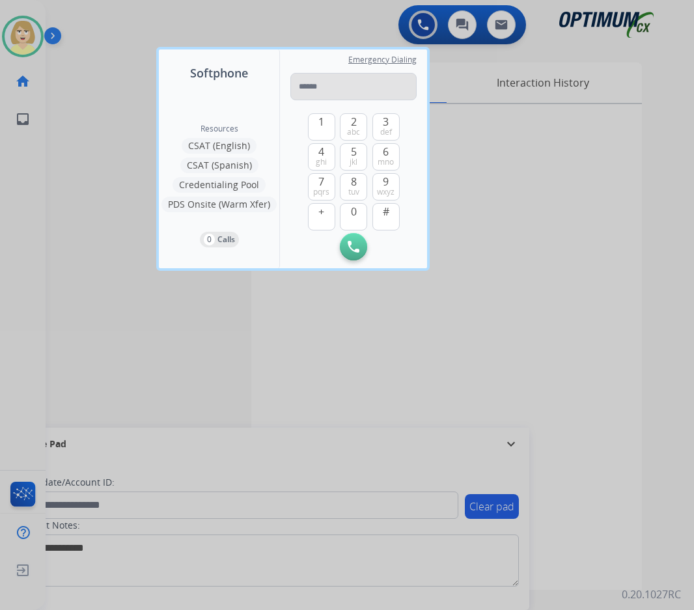
click at [311, 89] on input "tel" at bounding box center [353, 86] width 126 height 27
type input "**********"
click at [350, 243] on img at bounding box center [354, 247] width 12 height 12
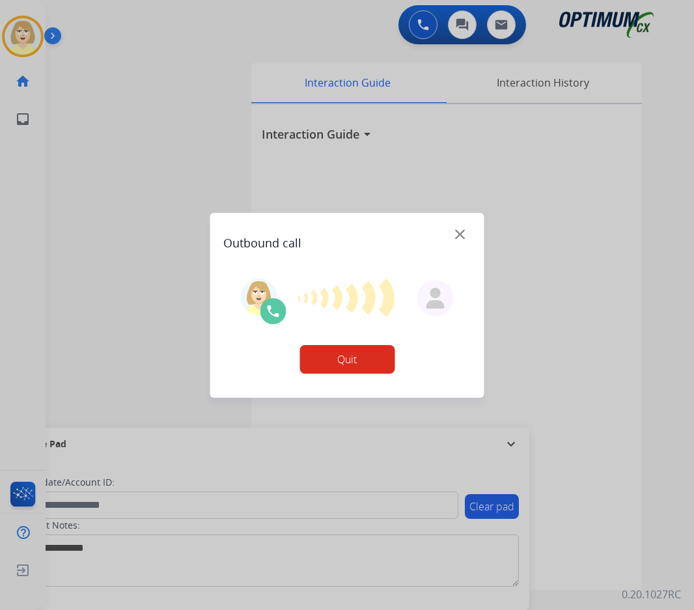
click at [358, 362] on button "Quit" at bounding box center [346, 359] width 95 height 29
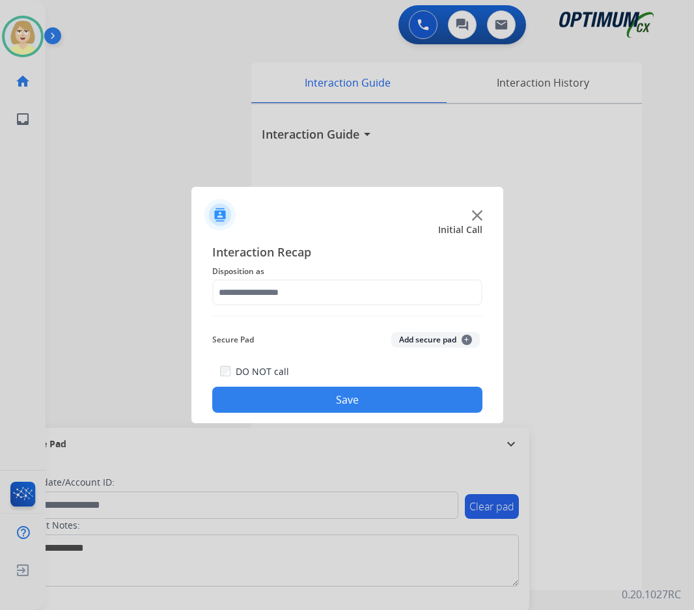
click at [342, 397] on button "Save" at bounding box center [347, 400] width 270 height 26
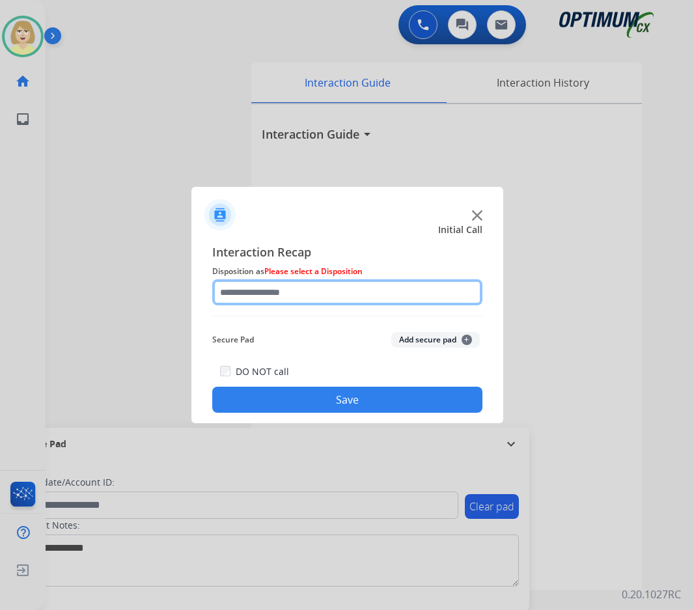
click at [295, 294] on input "text" at bounding box center [347, 292] width 270 height 26
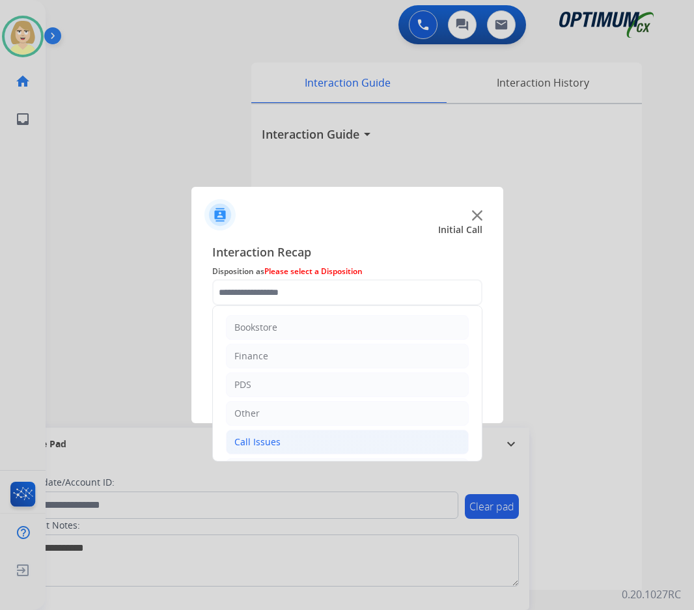
click at [271, 441] on div "Call Issues" at bounding box center [257, 441] width 46 height 13
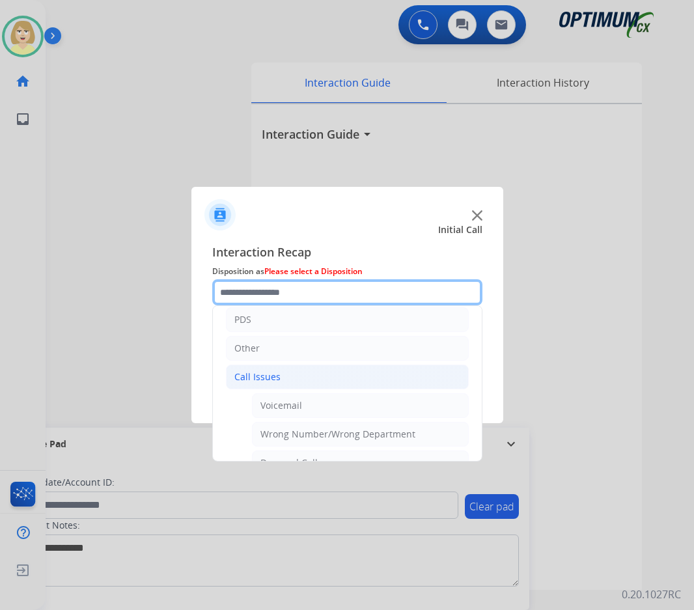
scroll to position [195, 0]
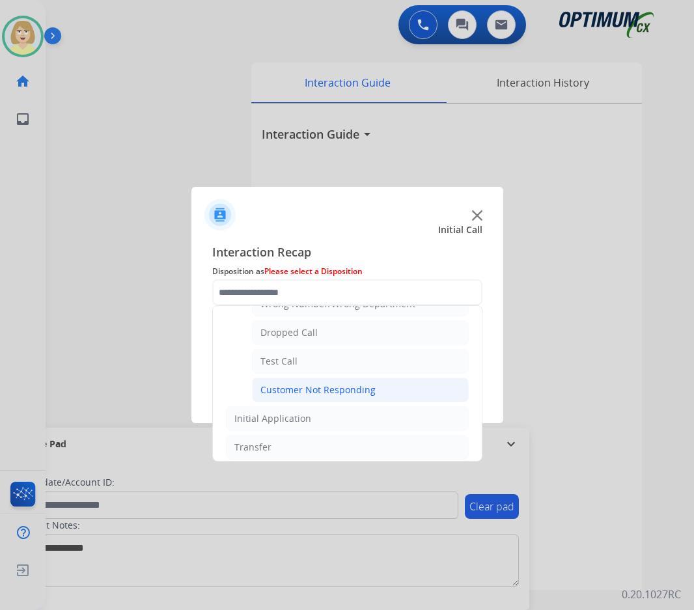
click at [312, 391] on div "Customer Not Responding" at bounding box center [317, 389] width 115 height 13
type input "**********"
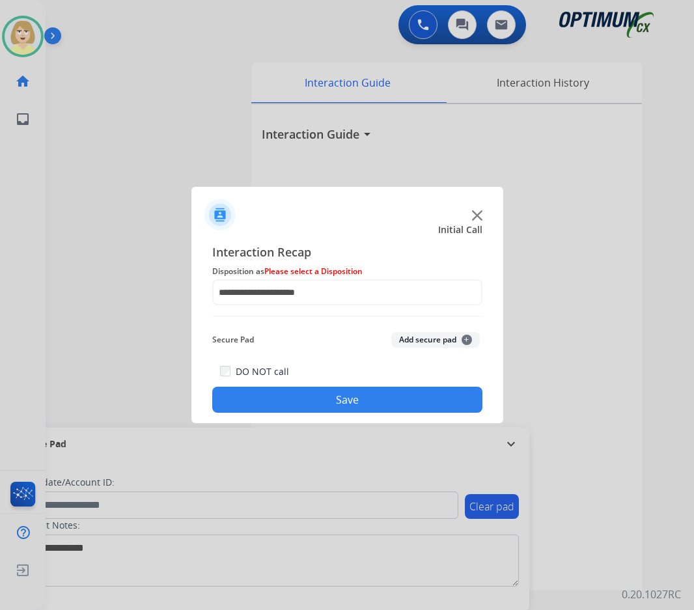
click at [413, 339] on button "Add secure pad +" at bounding box center [435, 340] width 89 height 16
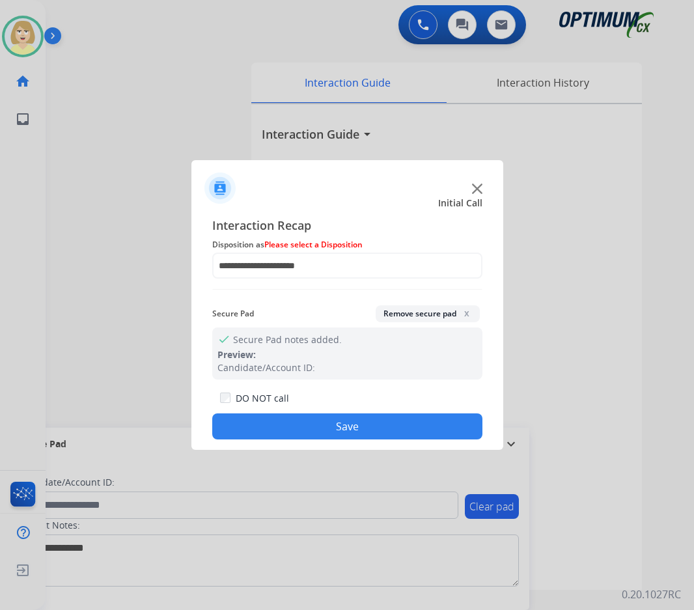
drag, startPoint x: 323, startPoint y: 432, endPoint x: 295, endPoint y: 369, distance: 69.1
click at [323, 432] on button "Save" at bounding box center [347, 426] width 270 height 26
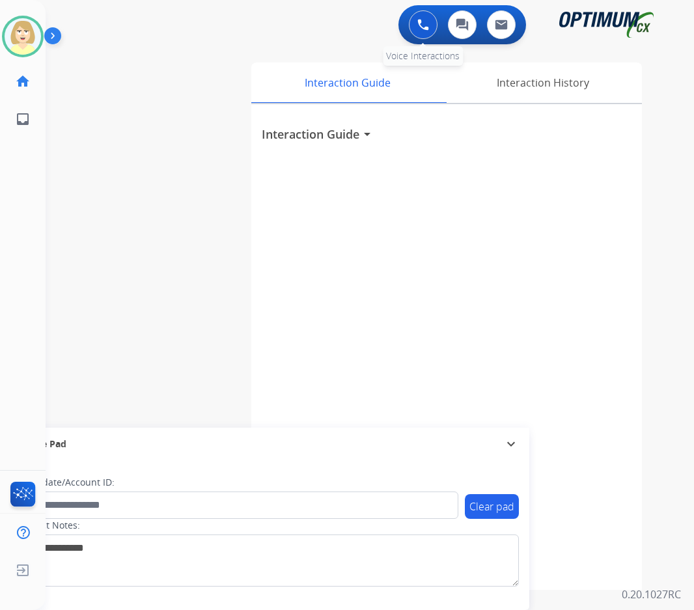
click at [424, 29] on img at bounding box center [423, 25] width 12 height 12
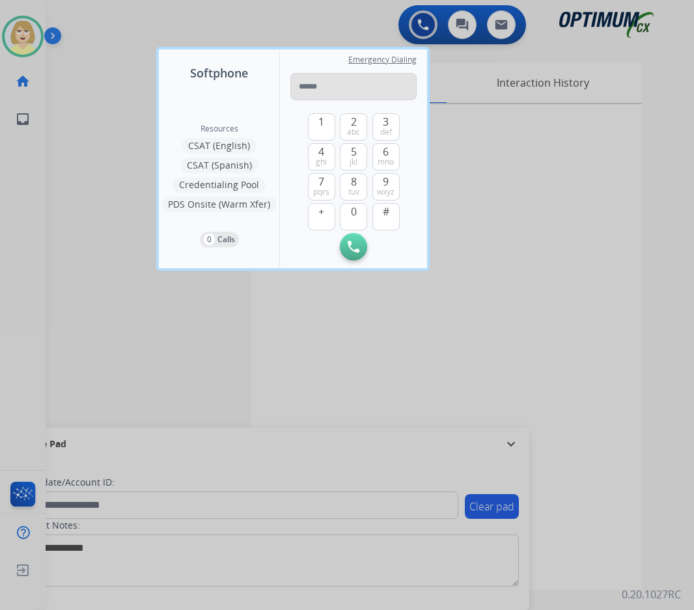
click at [305, 82] on input "tel" at bounding box center [353, 86] width 126 height 27
type input "**********"
click at [353, 236] on button "Initiate Call" at bounding box center [353, 246] width 27 height 27
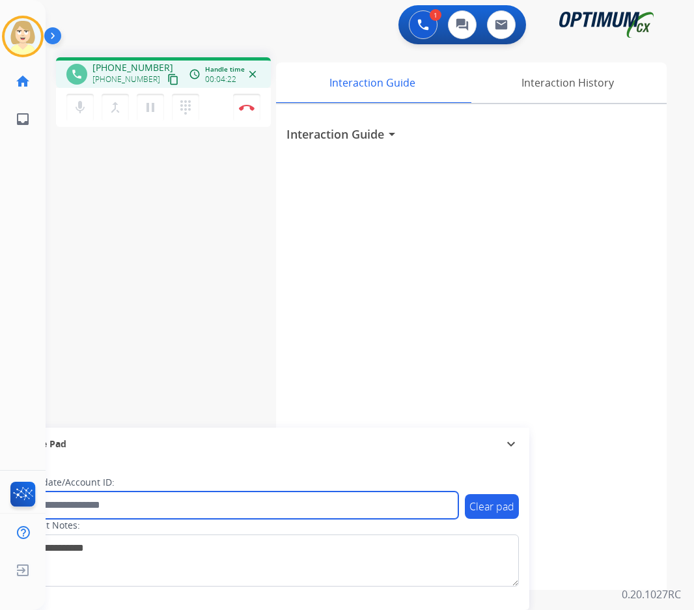
click at [96, 509] on input "text" at bounding box center [237, 504] width 441 height 27
paste input "*******"
type input "*******"
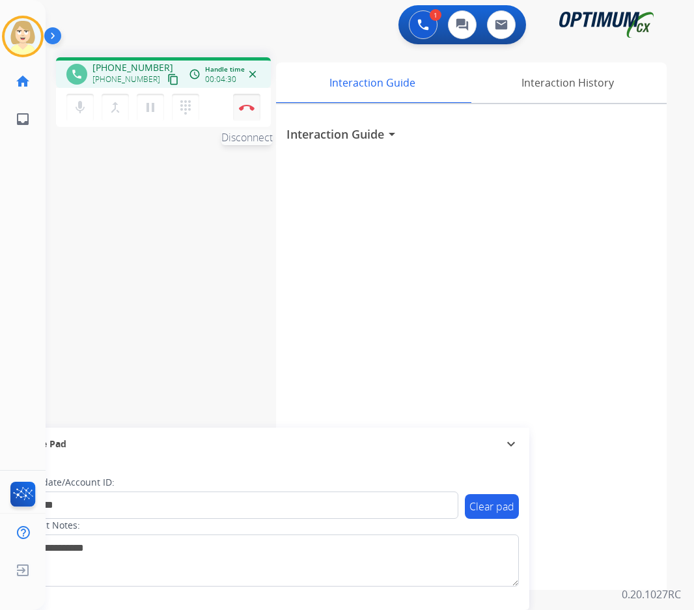
click at [250, 103] on button "Disconnect" at bounding box center [246, 107] width 27 height 27
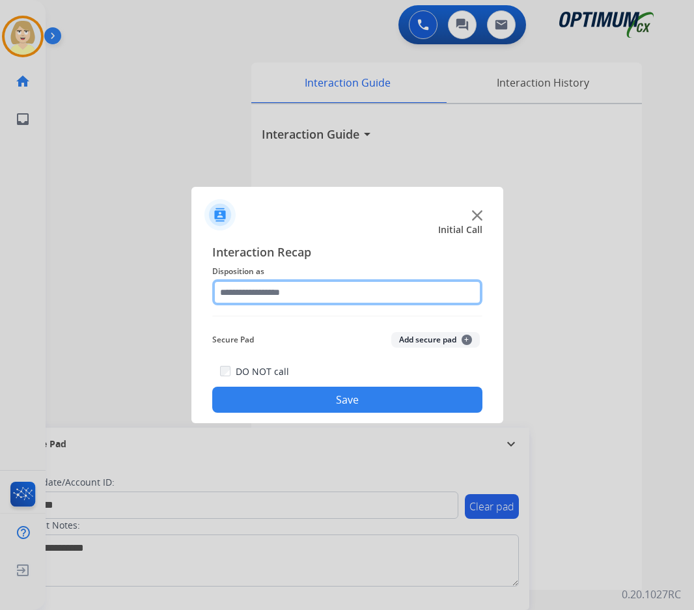
click at [284, 293] on input "text" at bounding box center [347, 292] width 270 height 26
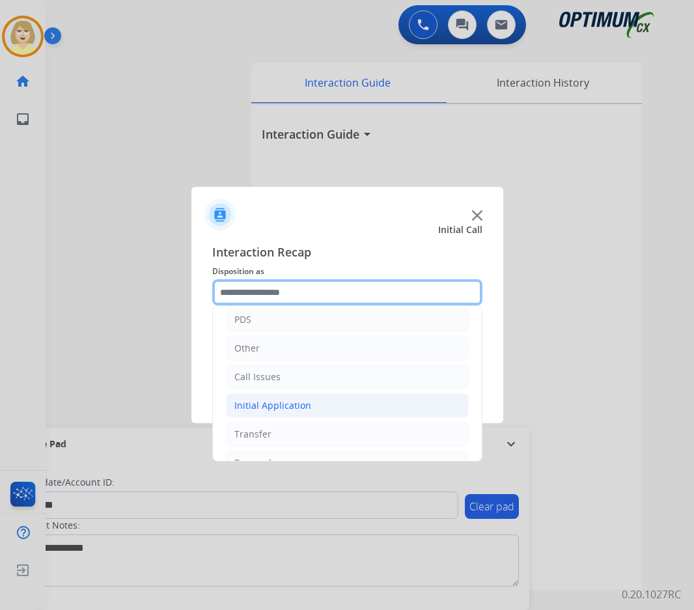
scroll to position [89, 0]
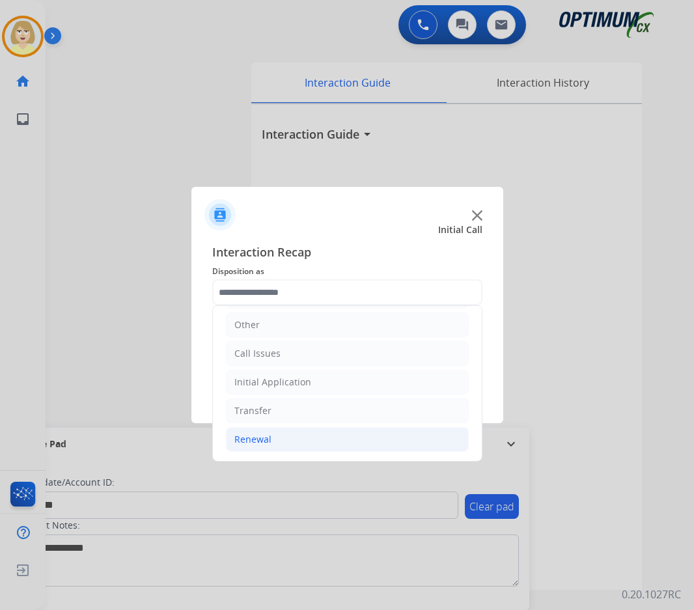
click at [263, 438] on div "Renewal" at bounding box center [252, 439] width 37 height 13
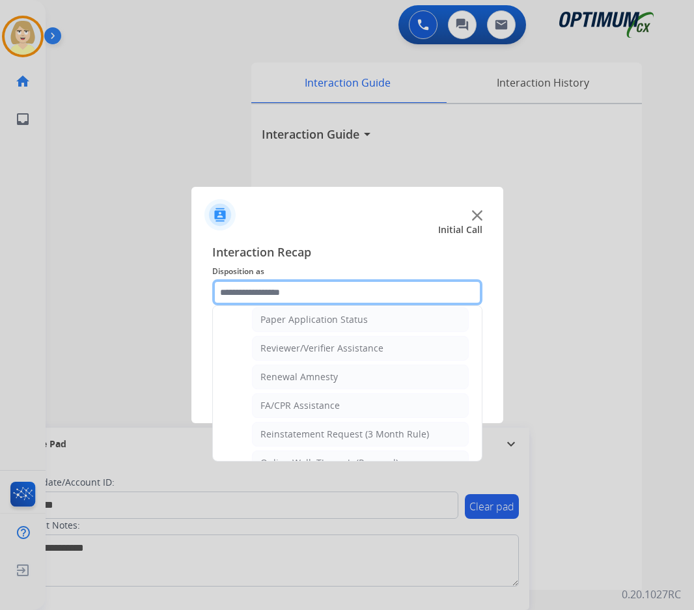
scroll to position [502, 0]
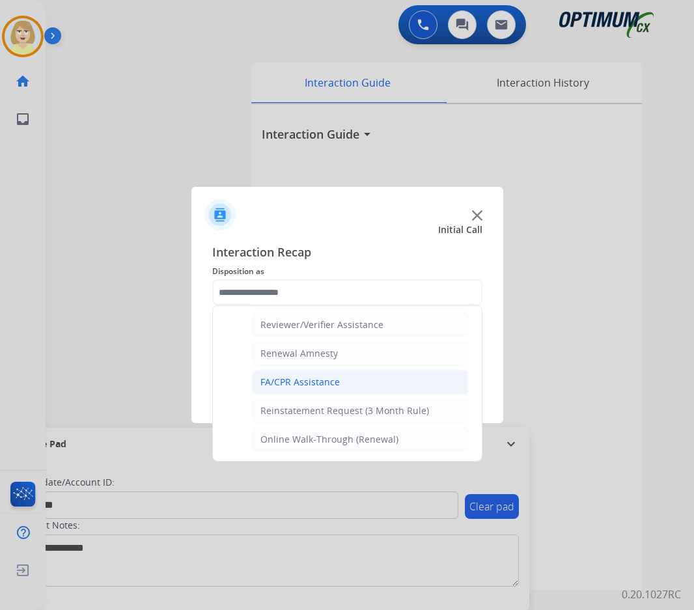
click at [318, 385] on div "FA/CPR Assistance" at bounding box center [299, 382] width 79 height 13
type input "**********"
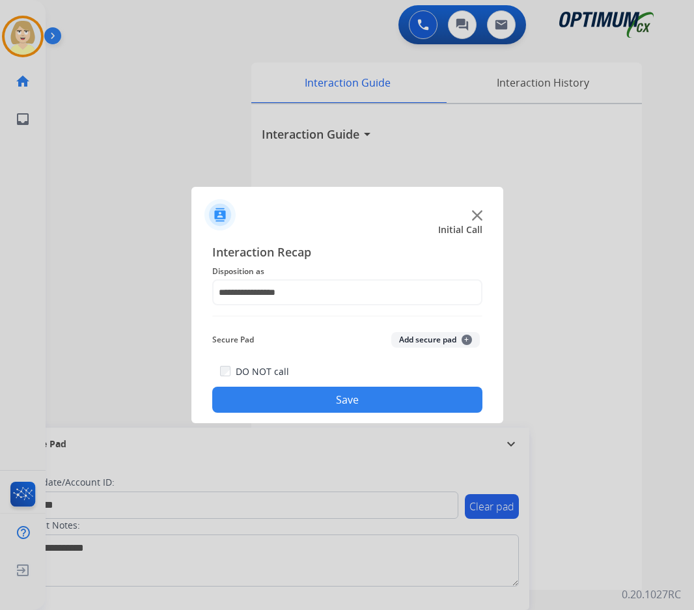
click at [438, 333] on button "Add secure pad +" at bounding box center [435, 340] width 89 height 16
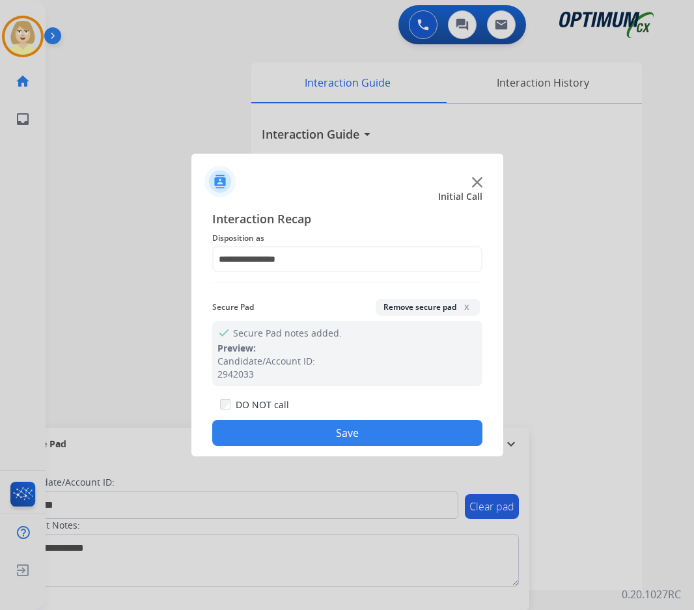
drag, startPoint x: 312, startPoint y: 442, endPoint x: 258, endPoint y: 396, distance: 71.2
click at [312, 441] on button "Save" at bounding box center [347, 433] width 270 height 26
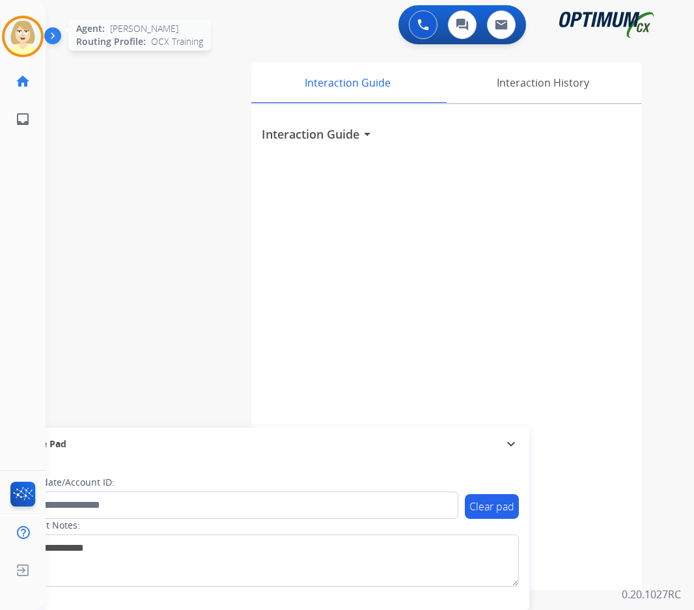
click at [20, 39] on img at bounding box center [23, 36] width 36 height 36
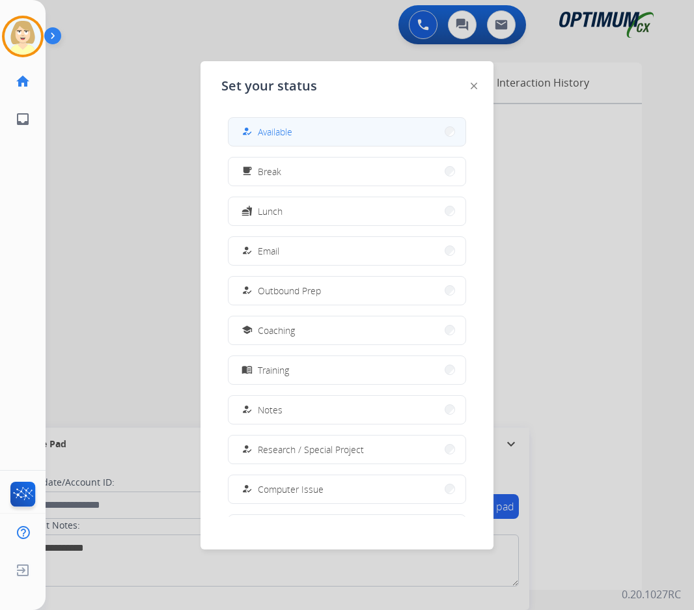
click at [270, 130] on span "Available" at bounding box center [275, 132] width 34 height 14
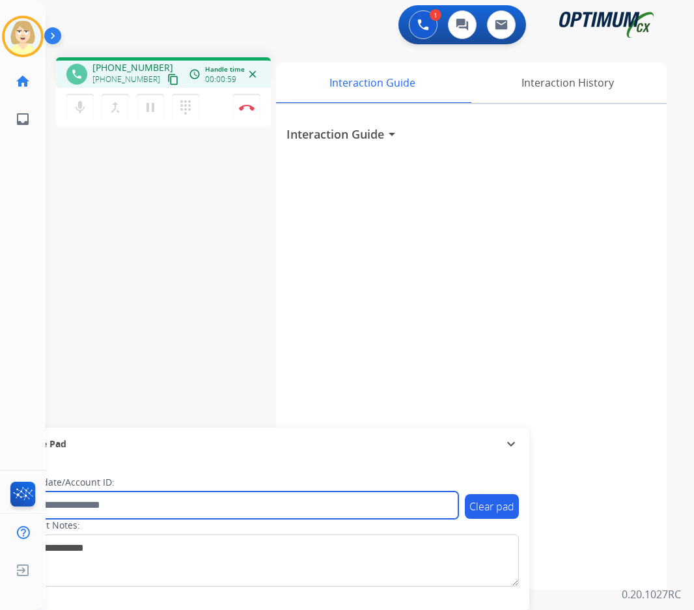
click at [124, 506] on input "text" at bounding box center [237, 504] width 441 height 27
paste input "*******"
type input "*******"
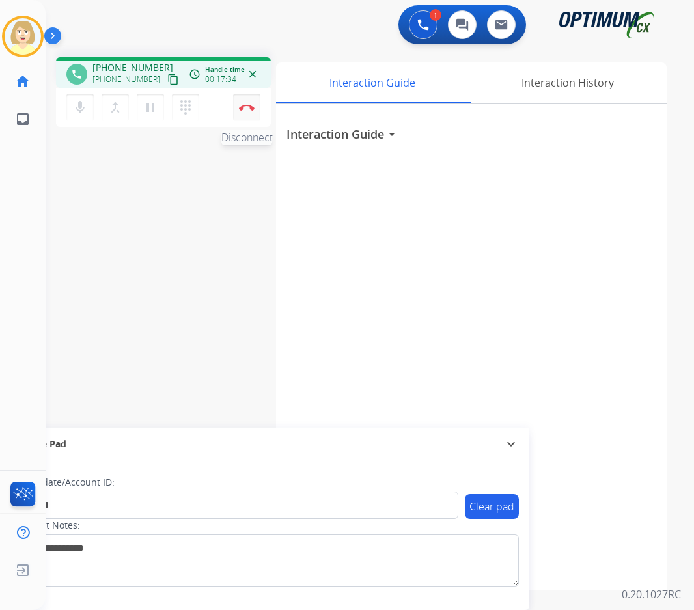
click at [245, 105] on img at bounding box center [247, 107] width 16 height 7
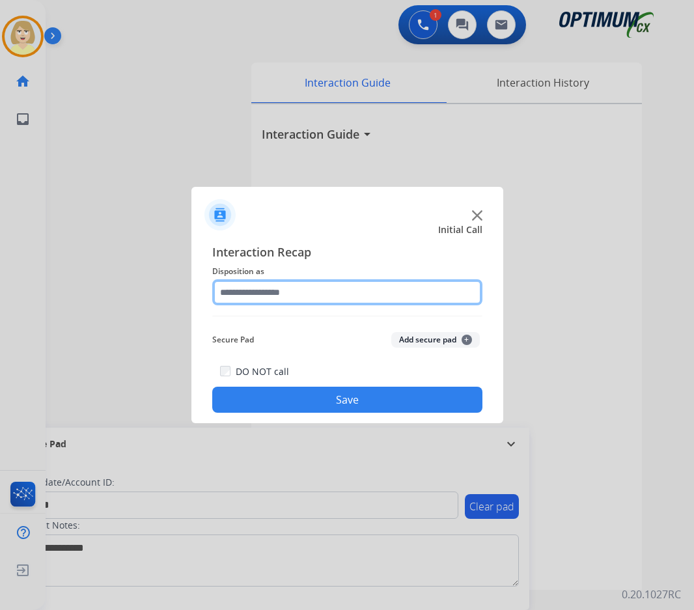
click at [247, 292] on input "text" at bounding box center [347, 292] width 270 height 26
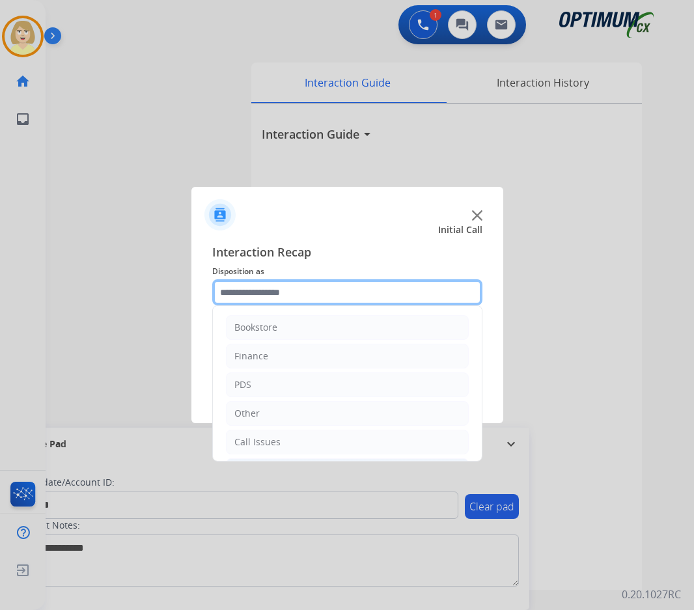
scroll to position [89, 0]
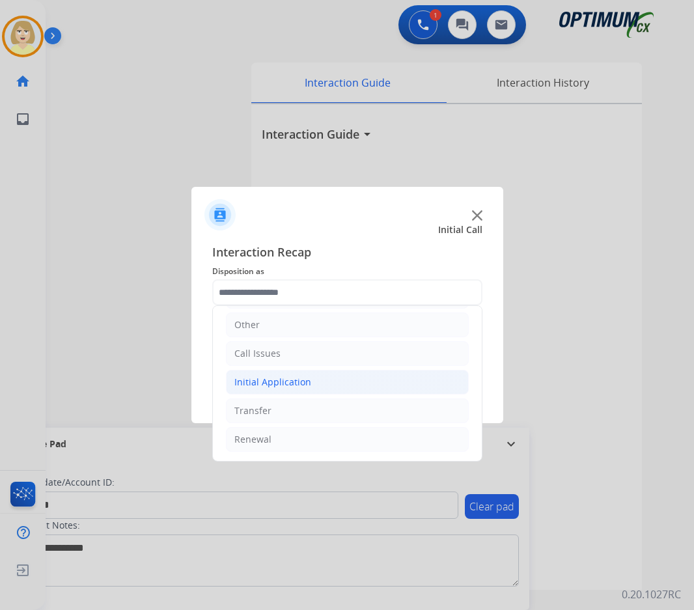
click at [297, 379] on div "Initial Application" at bounding box center [272, 382] width 77 height 13
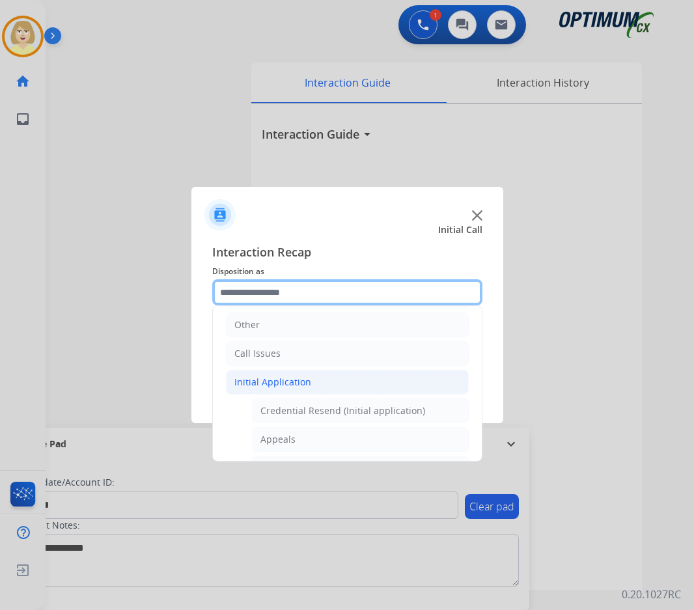
scroll to position [219, 0]
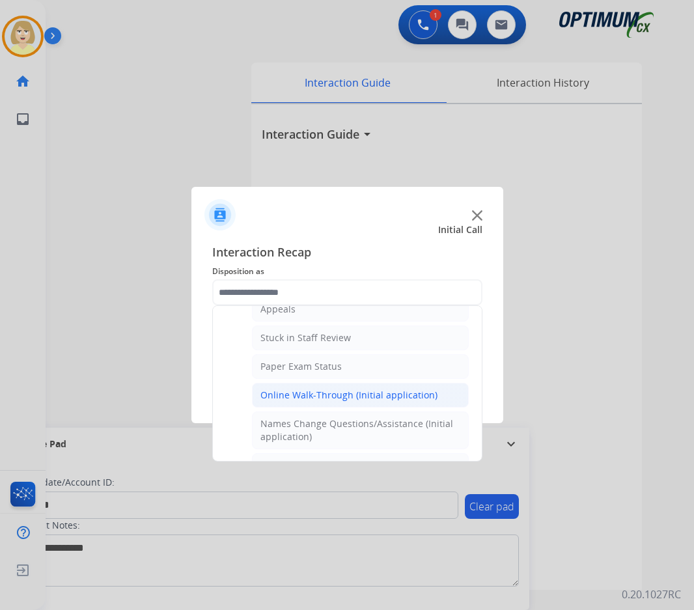
drag, startPoint x: 300, startPoint y: 392, endPoint x: 312, endPoint y: 393, distance: 12.4
click at [301, 394] on div "Online Walk-Through (Initial application)" at bounding box center [348, 395] width 177 height 13
type input "**********"
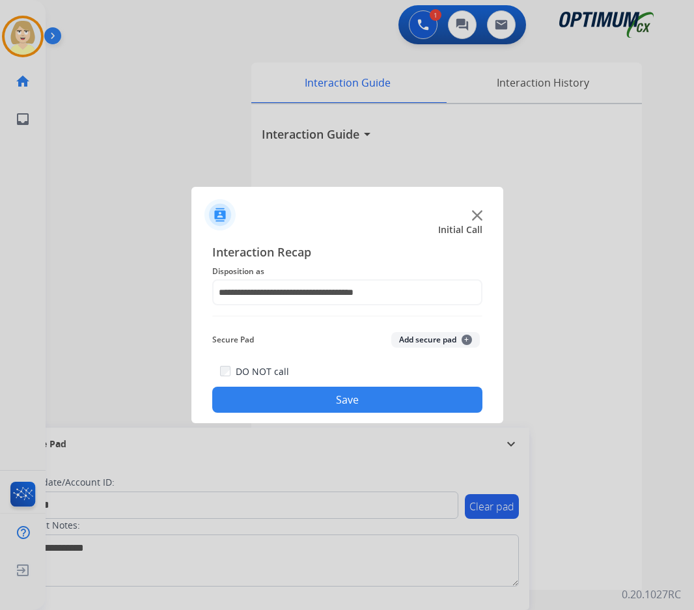
click at [415, 340] on button "Add secure pad +" at bounding box center [435, 340] width 89 height 16
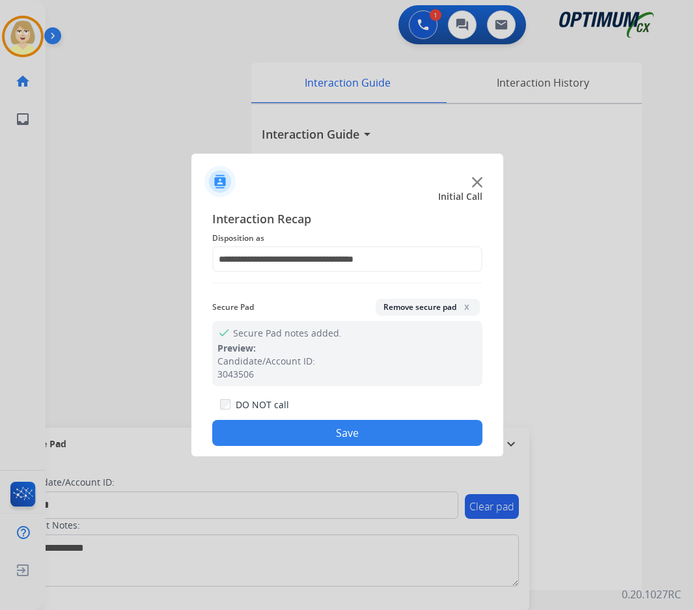
click at [339, 428] on button "Save" at bounding box center [347, 433] width 270 height 26
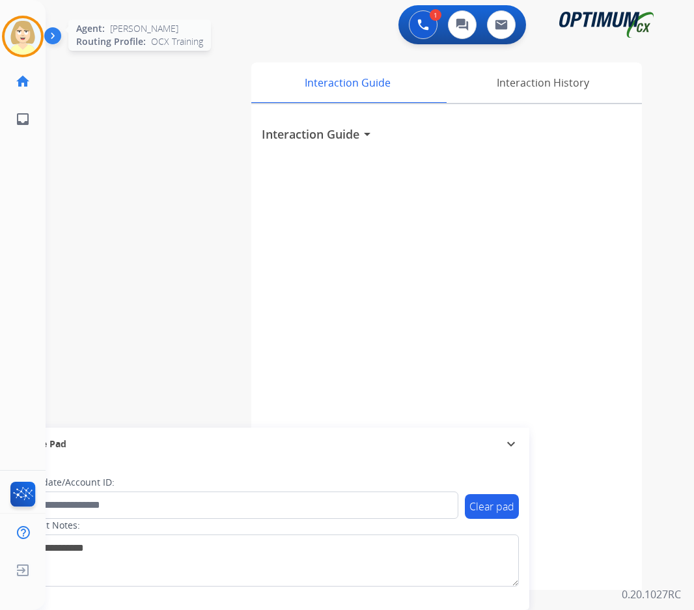
click at [23, 34] on img at bounding box center [23, 36] width 36 height 36
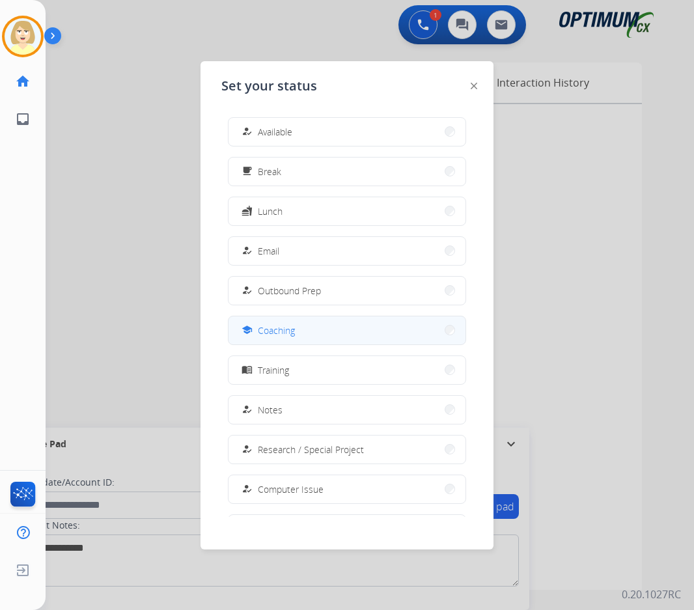
click at [284, 327] on span "Coaching" at bounding box center [276, 330] width 37 height 14
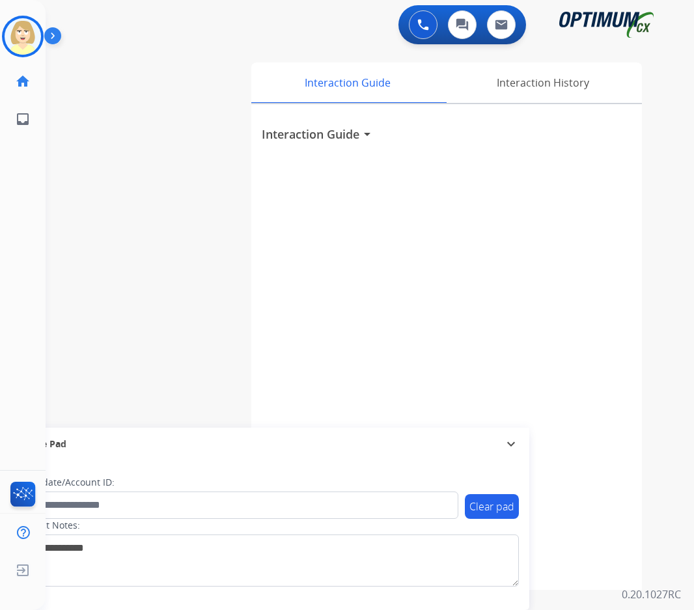
click at [215, 465] on div "Clear pad Candidate/Account ID: Contact Notes:" at bounding box center [268, 535] width 523 height 150
drag, startPoint x: 20, startPoint y: 43, endPoint x: 29, endPoint y: 44, distance: 9.1
click at [21, 42] on img at bounding box center [23, 36] width 36 height 36
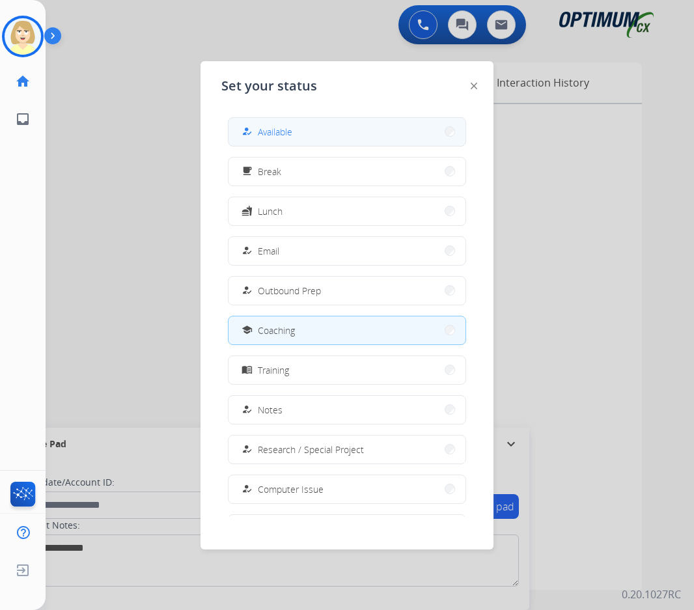
click at [286, 126] on span "Available" at bounding box center [275, 132] width 34 height 14
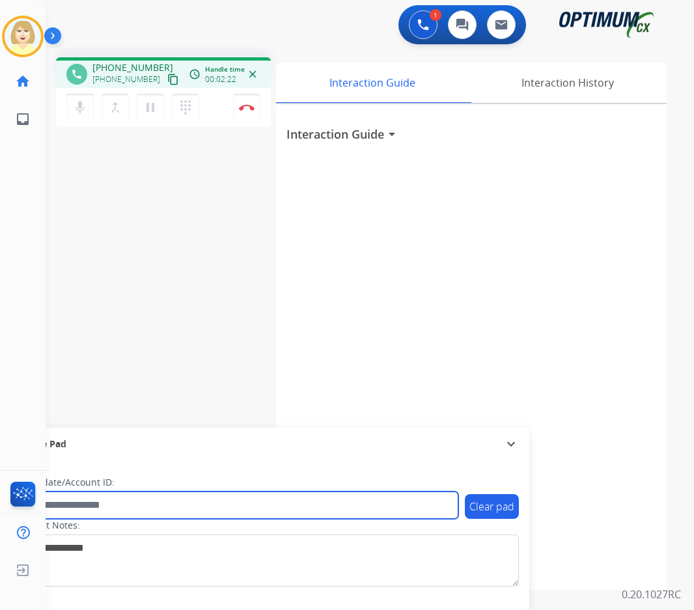
click at [70, 504] on input "text" at bounding box center [237, 504] width 441 height 27
paste input "*******"
type input "*******"
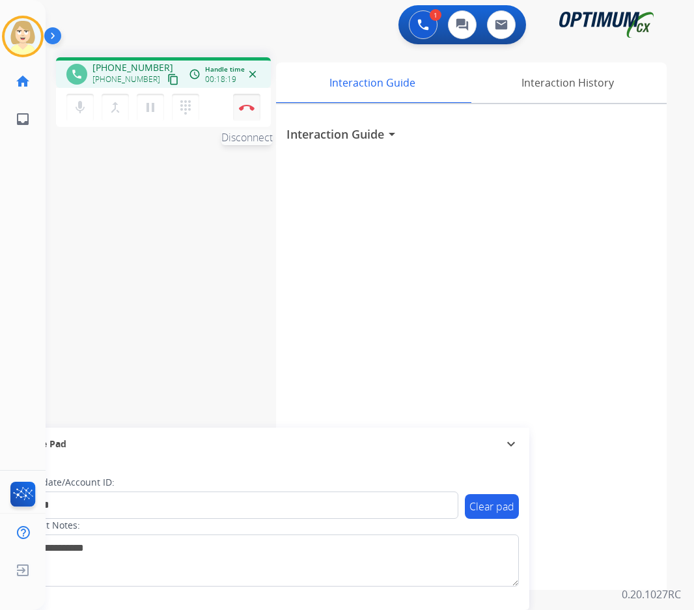
click at [249, 106] on img at bounding box center [247, 107] width 16 height 7
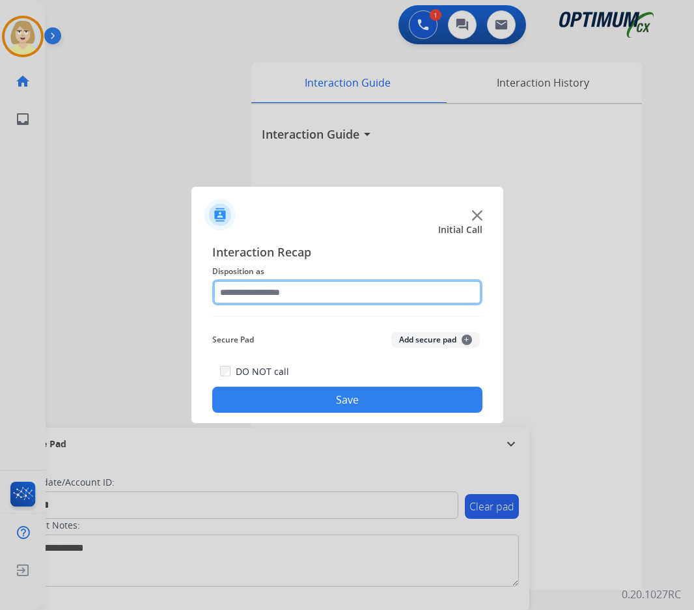
click at [241, 296] on input "text" at bounding box center [347, 292] width 270 height 26
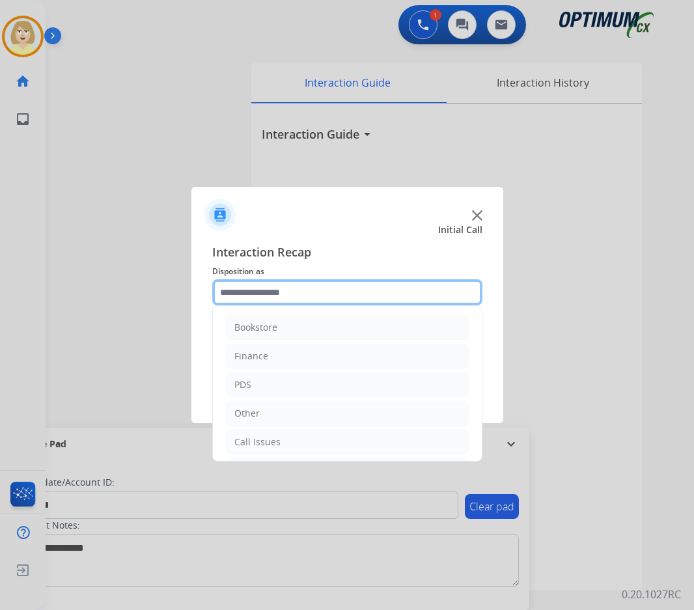
scroll to position [89, 0]
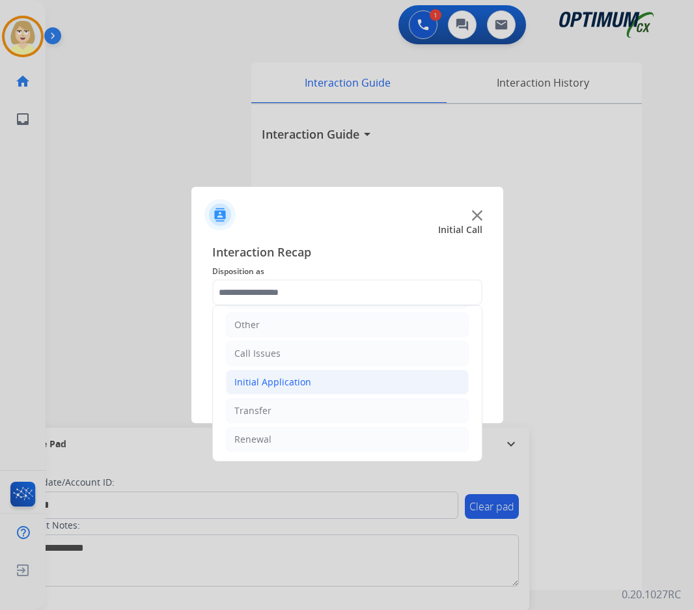
click at [259, 383] on div "Initial Application" at bounding box center [272, 382] width 77 height 13
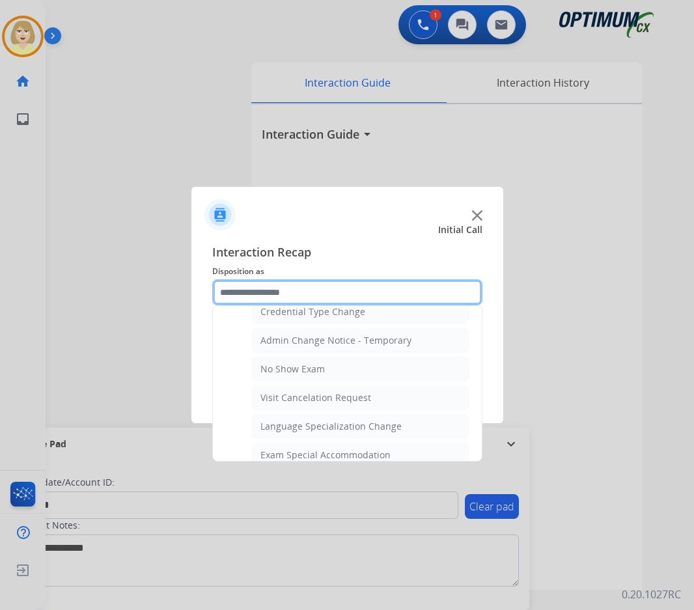
scroll to position [674, 0]
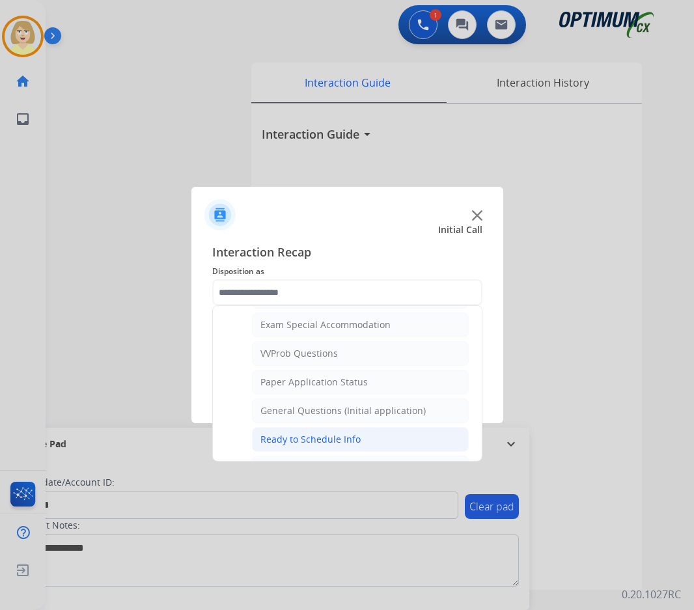
click at [318, 435] on div "Ready to Schedule Info" at bounding box center [310, 439] width 100 height 13
type input "**********"
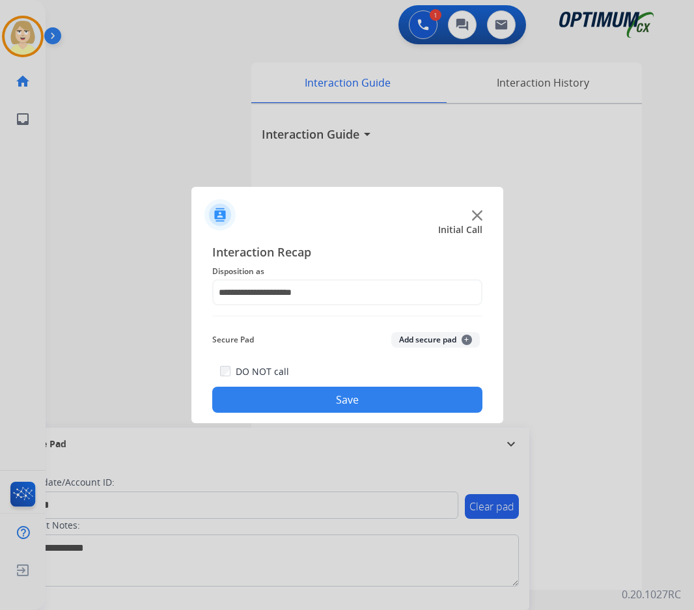
click at [420, 340] on button "Add secure pad +" at bounding box center [435, 340] width 89 height 16
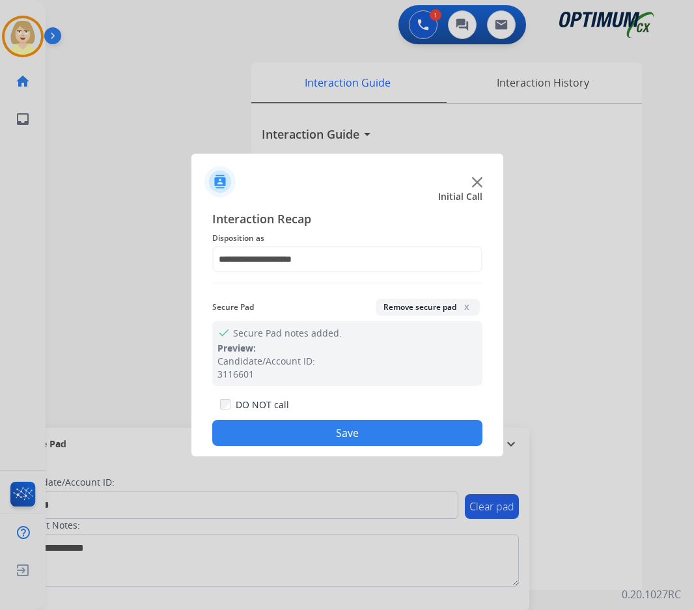
click at [283, 424] on button "Save" at bounding box center [347, 433] width 270 height 26
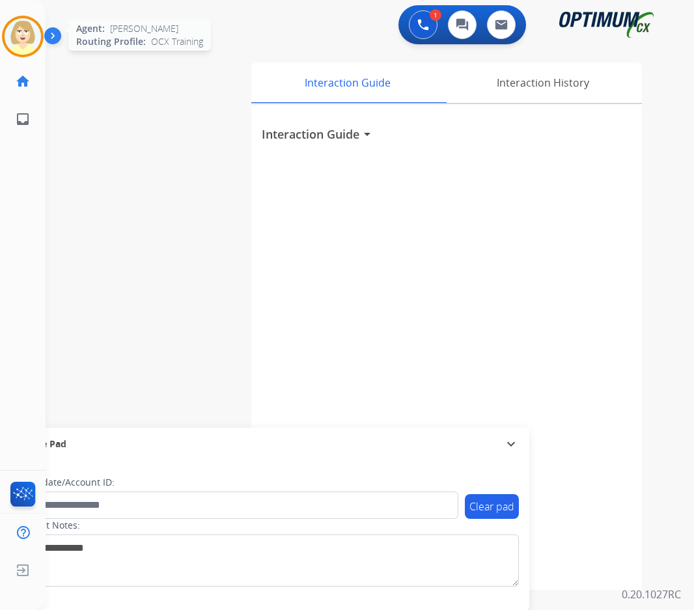
click at [14, 20] on img at bounding box center [23, 36] width 36 height 36
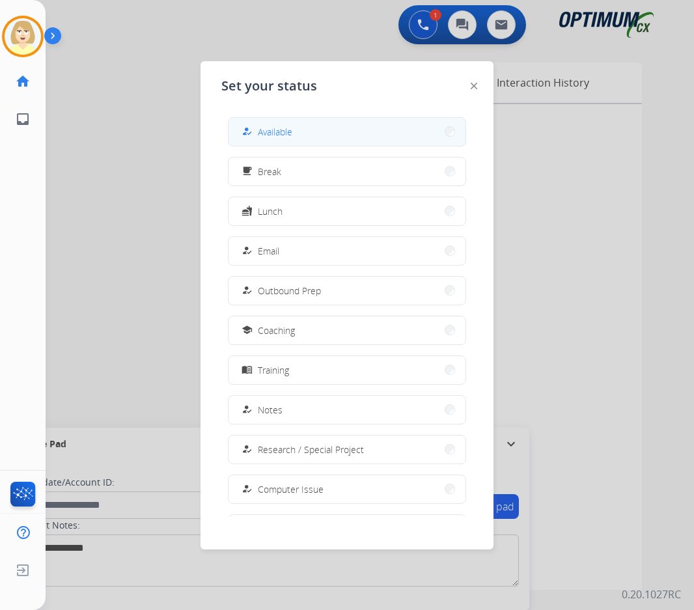
click at [275, 130] on span "Available" at bounding box center [275, 132] width 34 height 14
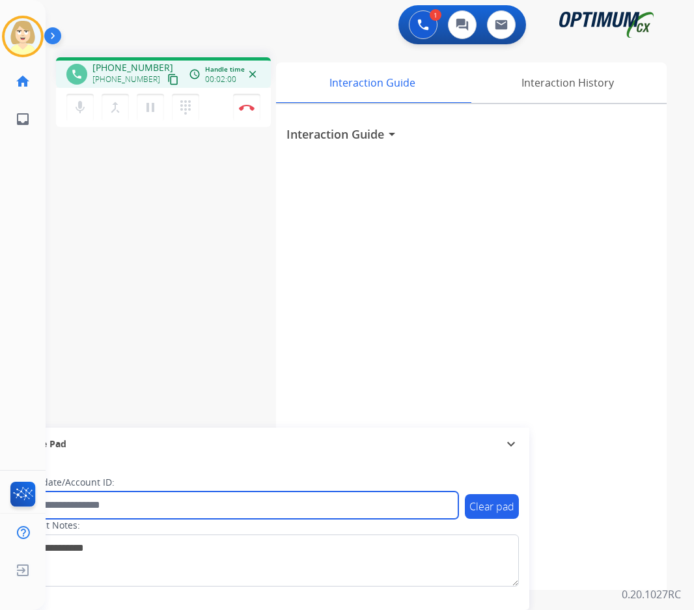
click at [122, 502] on input "text" at bounding box center [237, 504] width 441 height 27
paste input "*********"
type input "*********"
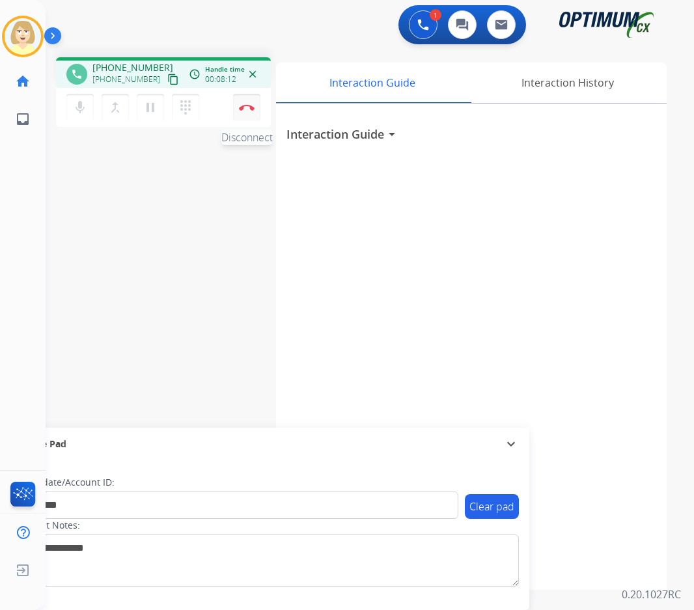
click at [247, 104] on img at bounding box center [247, 107] width 16 height 7
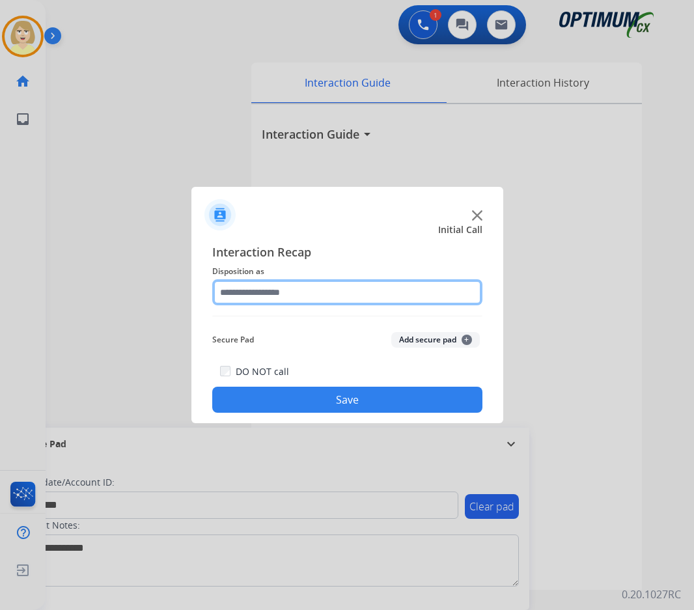
click at [267, 292] on input "text" at bounding box center [347, 292] width 270 height 26
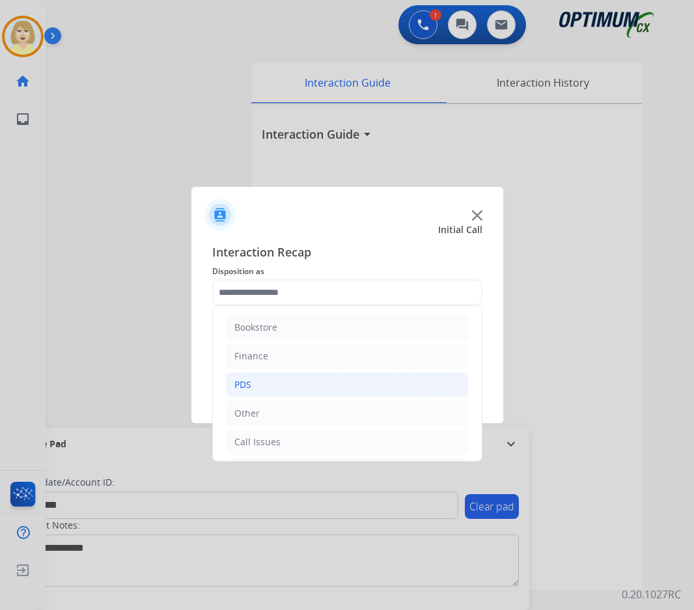
click at [242, 386] on div "PDS" at bounding box center [242, 384] width 17 height 13
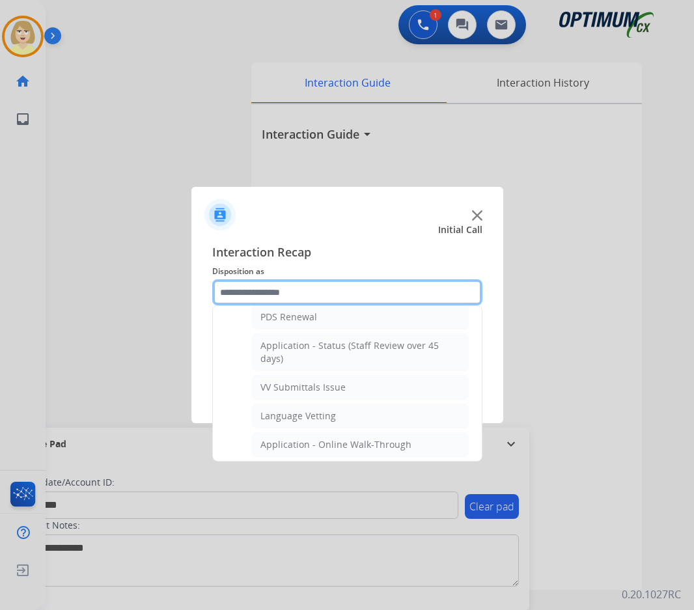
scroll to position [391, 0]
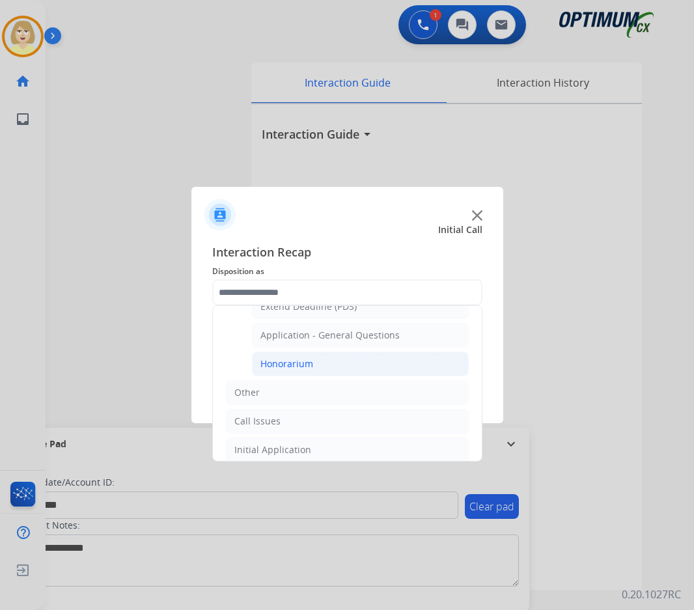
click at [300, 365] on div "Honorarium" at bounding box center [286, 363] width 53 height 13
type input "**********"
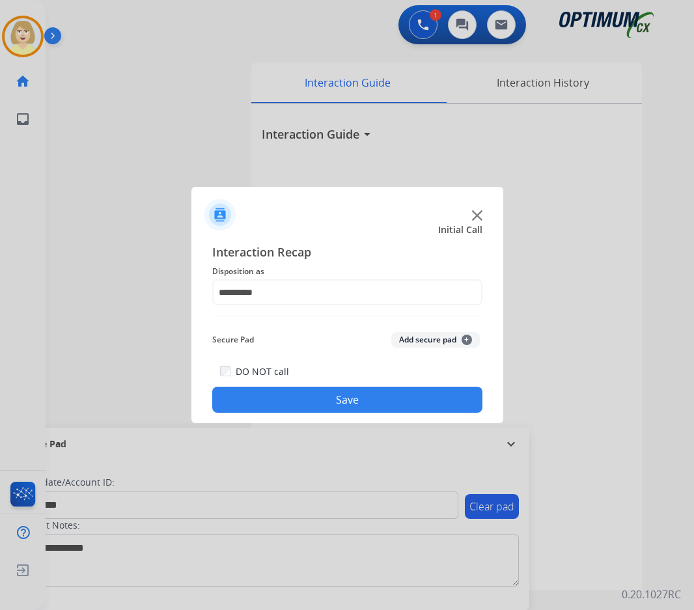
click at [427, 336] on button "Add secure pad +" at bounding box center [435, 340] width 89 height 16
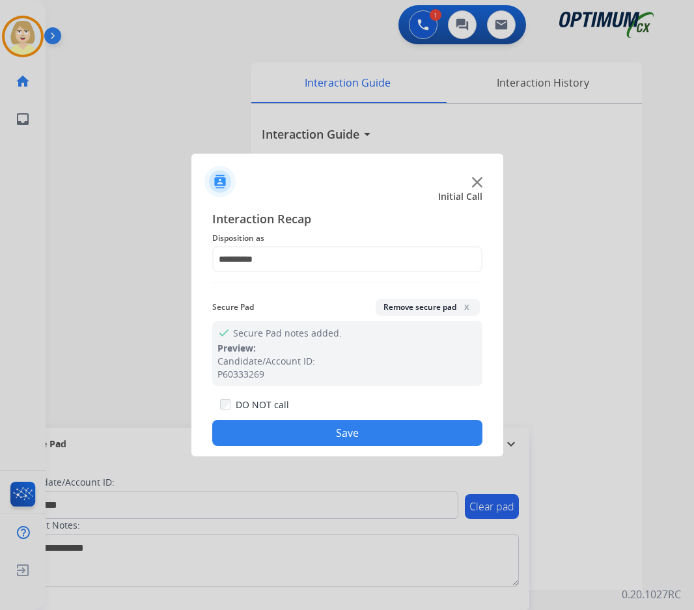
click at [302, 429] on button "Save" at bounding box center [347, 433] width 270 height 26
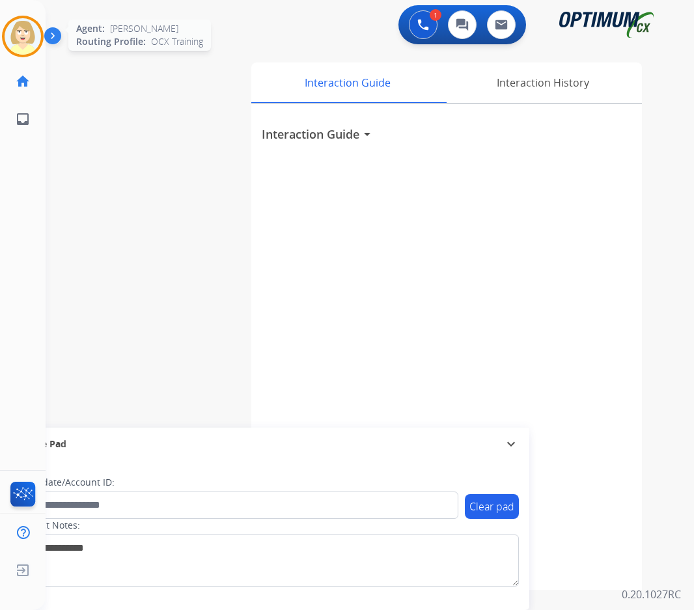
click at [14, 27] on img at bounding box center [23, 36] width 36 height 36
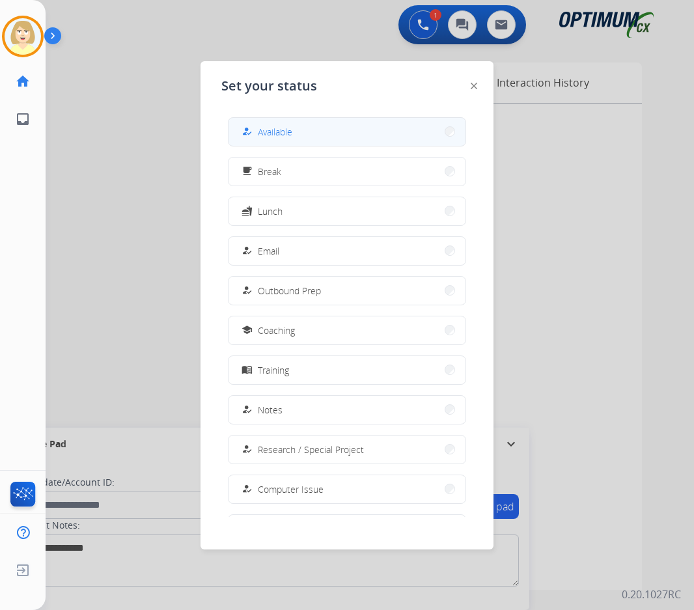
click at [289, 137] on span "Available" at bounding box center [275, 132] width 34 height 14
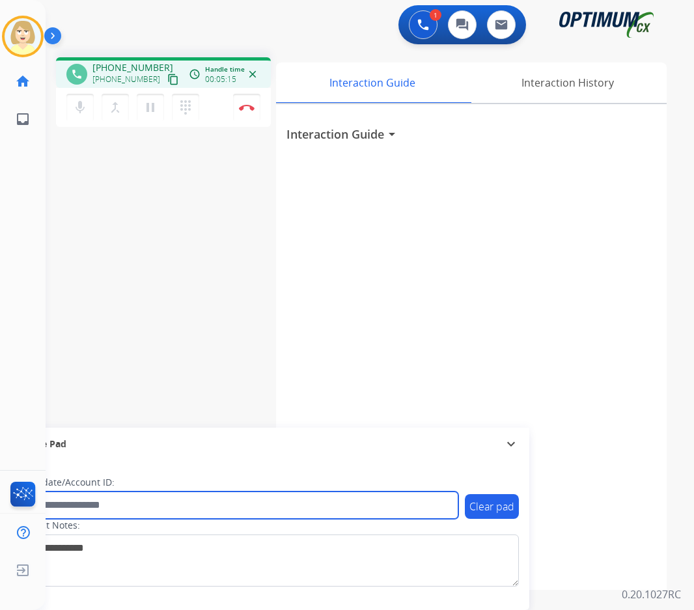
click at [85, 505] on input "text" at bounding box center [237, 504] width 441 height 27
paste input "*******"
type input "*******"
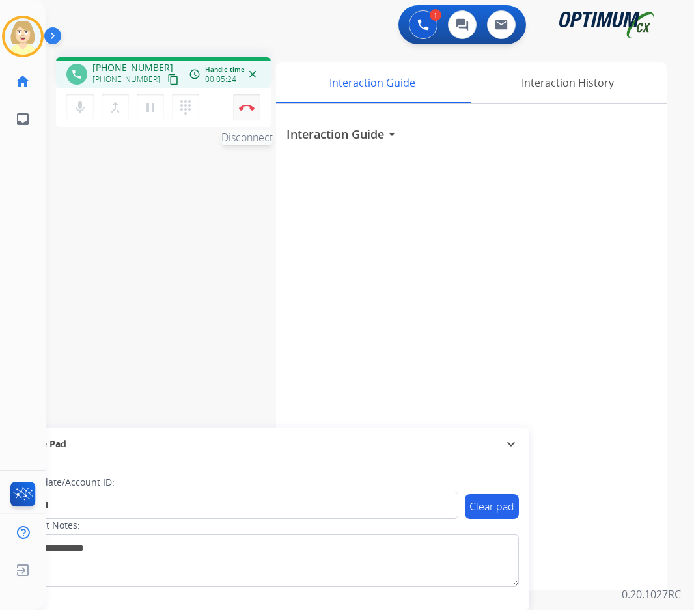
click at [249, 105] on img at bounding box center [247, 107] width 16 height 7
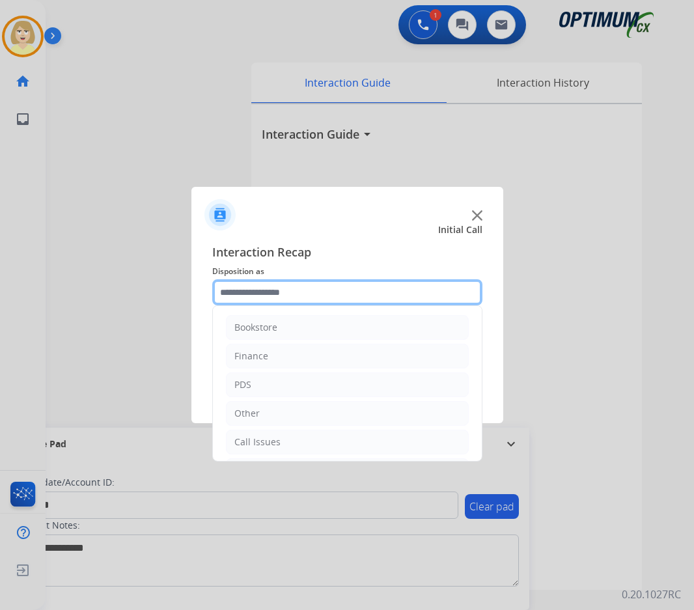
click at [254, 292] on input "text" at bounding box center [347, 292] width 270 height 26
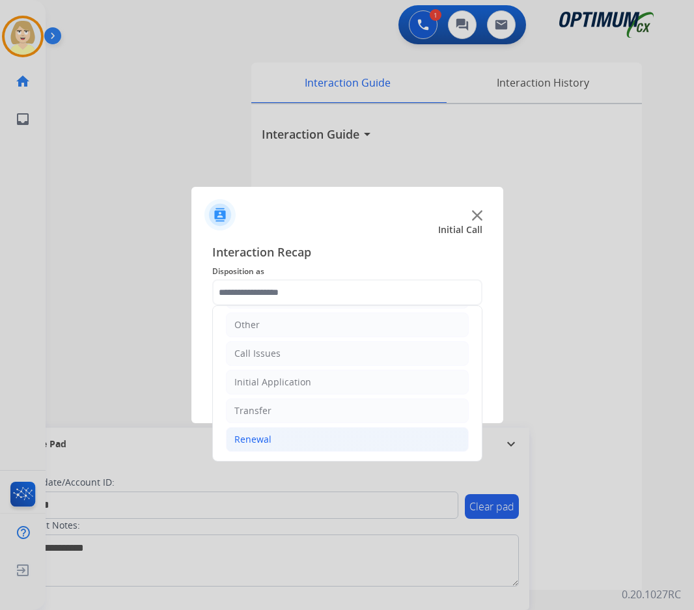
click at [258, 439] on div "Renewal" at bounding box center [252, 439] width 37 height 13
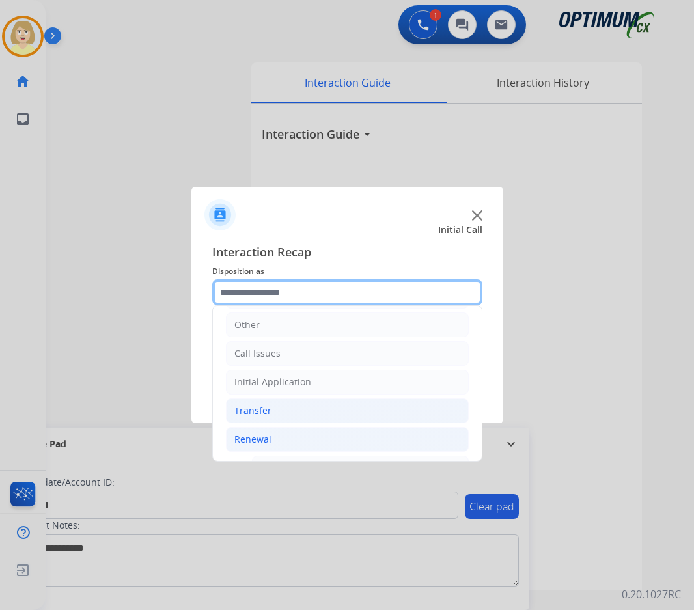
scroll to position [219, 0]
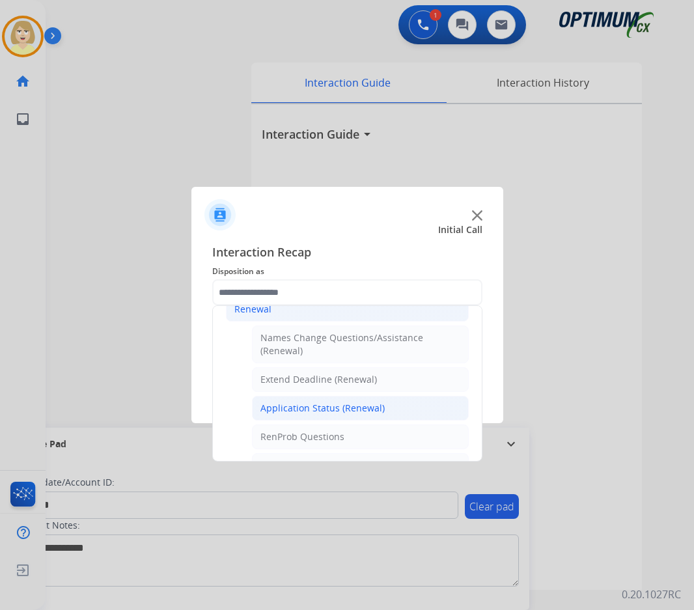
click at [296, 404] on div "Application Status (Renewal)" at bounding box center [322, 408] width 124 height 13
type input "**********"
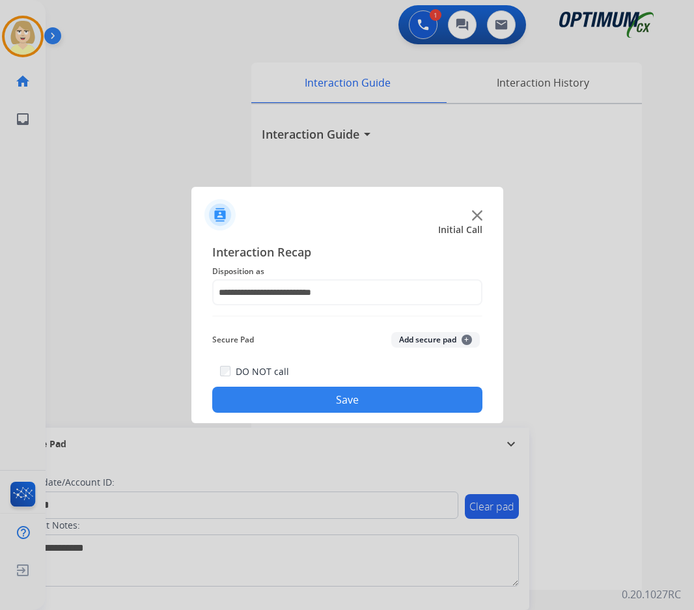
click at [421, 334] on button "Add secure pad +" at bounding box center [435, 340] width 89 height 16
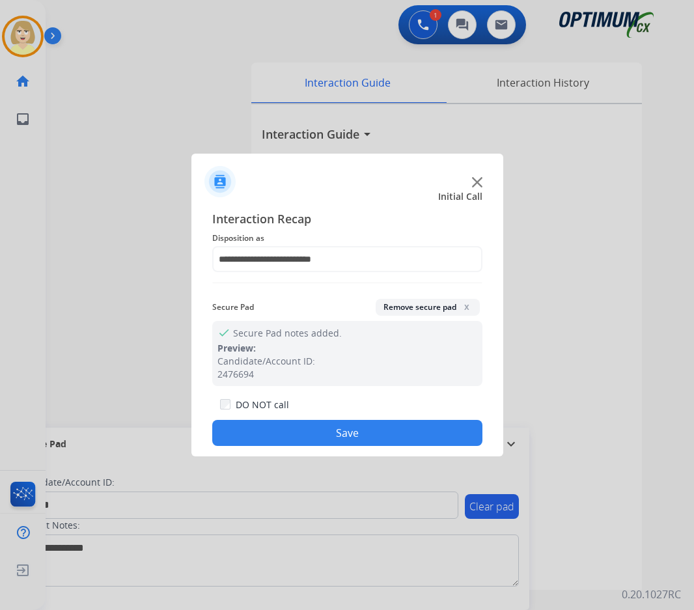
click at [277, 431] on button "Save" at bounding box center [347, 433] width 270 height 26
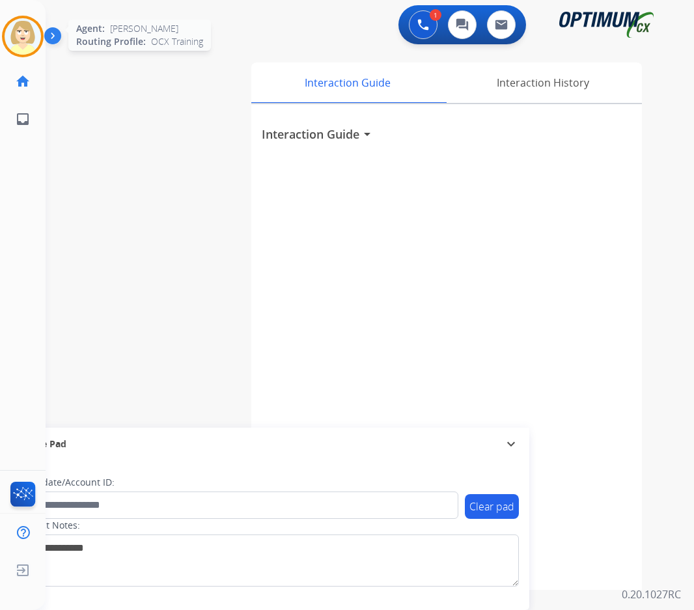
click at [23, 28] on img at bounding box center [23, 36] width 36 height 36
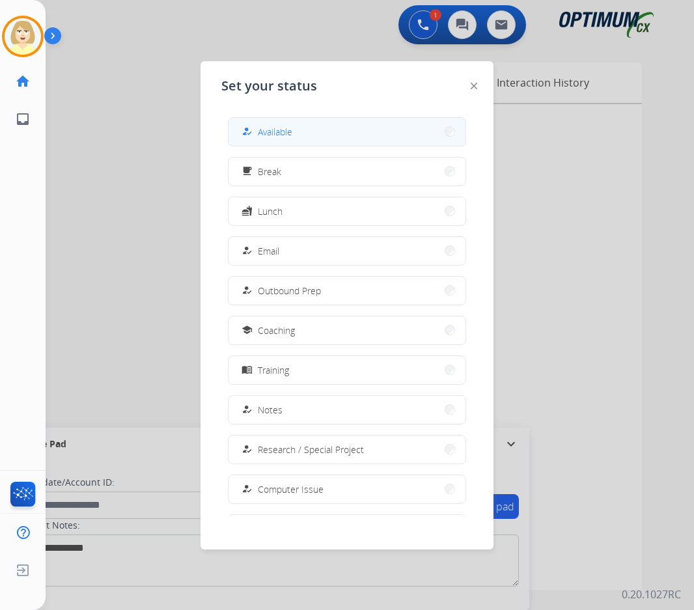
click at [282, 128] on span "Available" at bounding box center [275, 132] width 34 height 14
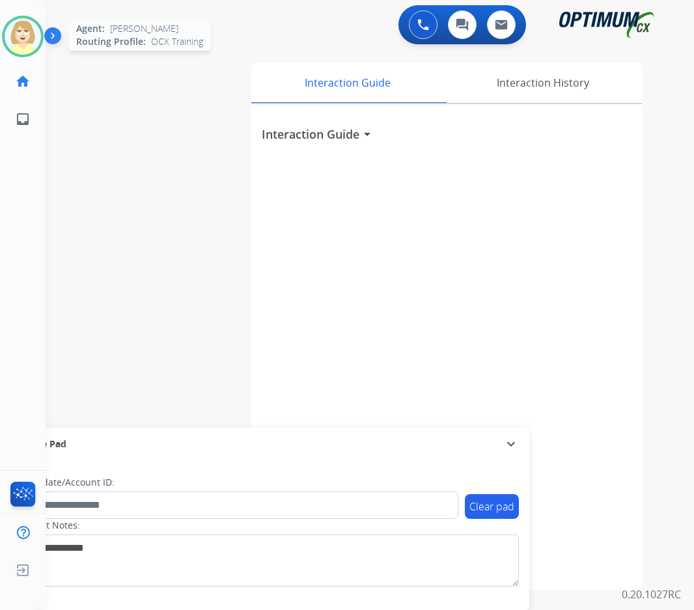
drag, startPoint x: 24, startPoint y: 32, endPoint x: 25, endPoint y: 42, distance: 10.5
click at [24, 32] on img at bounding box center [23, 36] width 36 height 36
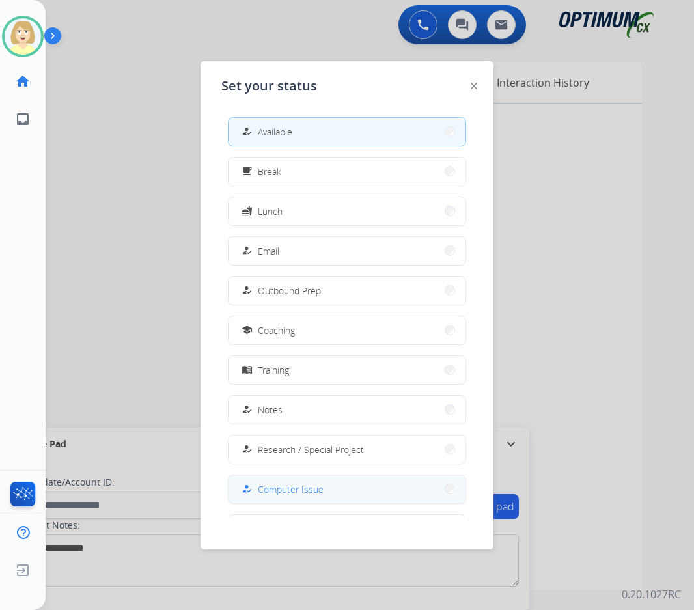
scroll to position [123, 0]
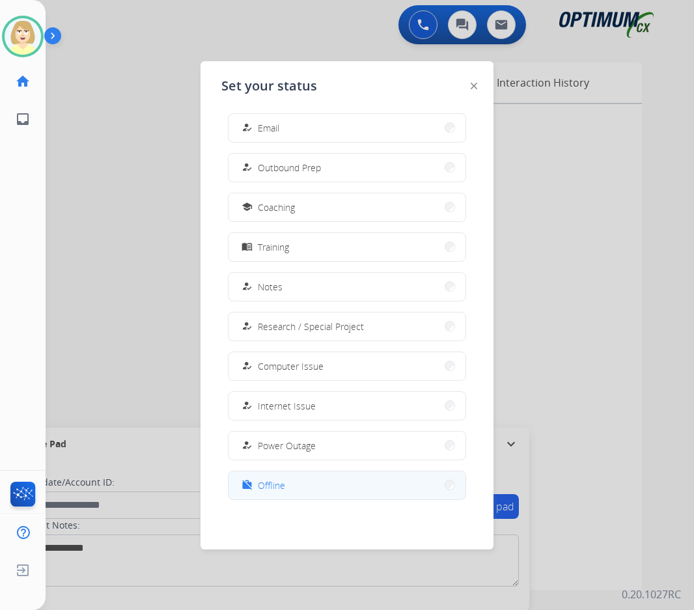
click at [271, 483] on span "Offline" at bounding box center [271, 485] width 27 height 14
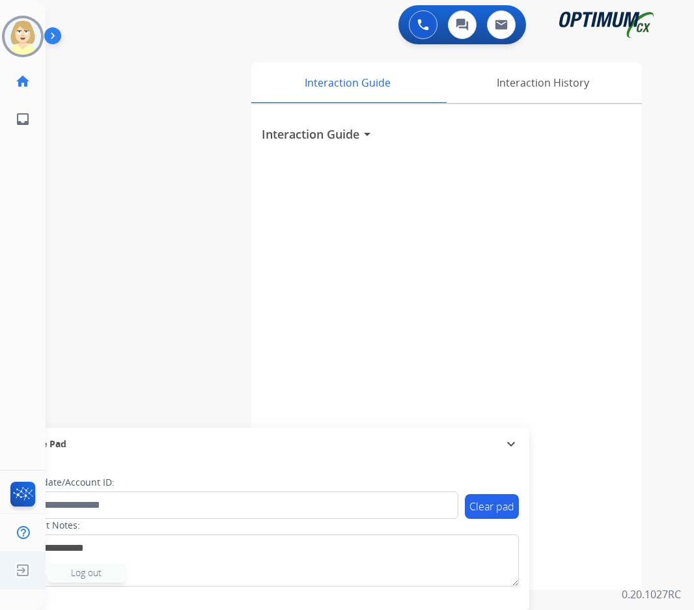
click at [81, 574] on span "Log out" at bounding box center [86, 572] width 31 height 12
